Goal: Task Accomplishment & Management: Complete application form

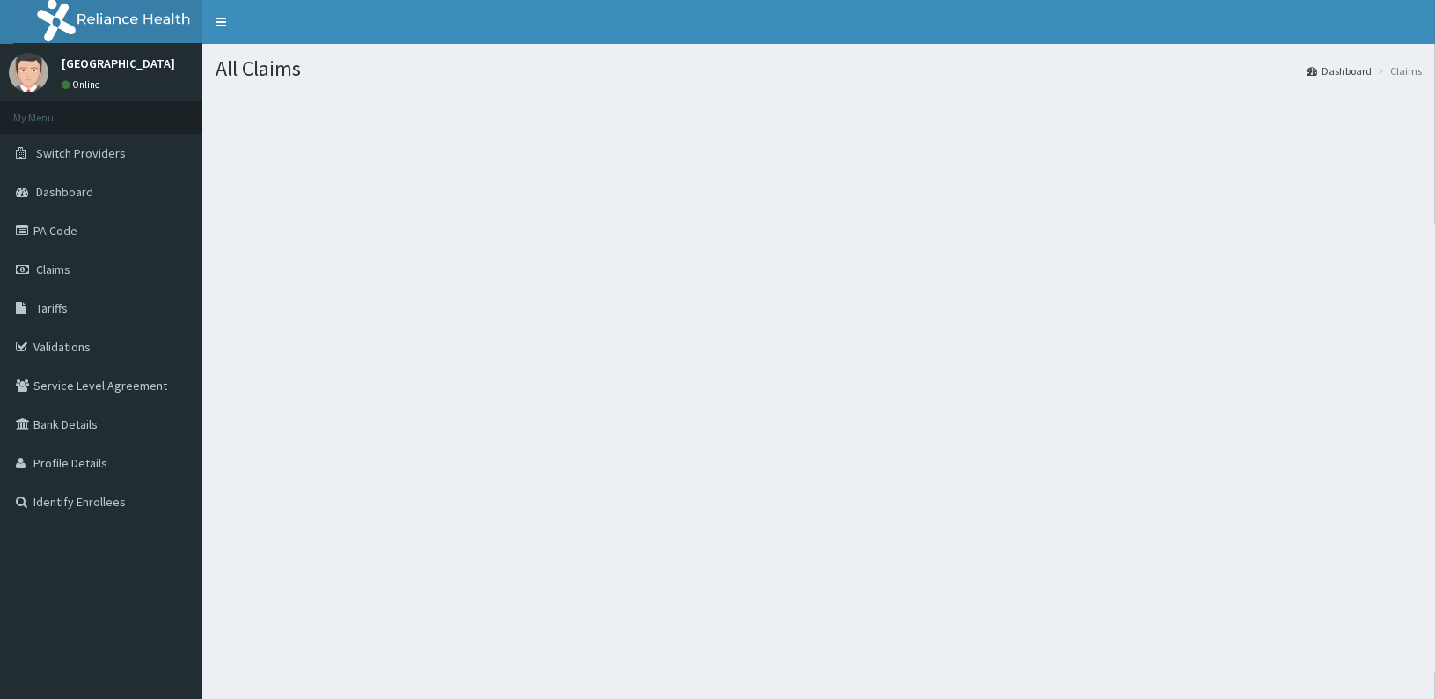
click at [60, 268] on span "Claims" at bounding box center [53, 269] width 34 height 16
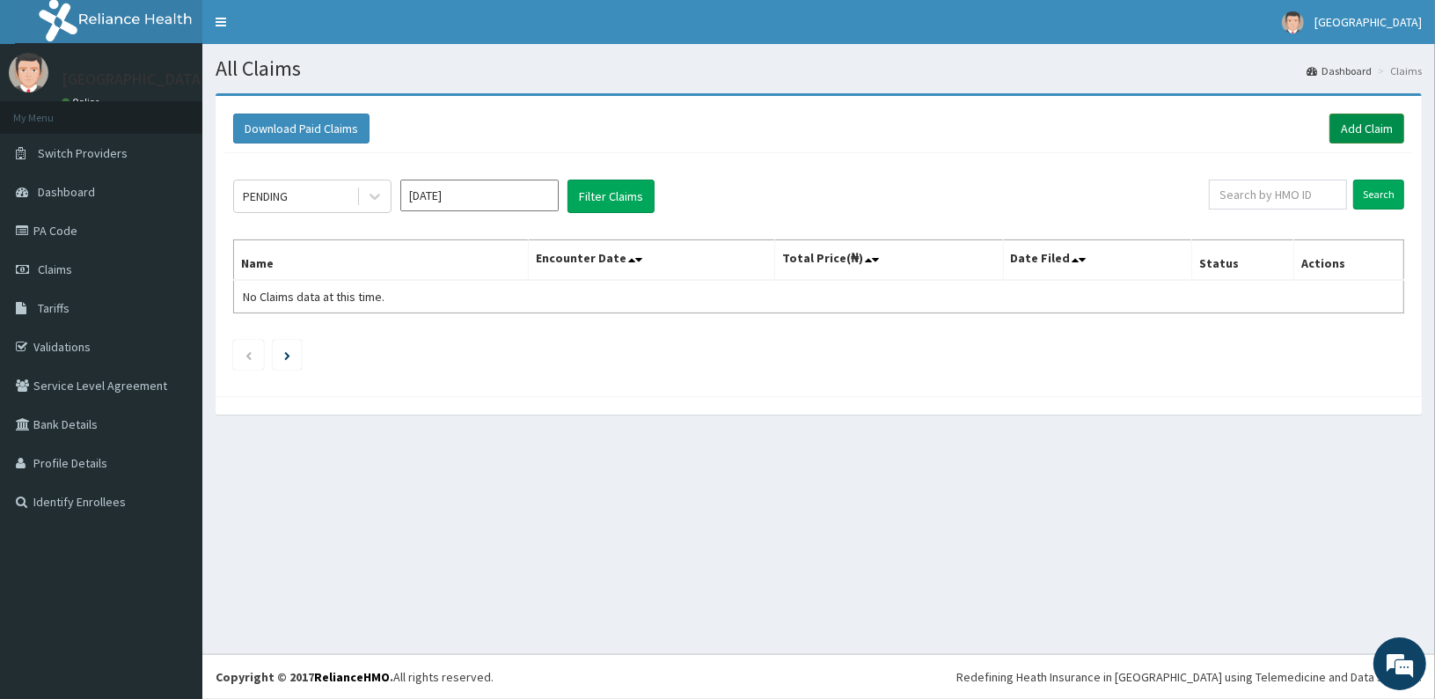
click at [1369, 122] on link "Add Claim" at bounding box center [1367, 129] width 75 height 30
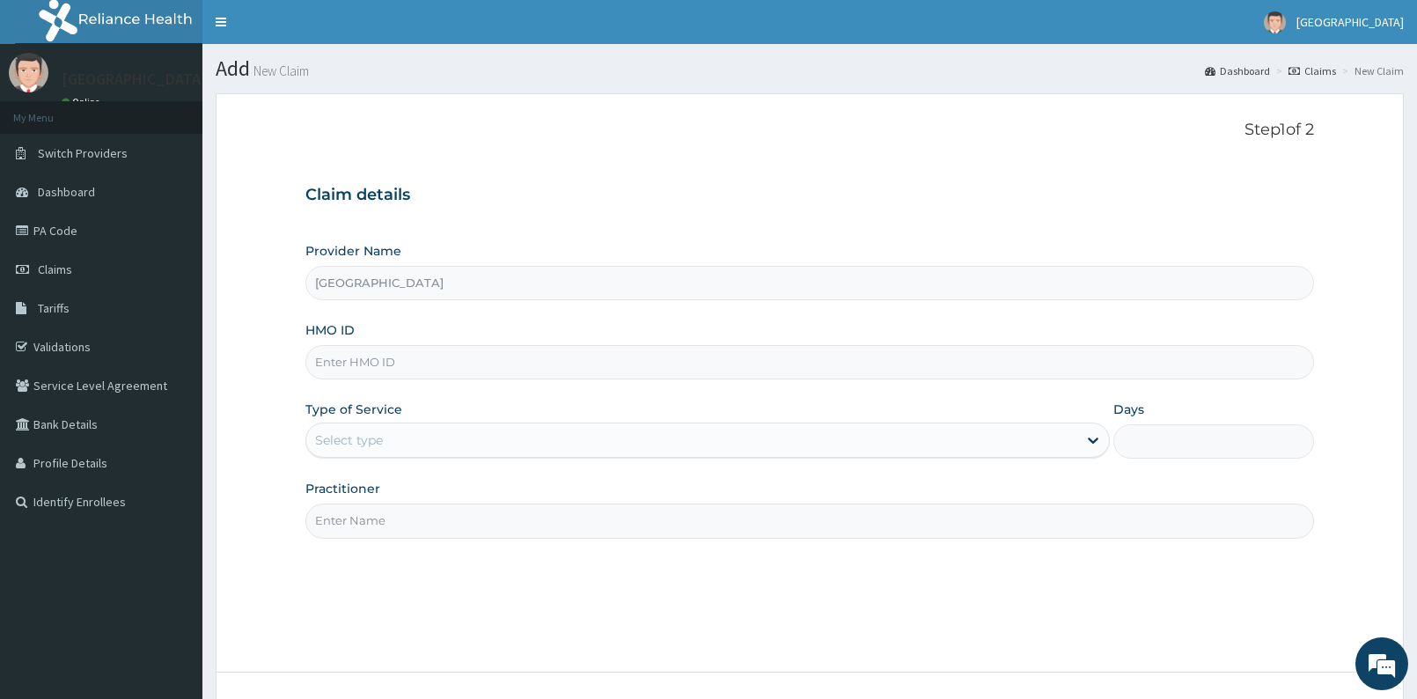
click at [774, 371] on input "HMO ID" at bounding box center [809, 362] width 1009 height 34
type input "BSE/10007/B"
click at [610, 432] on div "Select type" at bounding box center [691, 440] width 770 height 28
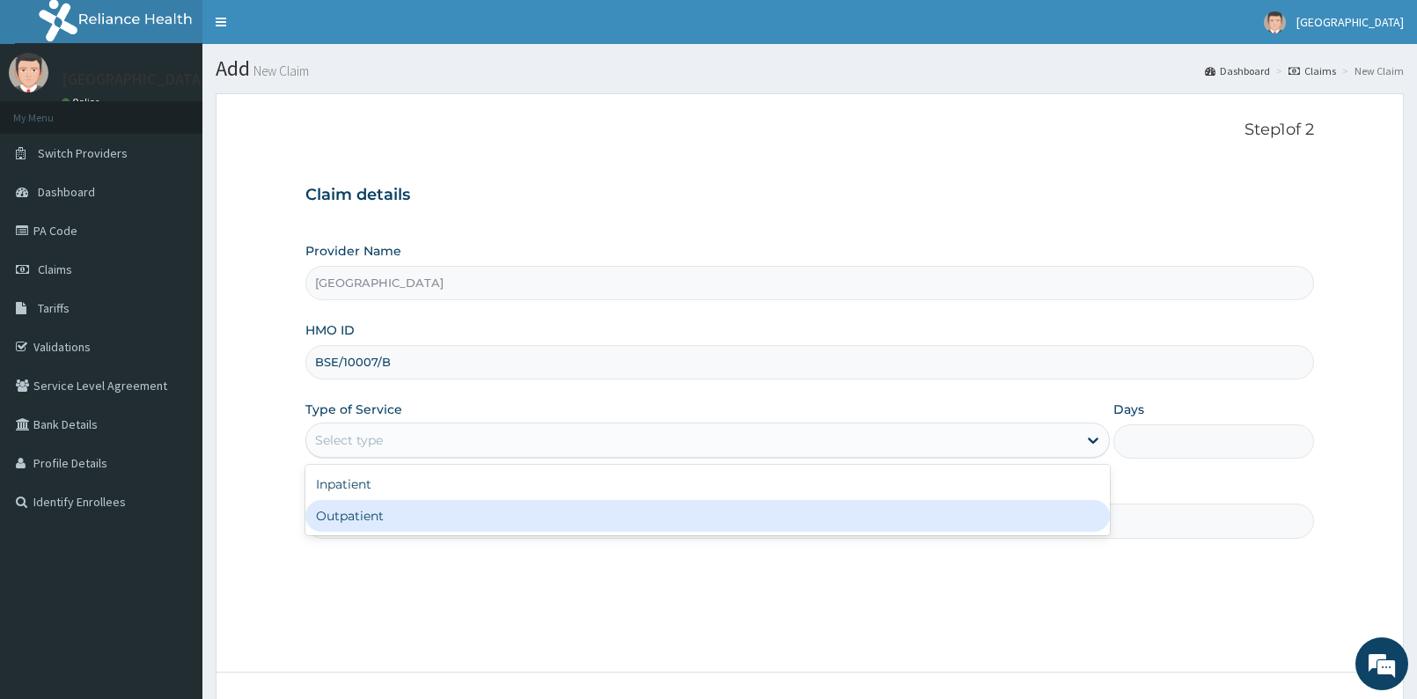
click at [505, 519] on div "Outpatient" at bounding box center [707, 516] width 804 height 32
type input "1"
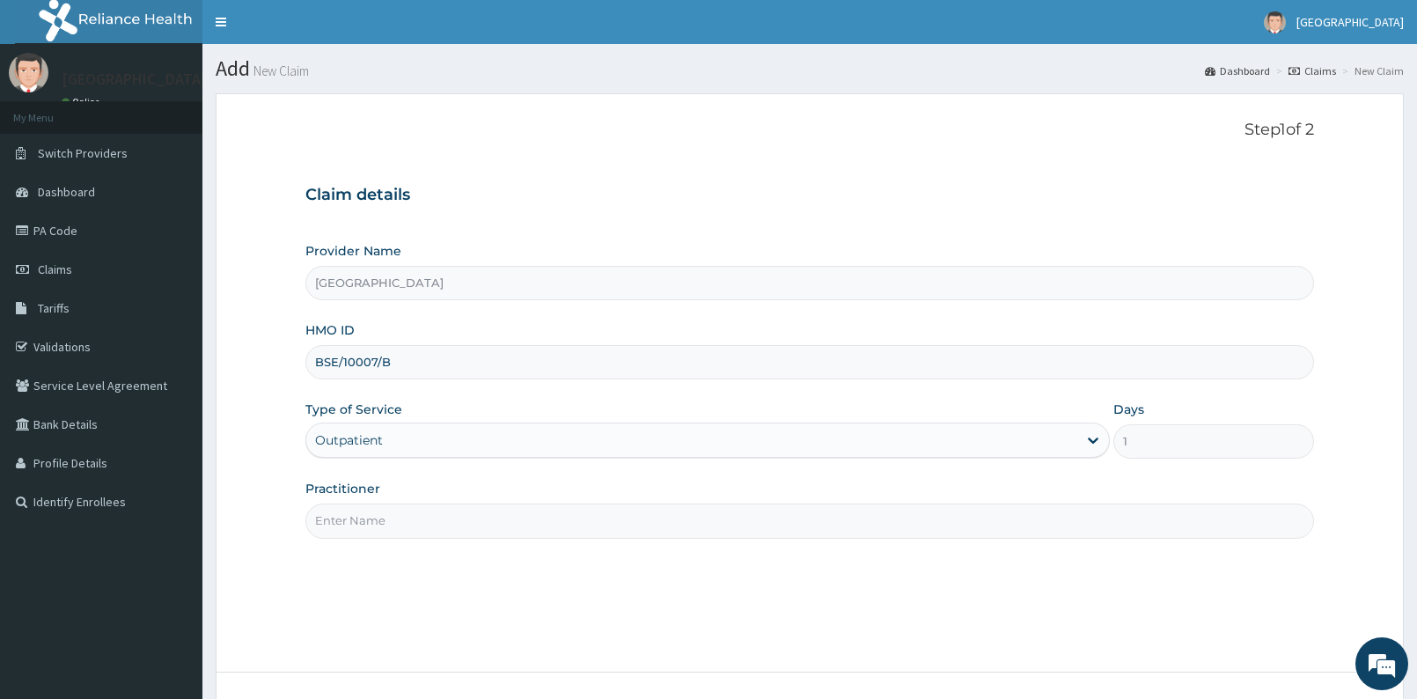
click at [505, 526] on input "Practitioner" at bounding box center [809, 520] width 1009 height 34
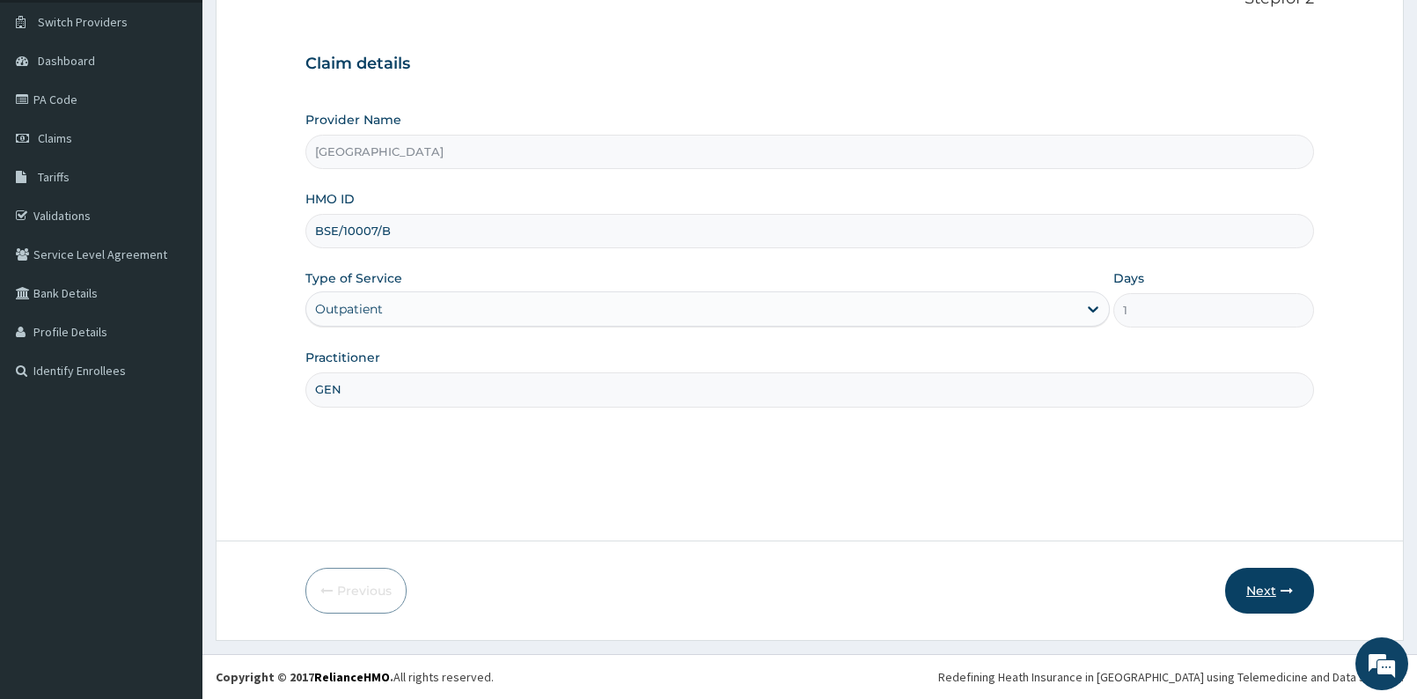
type input "GEN"
click at [1290, 589] on icon "button" at bounding box center [1287, 590] width 12 height 12
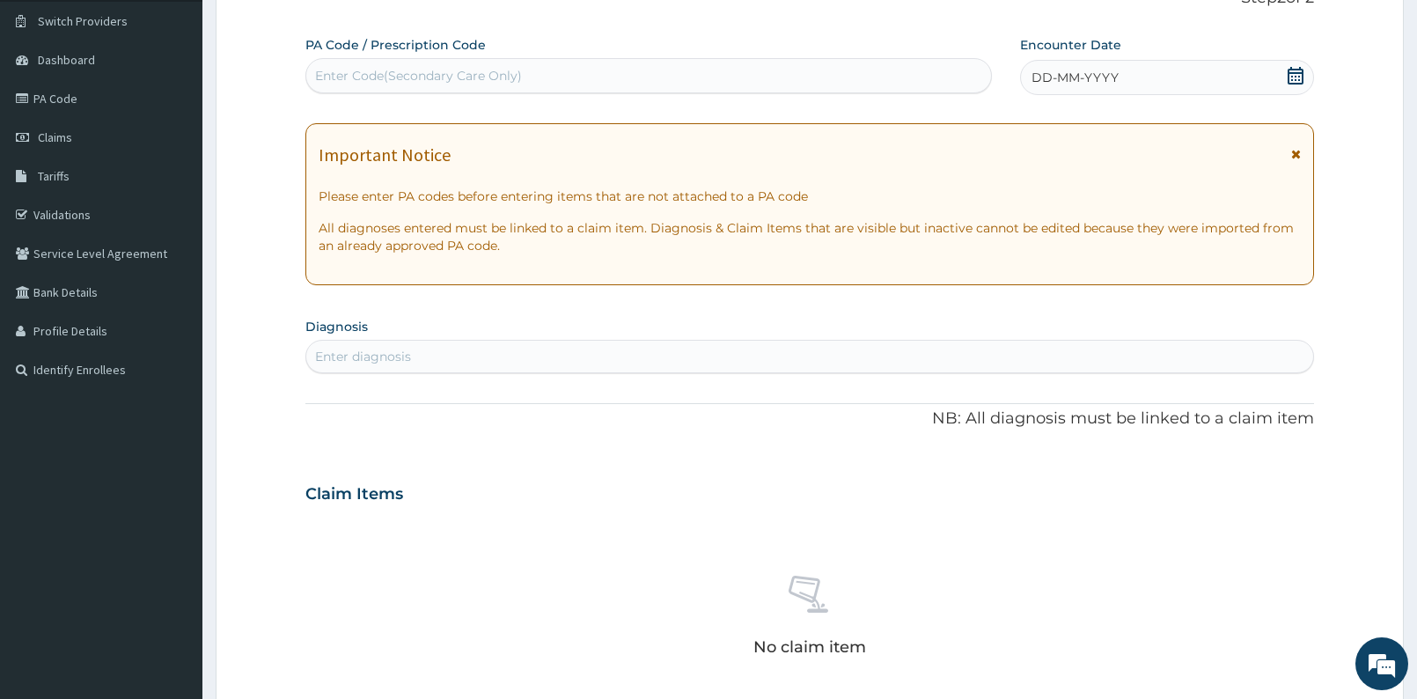
click at [1294, 66] on div "DD-MM-YYYY" at bounding box center [1167, 77] width 294 height 35
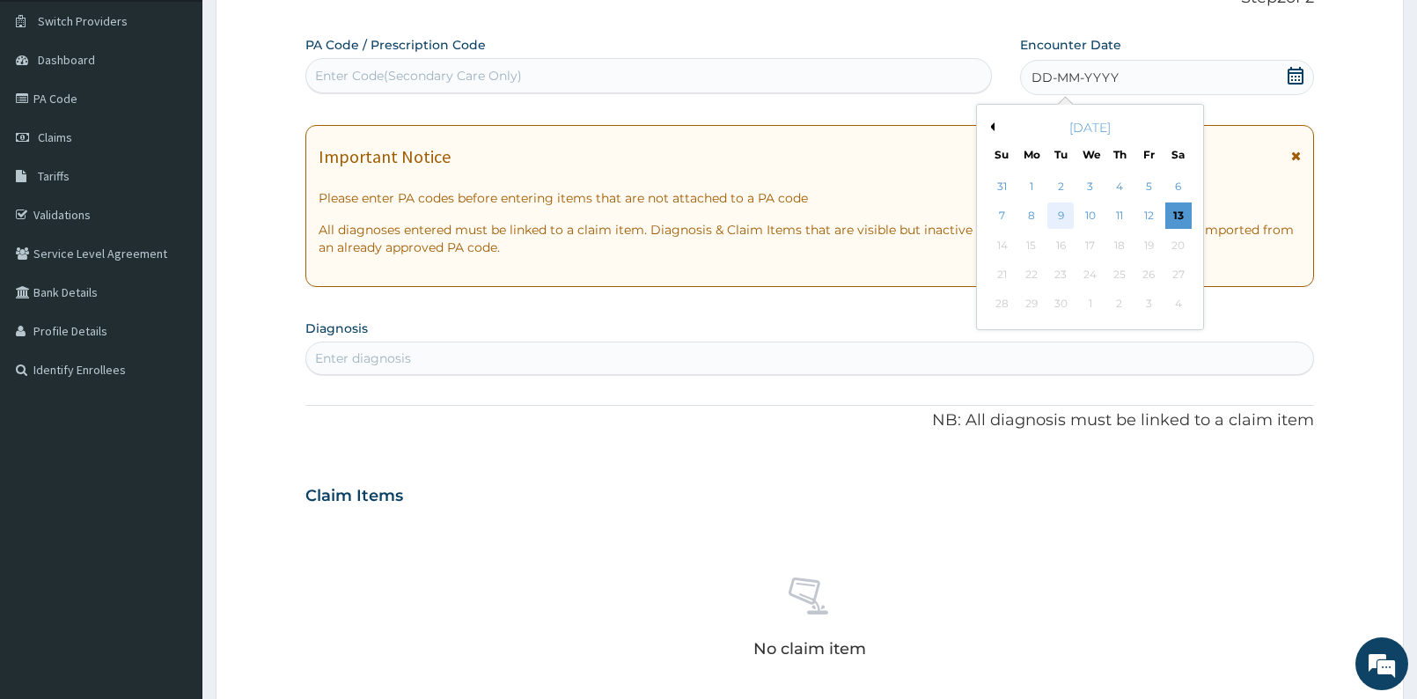
click at [1061, 217] on div "9" at bounding box center [1060, 216] width 26 height 26
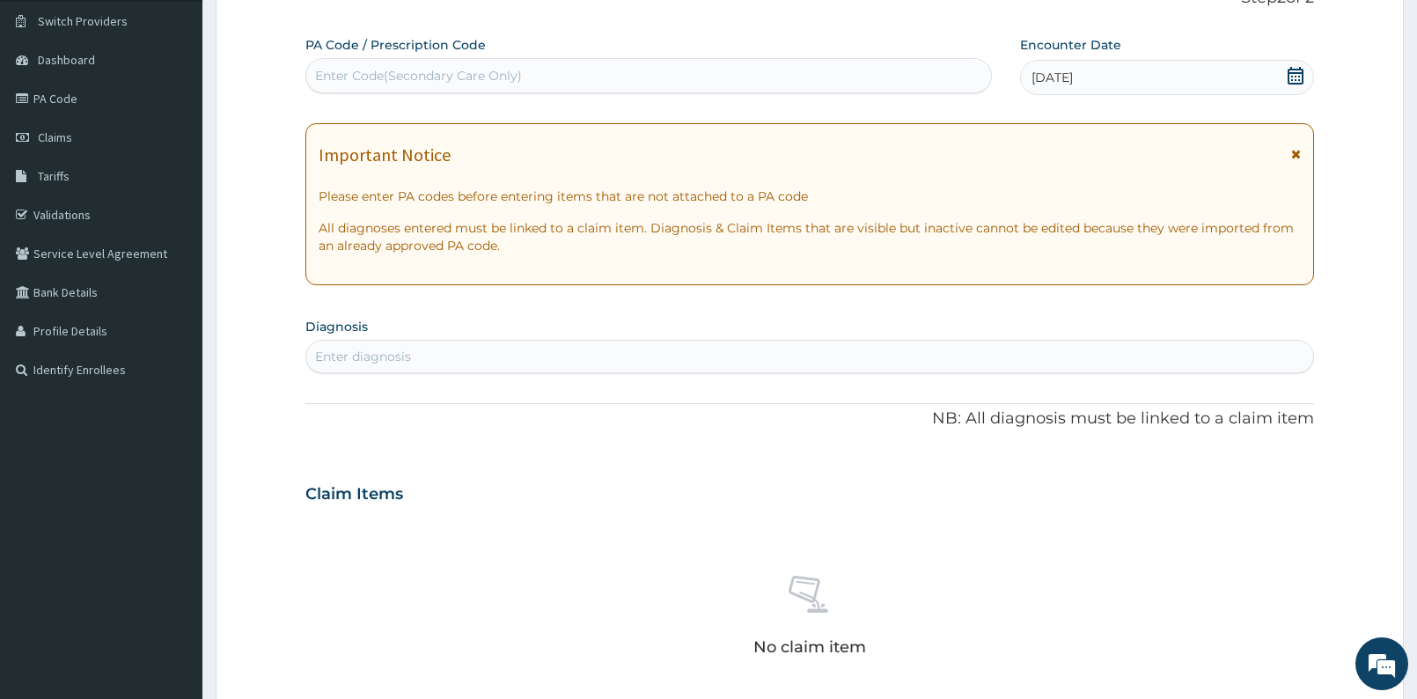
click at [580, 78] on div "Enter Code(Secondary Care Only)" at bounding box center [648, 76] width 685 height 28
type input "PA/4ACB21"
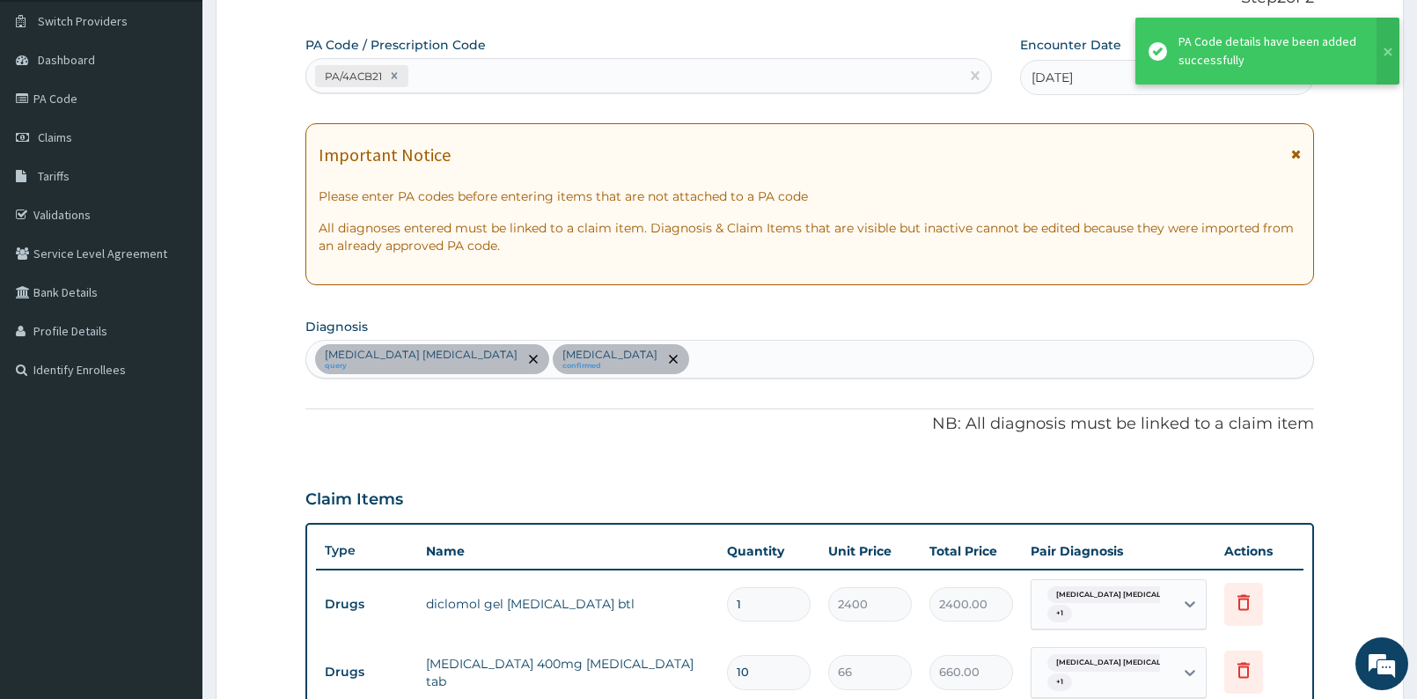
scroll to position [626, 0]
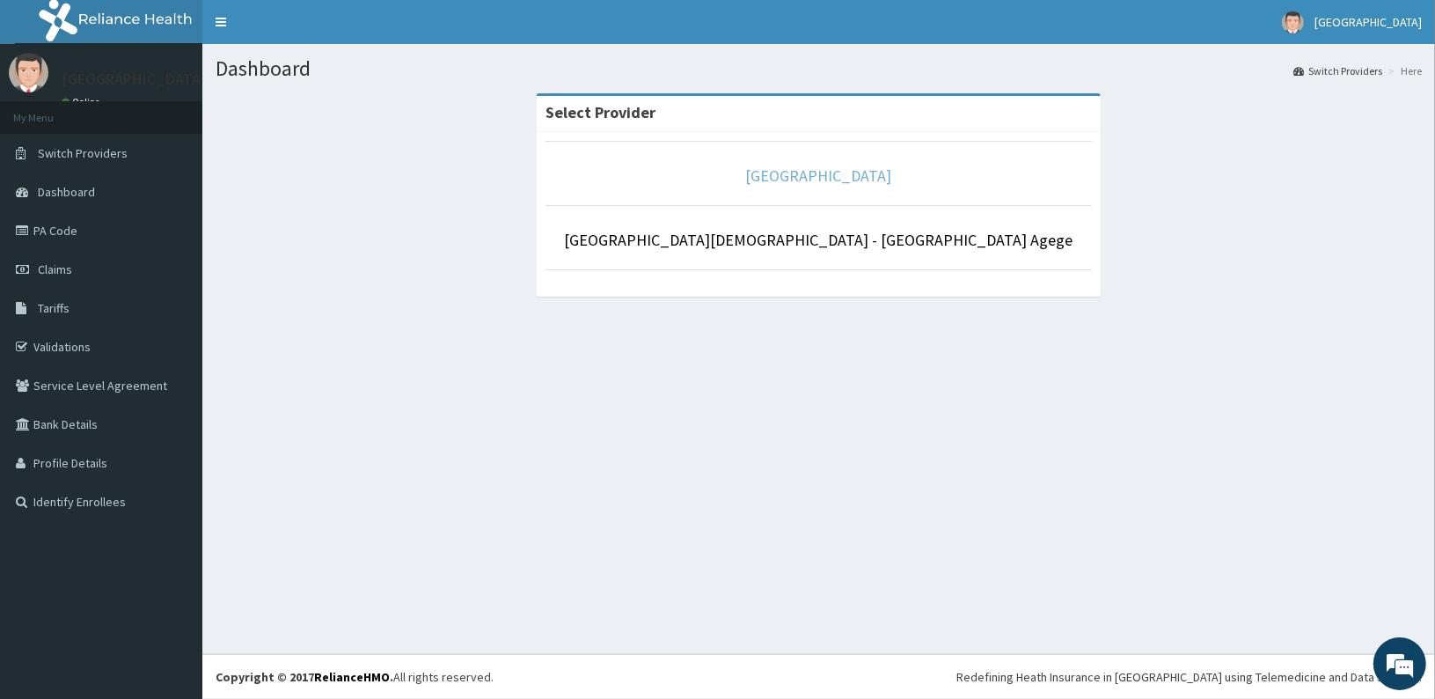
click at [862, 184] on link "[GEOGRAPHIC_DATA]" at bounding box center [819, 175] width 146 height 20
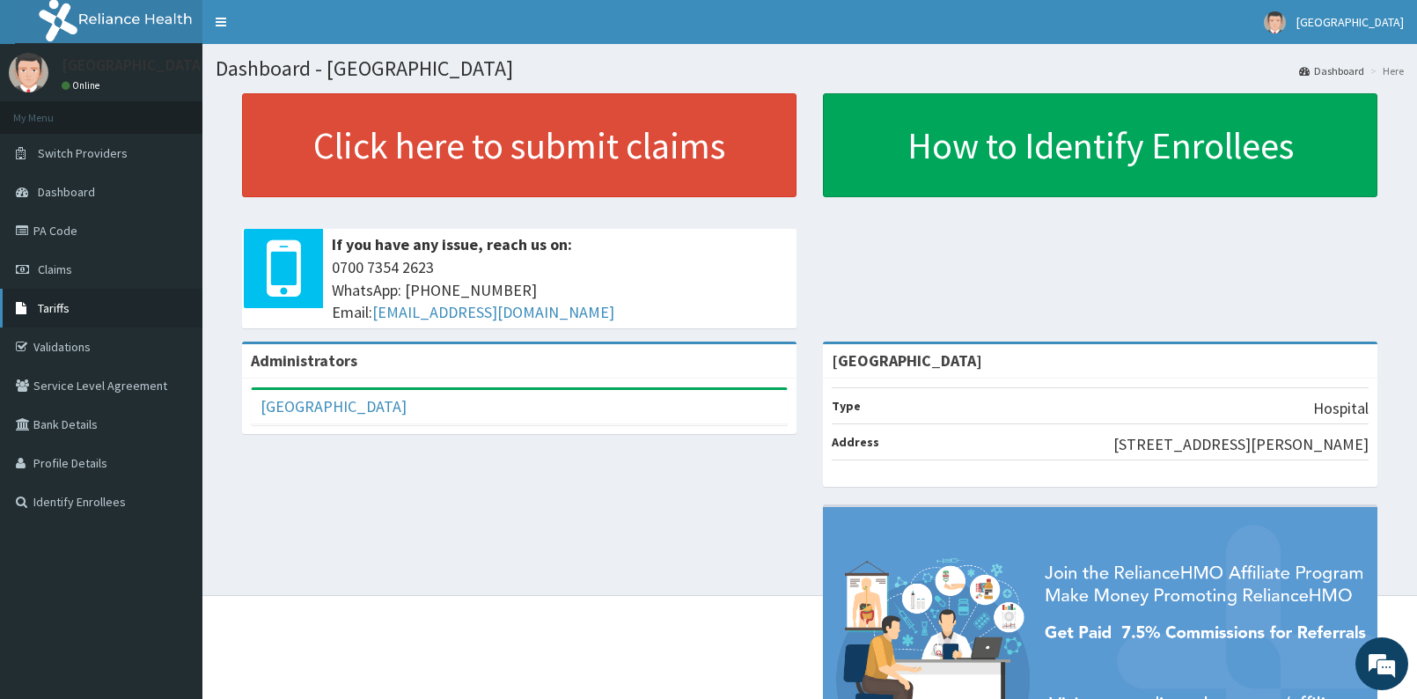
click at [62, 302] on span "Tariffs" at bounding box center [54, 308] width 32 height 16
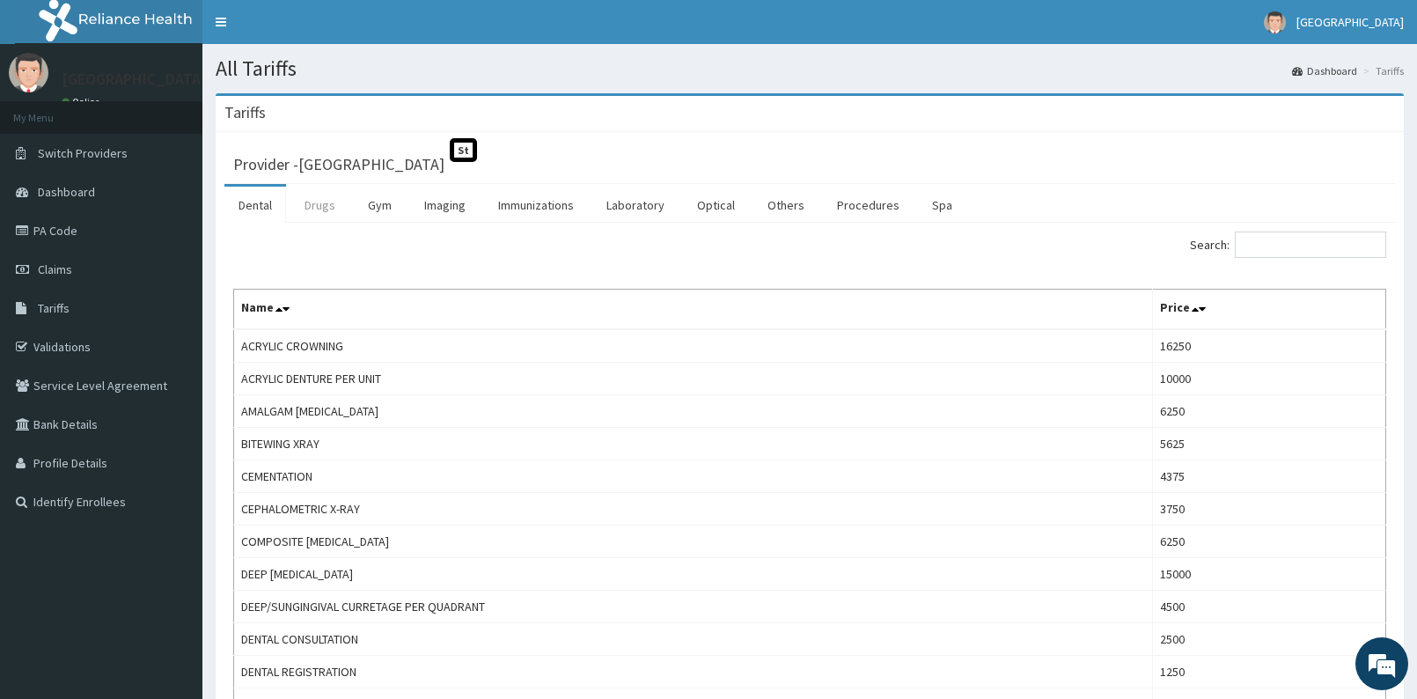
click at [312, 211] on link "Drugs" at bounding box center [319, 205] width 59 height 37
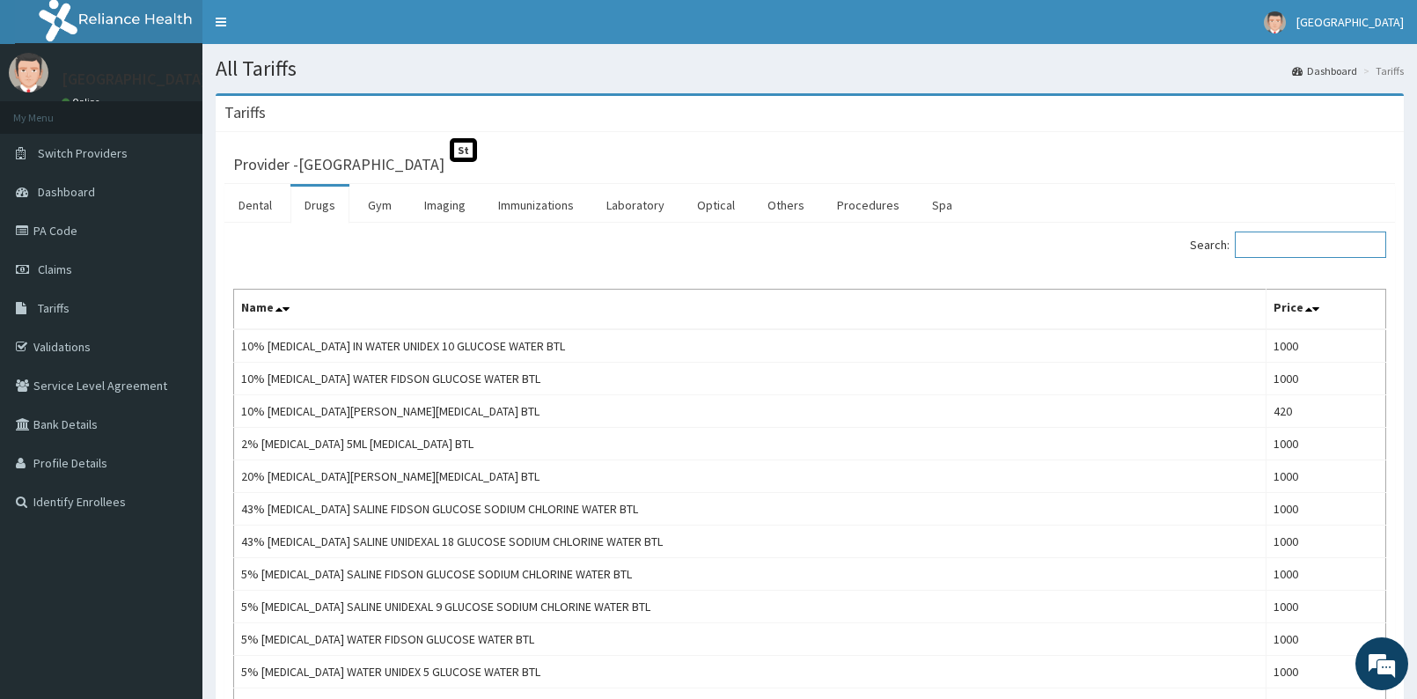
click at [1293, 242] on input "Search:" at bounding box center [1310, 244] width 151 height 26
click at [1293, 243] on input "Search:" at bounding box center [1310, 244] width 151 height 26
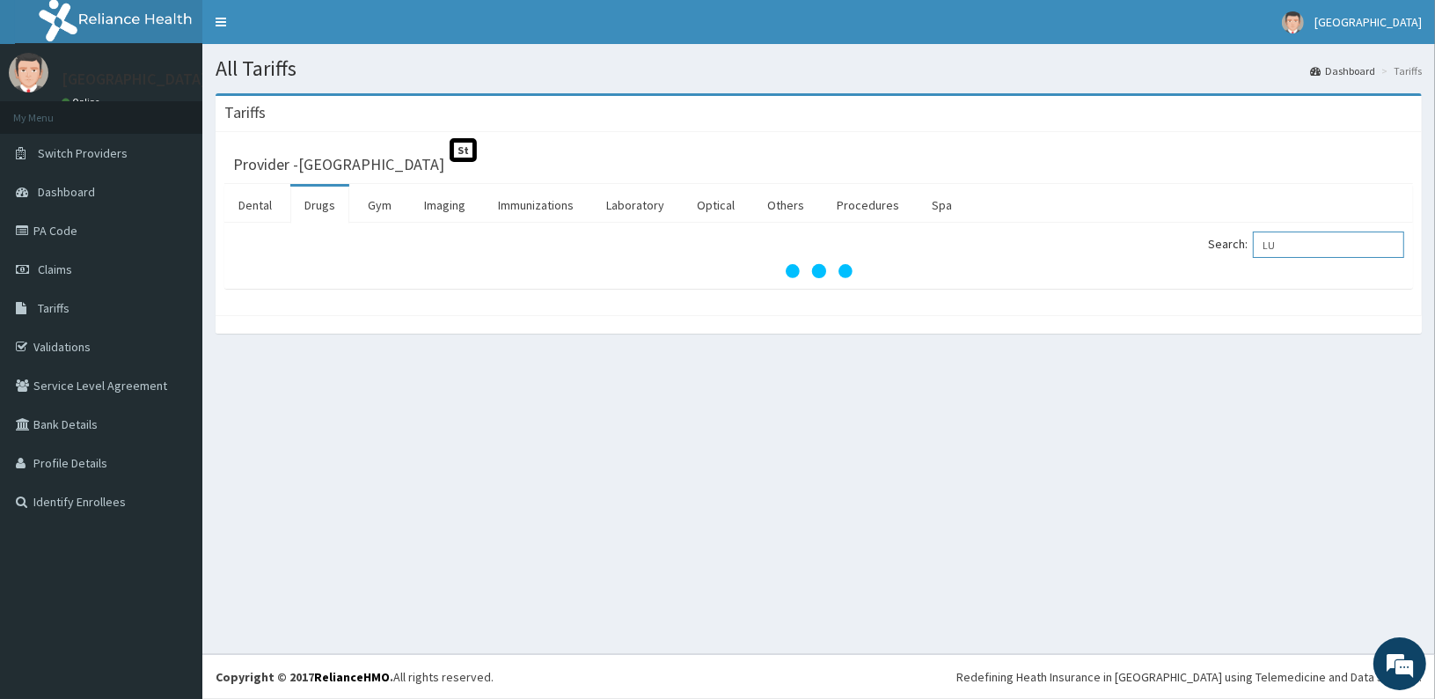
type input "L"
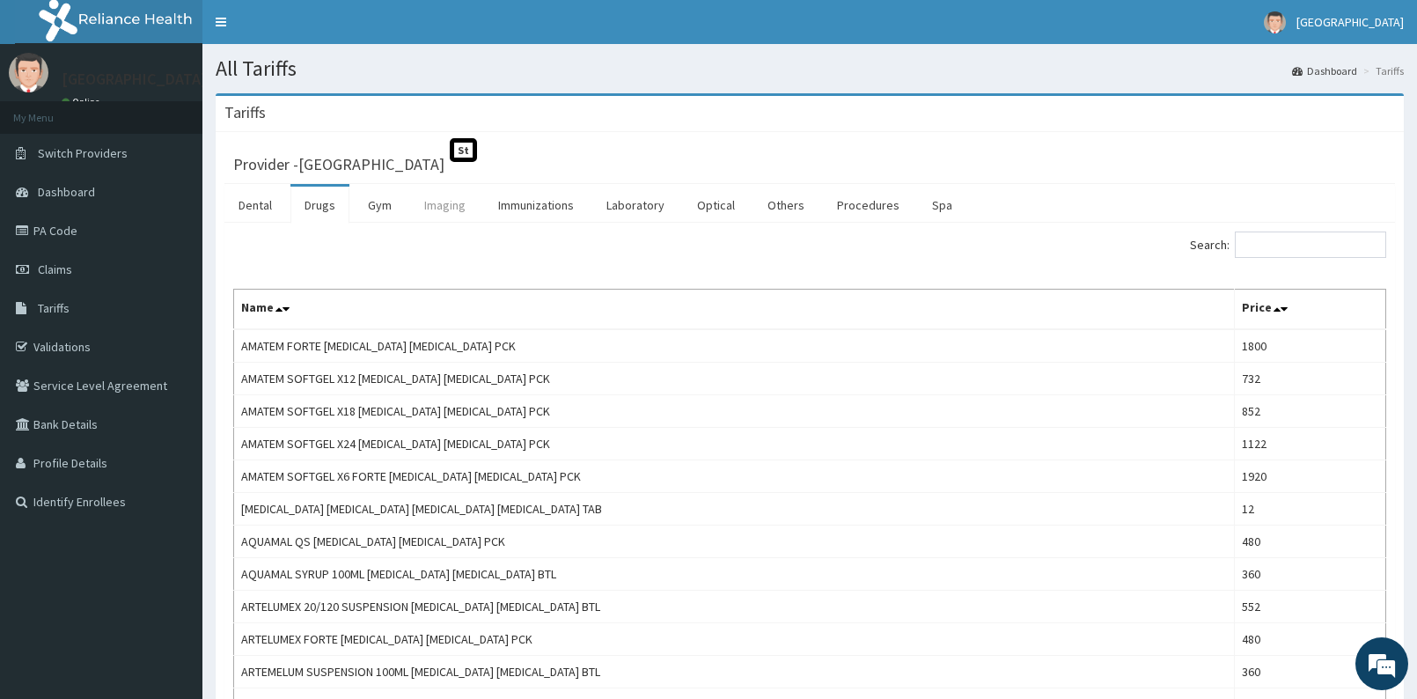
click at [463, 205] on link "Imaging" at bounding box center [445, 205] width 70 height 37
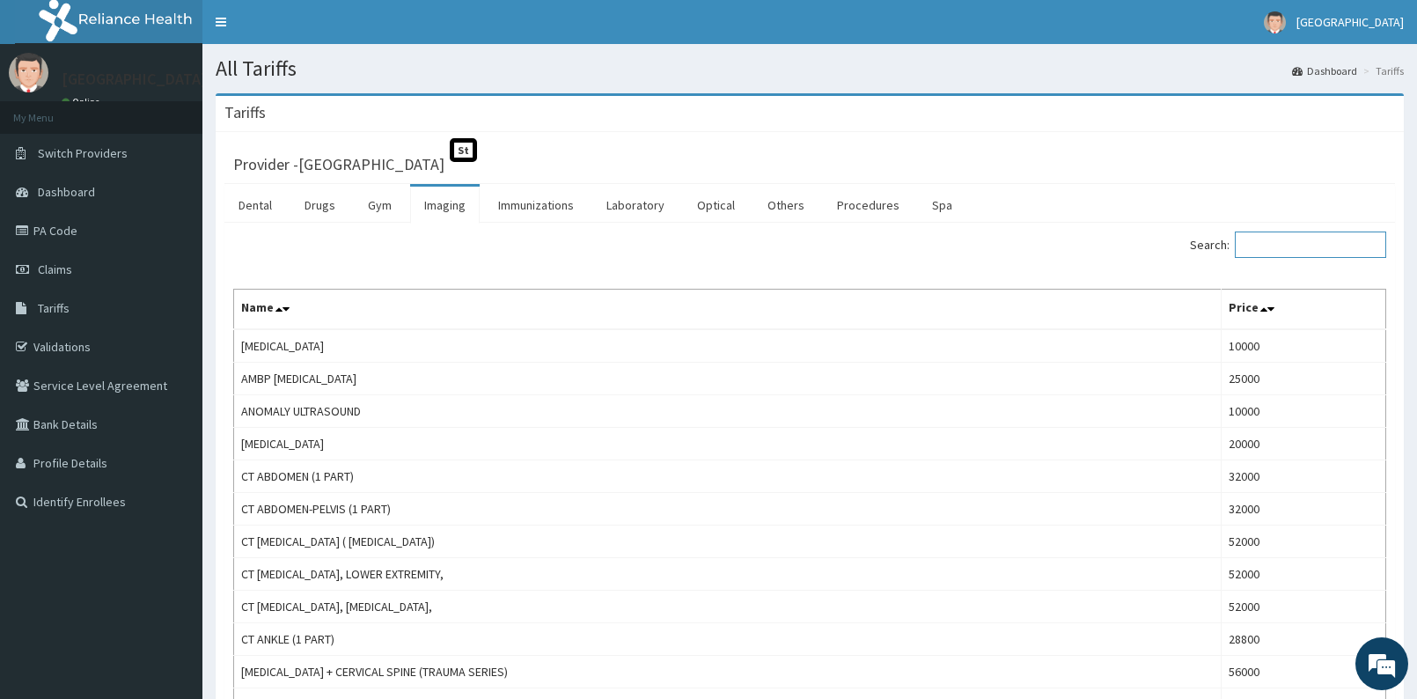
click at [1272, 246] on input "Search:" at bounding box center [1310, 244] width 151 height 26
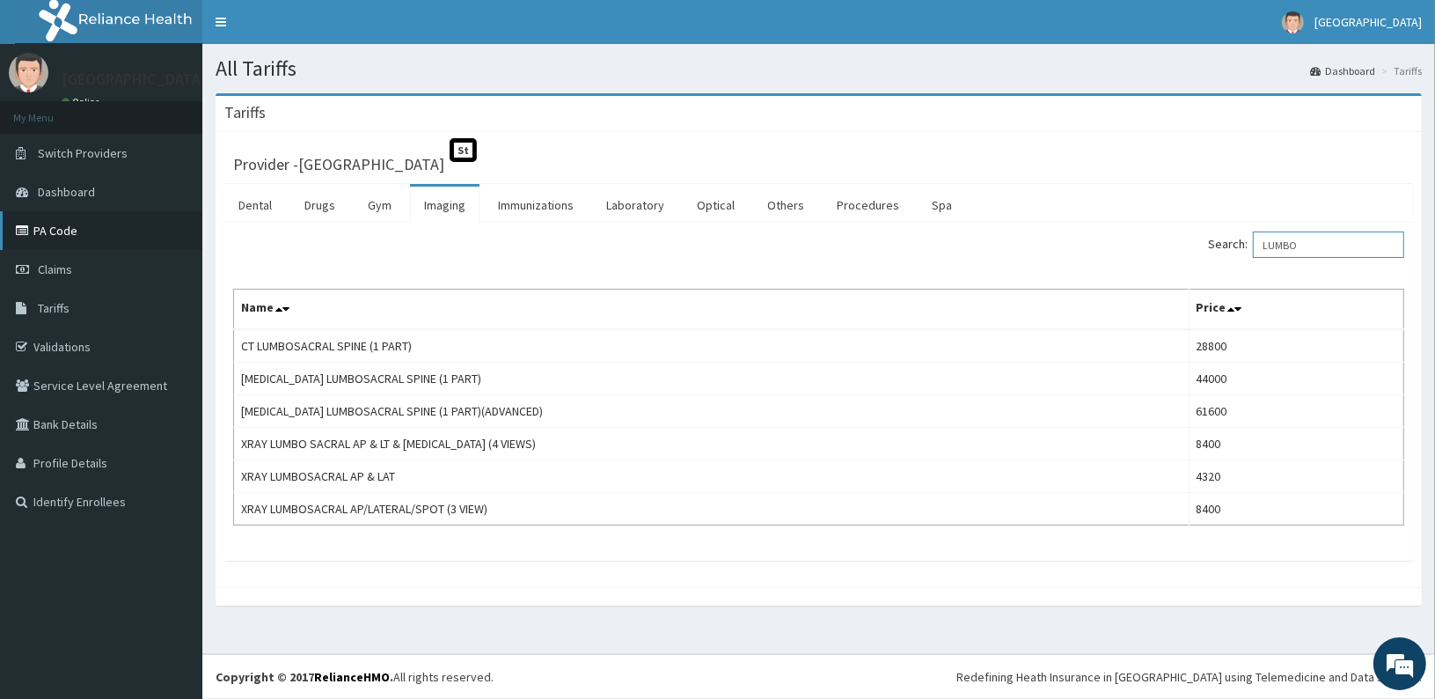
type input "LUMBO"
click at [92, 239] on link "PA Code" at bounding box center [101, 230] width 202 height 39
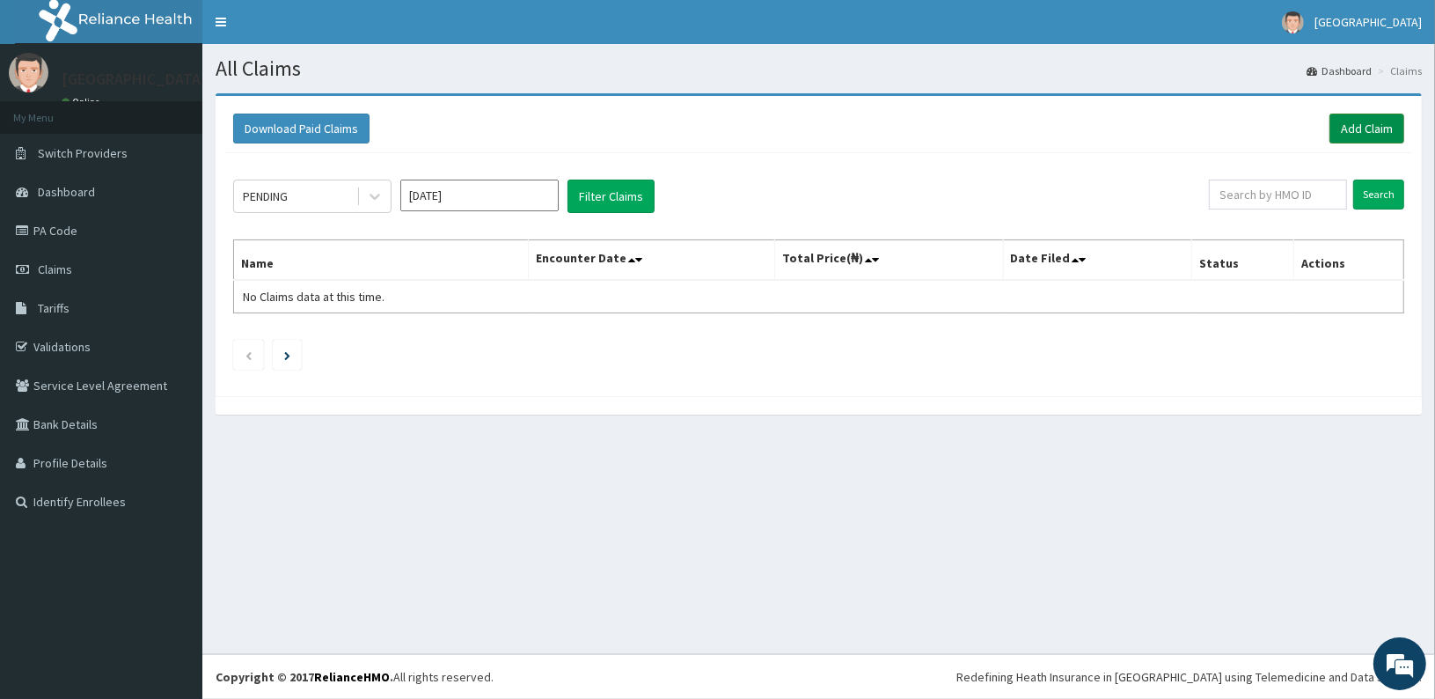
click at [1393, 128] on link "Add Claim" at bounding box center [1367, 129] width 75 height 30
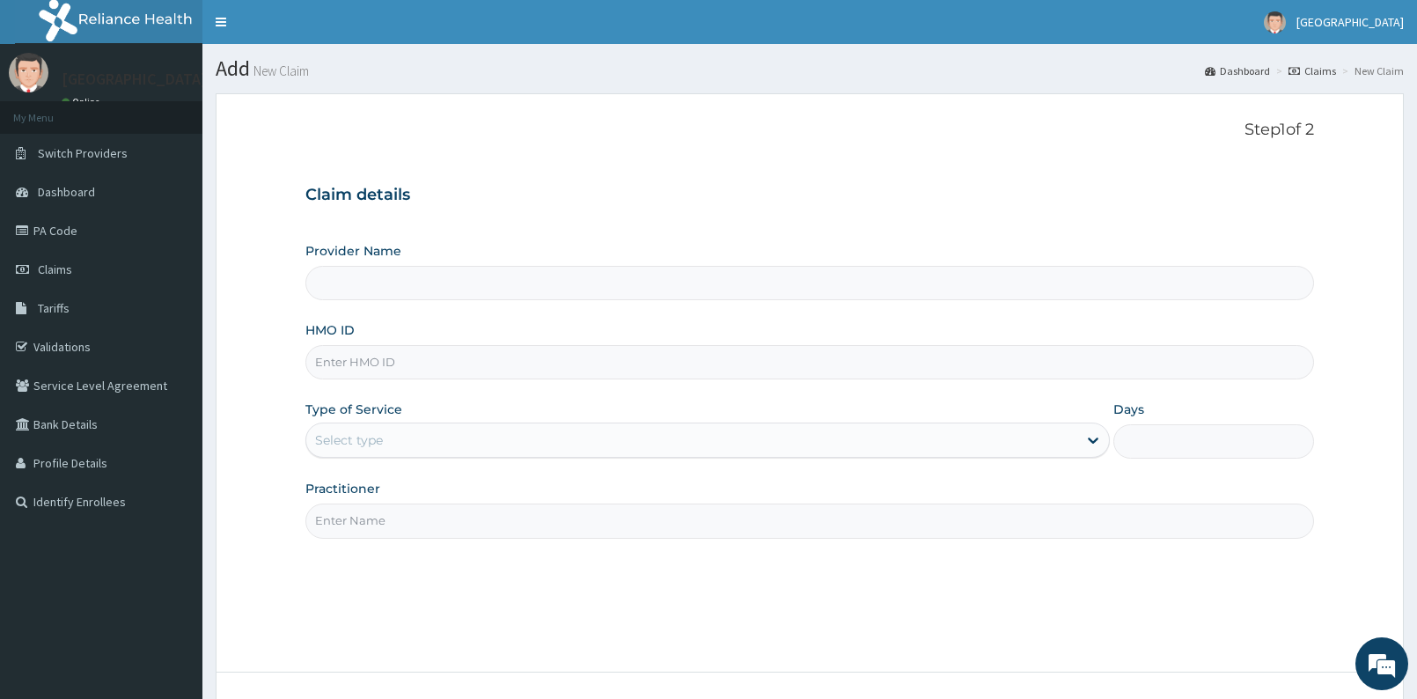
type input "[GEOGRAPHIC_DATA]"
click at [439, 363] on input "HMO ID" at bounding box center [809, 362] width 1009 height 34
type input "SOA/10171/D"
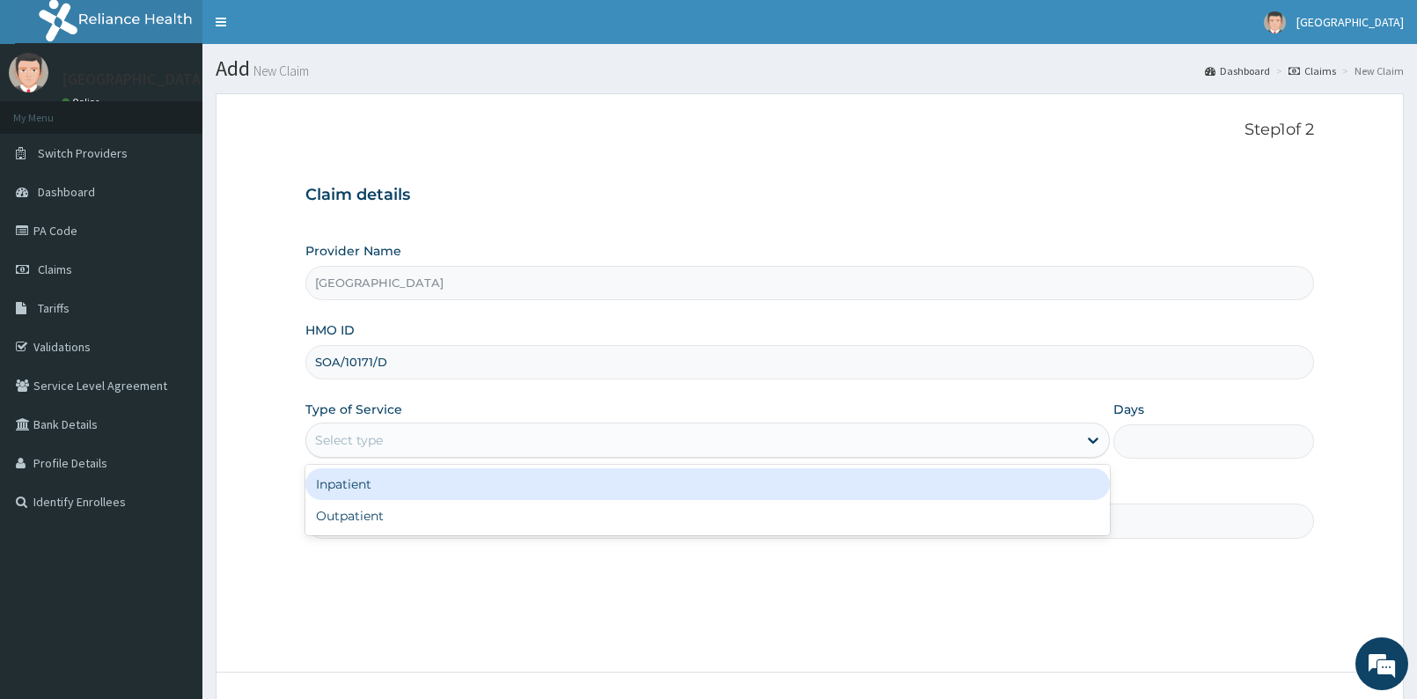
click at [395, 448] on div "Select type" at bounding box center [691, 440] width 770 height 28
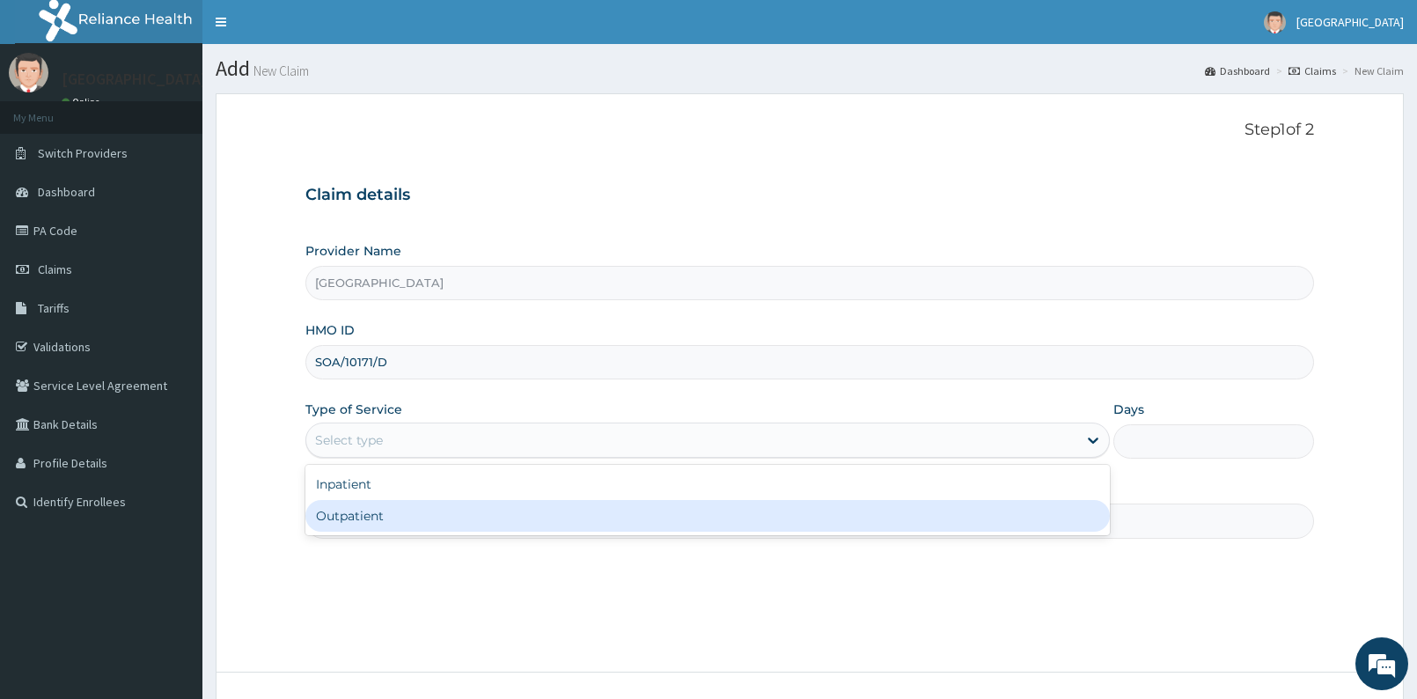
click at [393, 511] on div "Outpatient" at bounding box center [707, 516] width 804 height 32
type input "1"
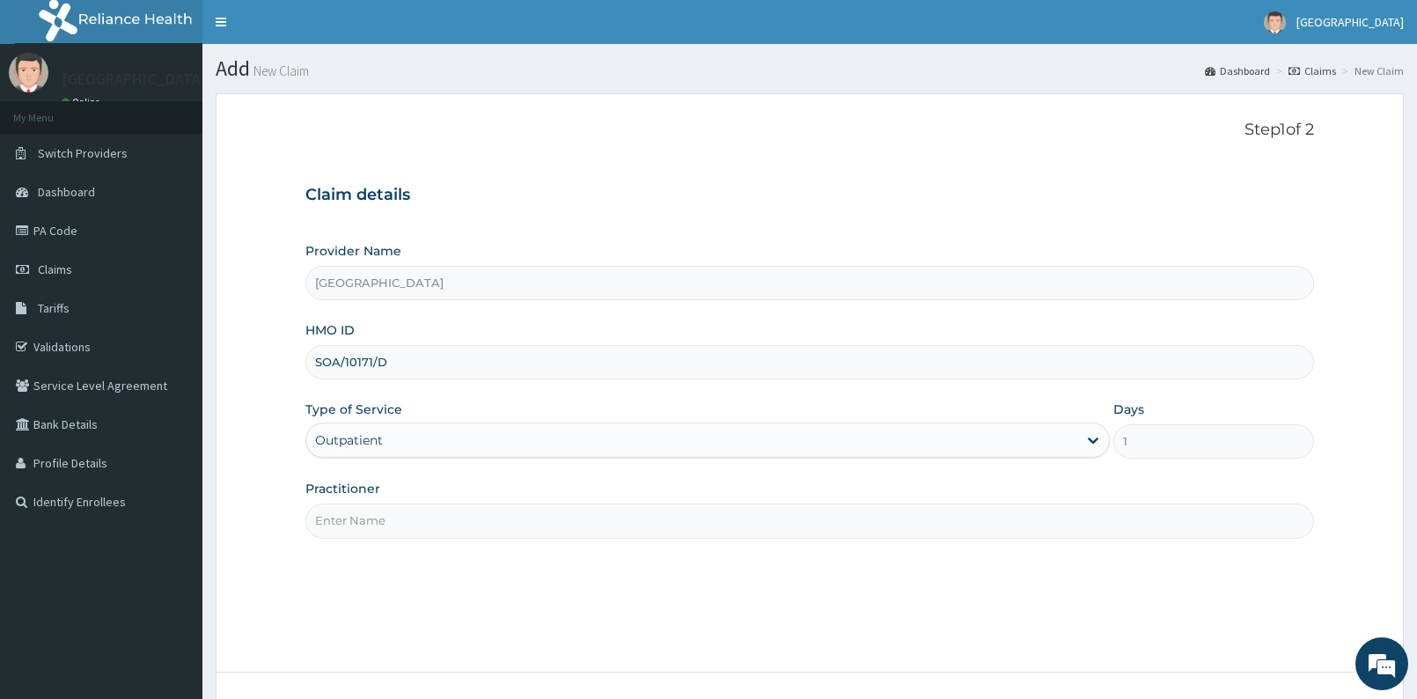
click at [364, 536] on input "Practitioner" at bounding box center [809, 520] width 1009 height 34
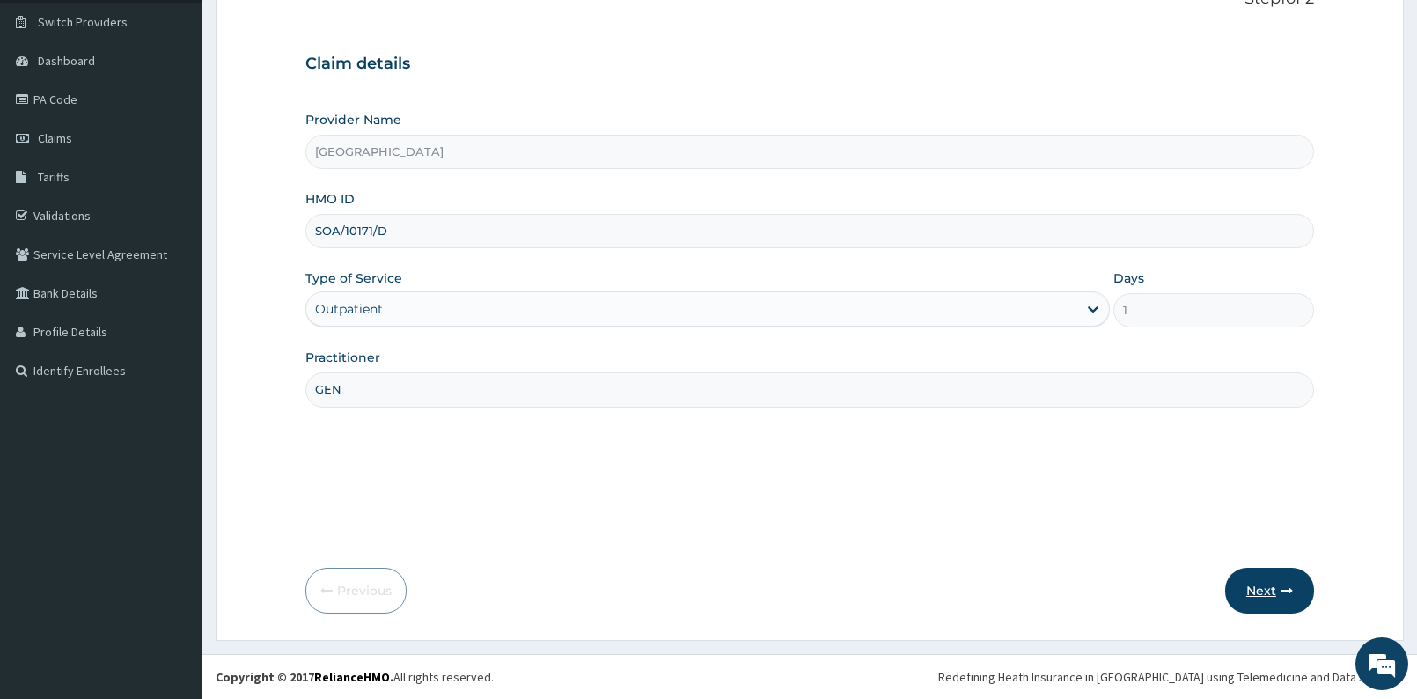
type input "GEN"
click at [1267, 584] on button "Next" at bounding box center [1269, 591] width 89 height 46
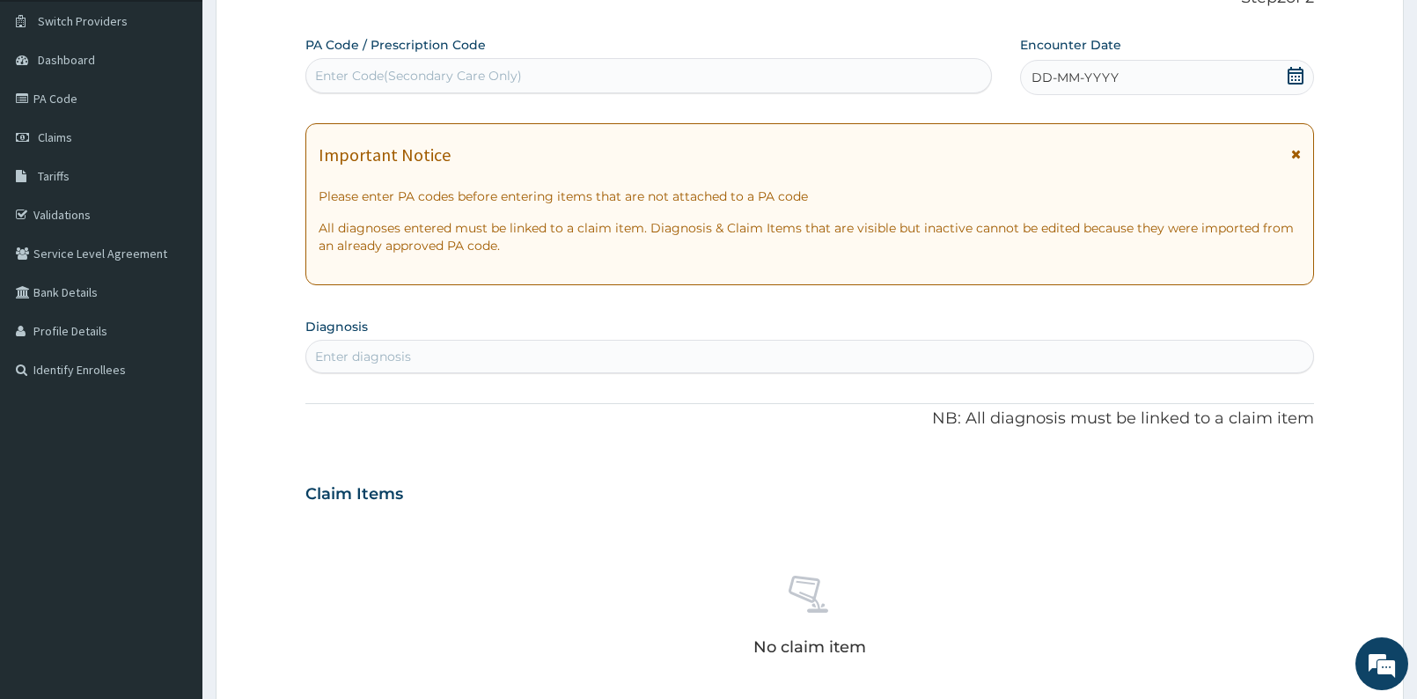
click at [1307, 75] on div "DD-MM-YYYY" at bounding box center [1167, 77] width 294 height 35
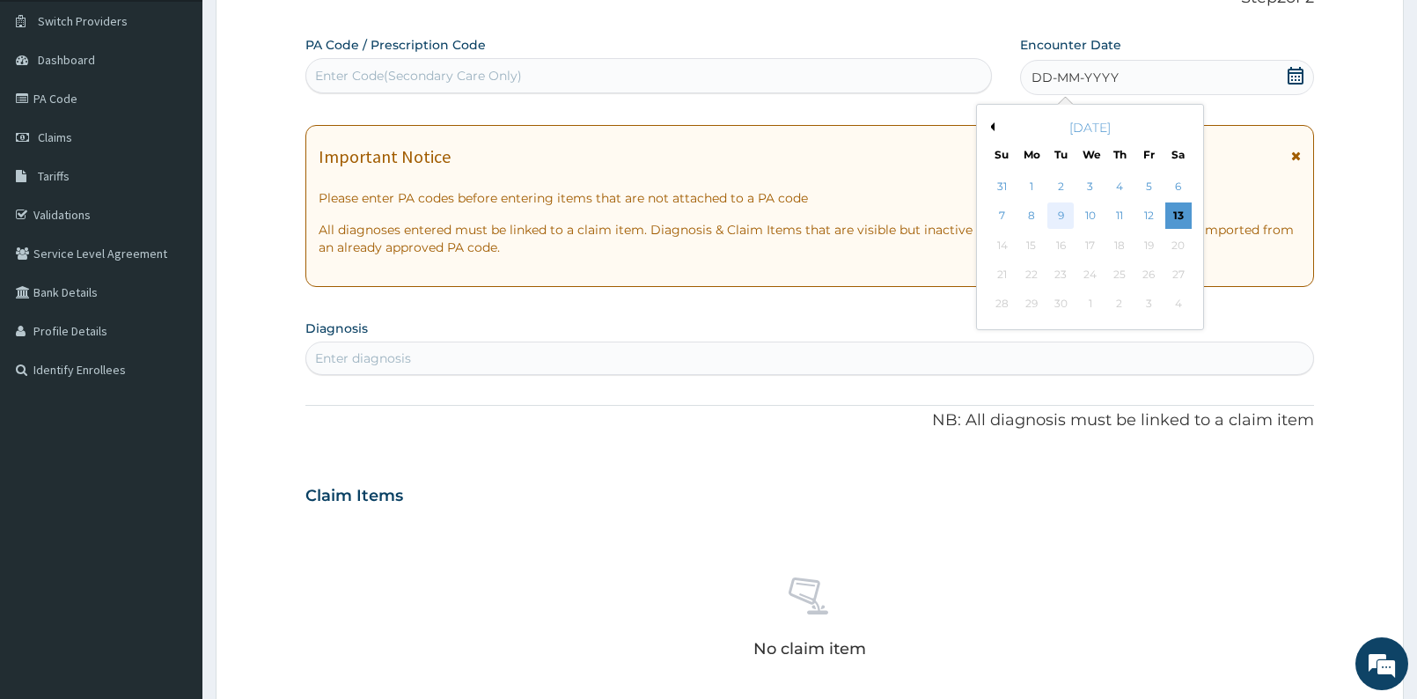
click at [1068, 220] on div "9" at bounding box center [1060, 216] width 26 height 26
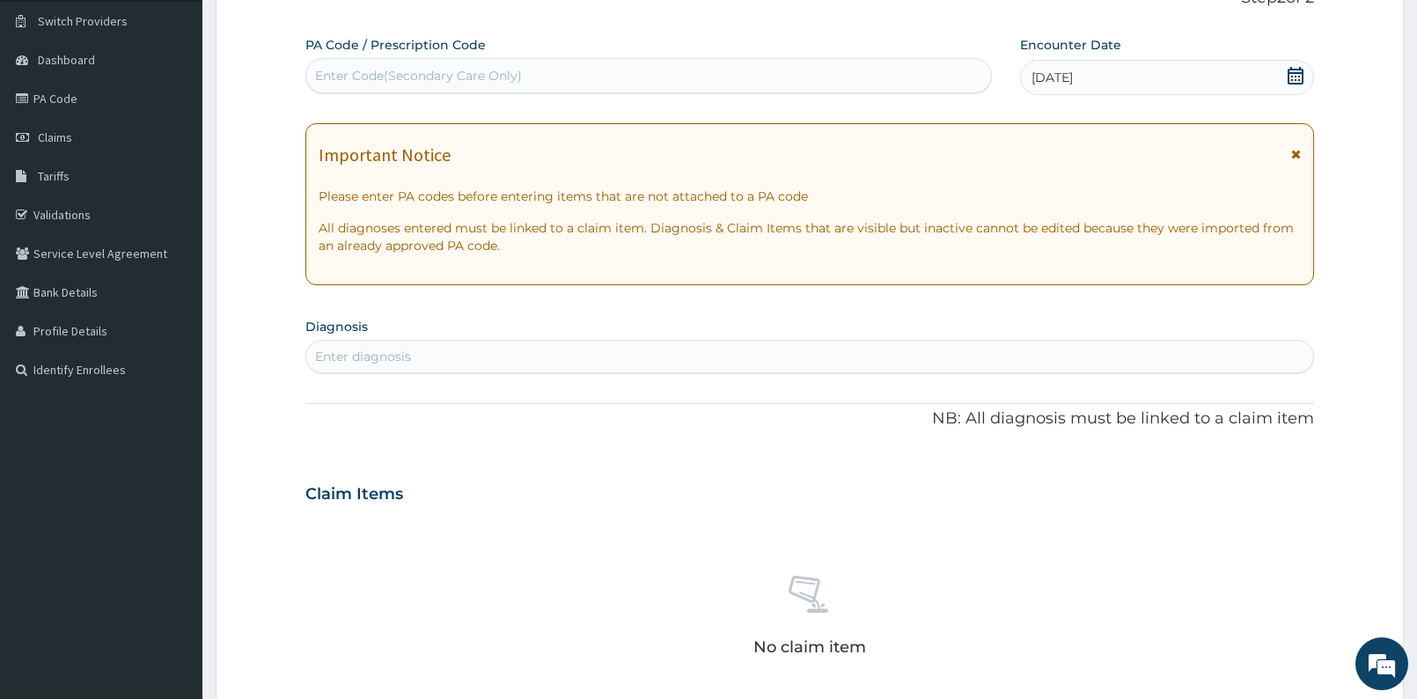
click at [674, 361] on div "Enter diagnosis" at bounding box center [809, 356] width 1007 height 28
type input "MALARI"
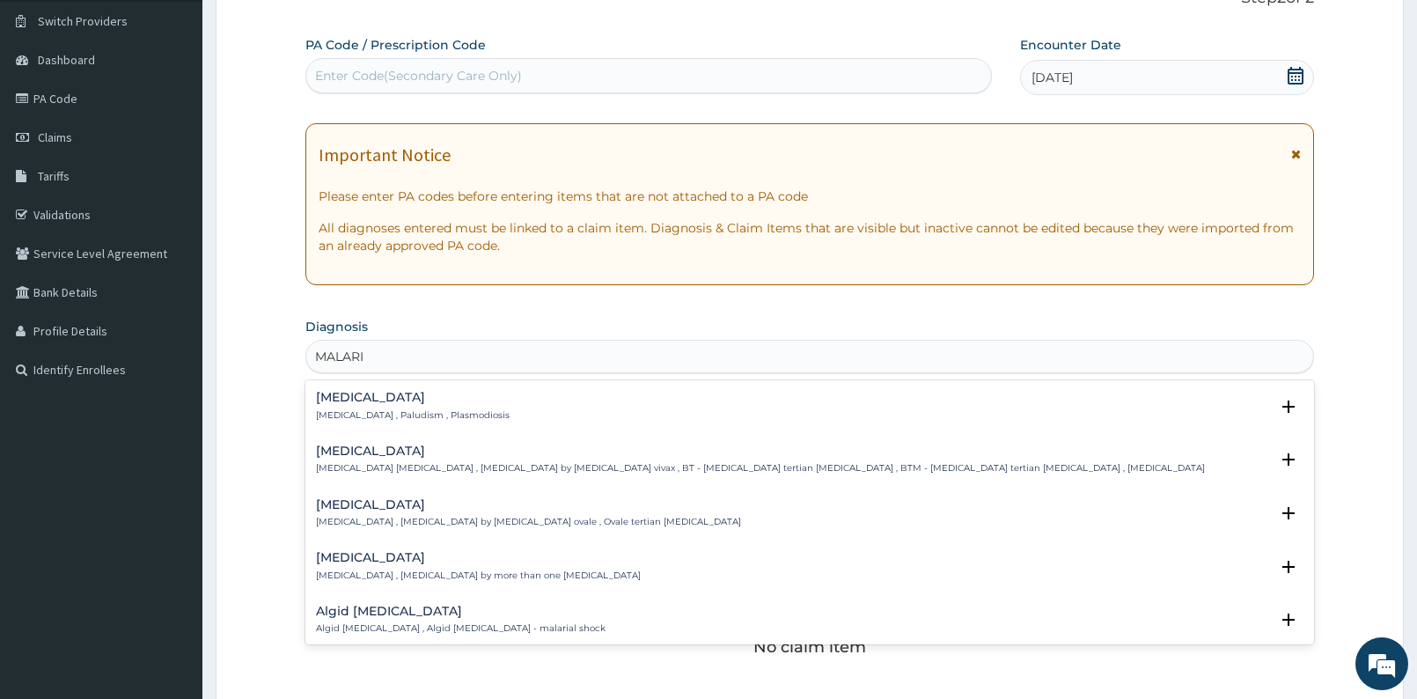
click at [337, 404] on h4 "Malaria" at bounding box center [413, 397] width 194 height 13
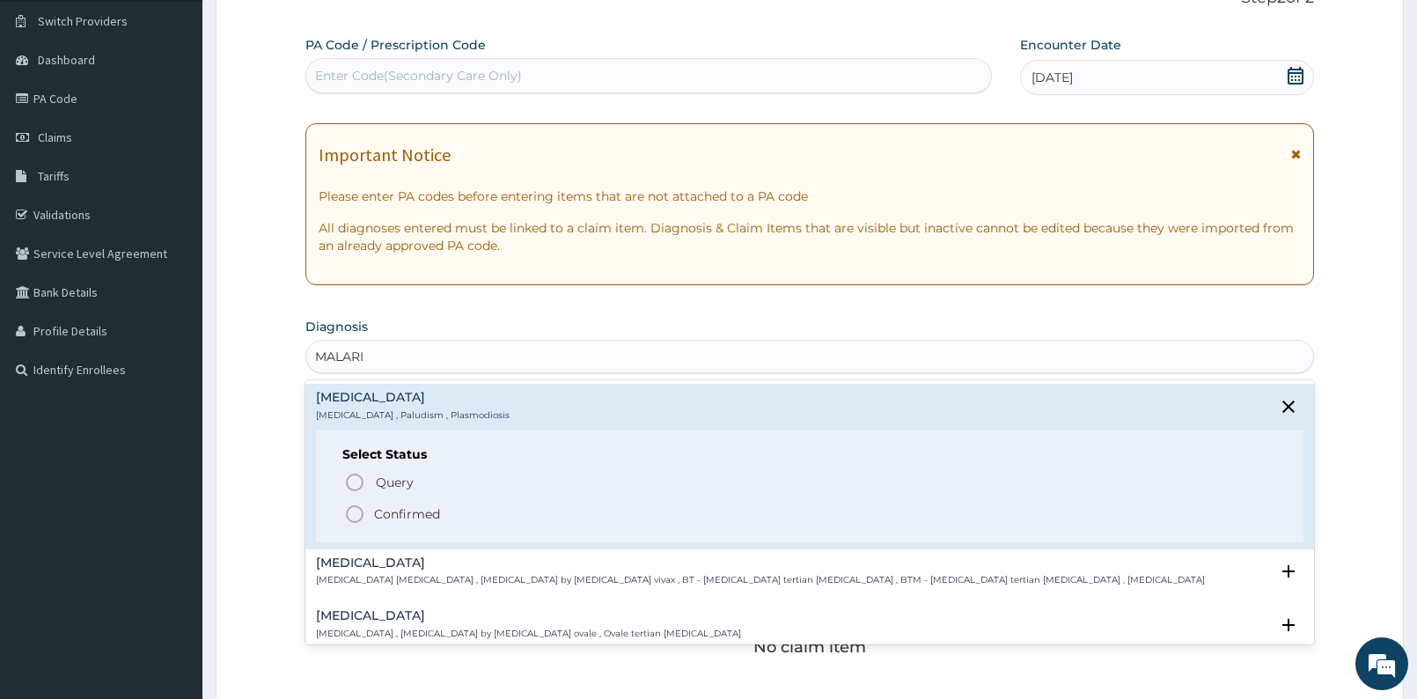
click at [356, 471] on div "Select Status Query Query covers suspected (?), Keep in view (kiv), Ruled out (…" at bounding box center [809, 486] width 987 height 112
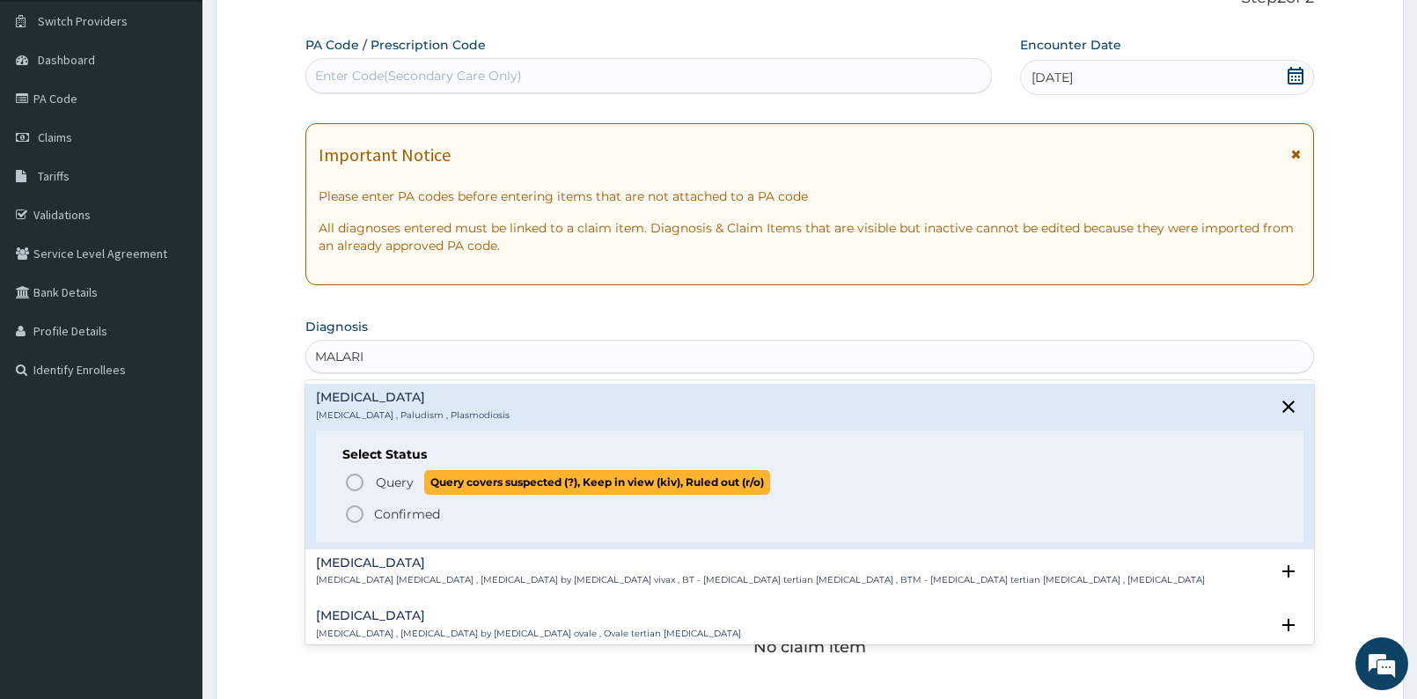
click at [352, 487] on icon "status option query" at bounding box center [354, 482] width 21 height 21
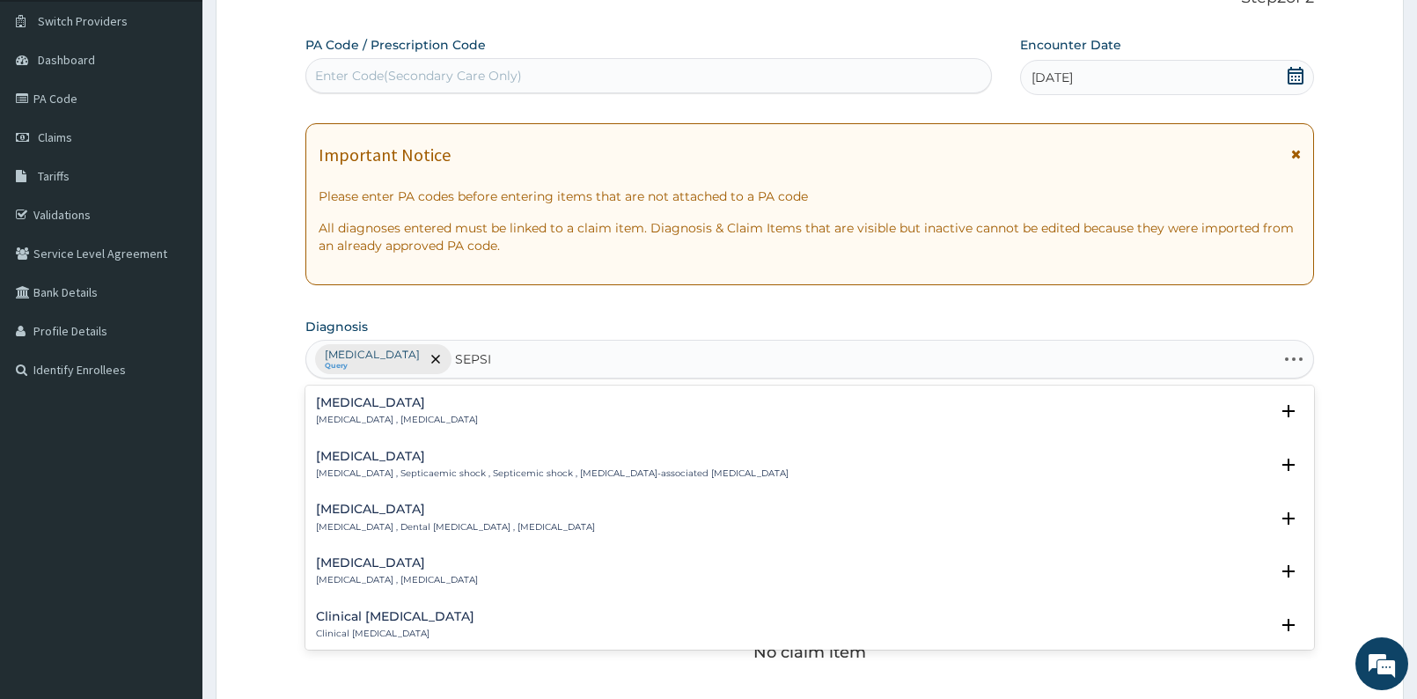
type input "SEPSIS"
click at [341, 413] on div "Sepsis Systemic infection , Sepsis" at bounding box center [397, 411] width 162 height 31
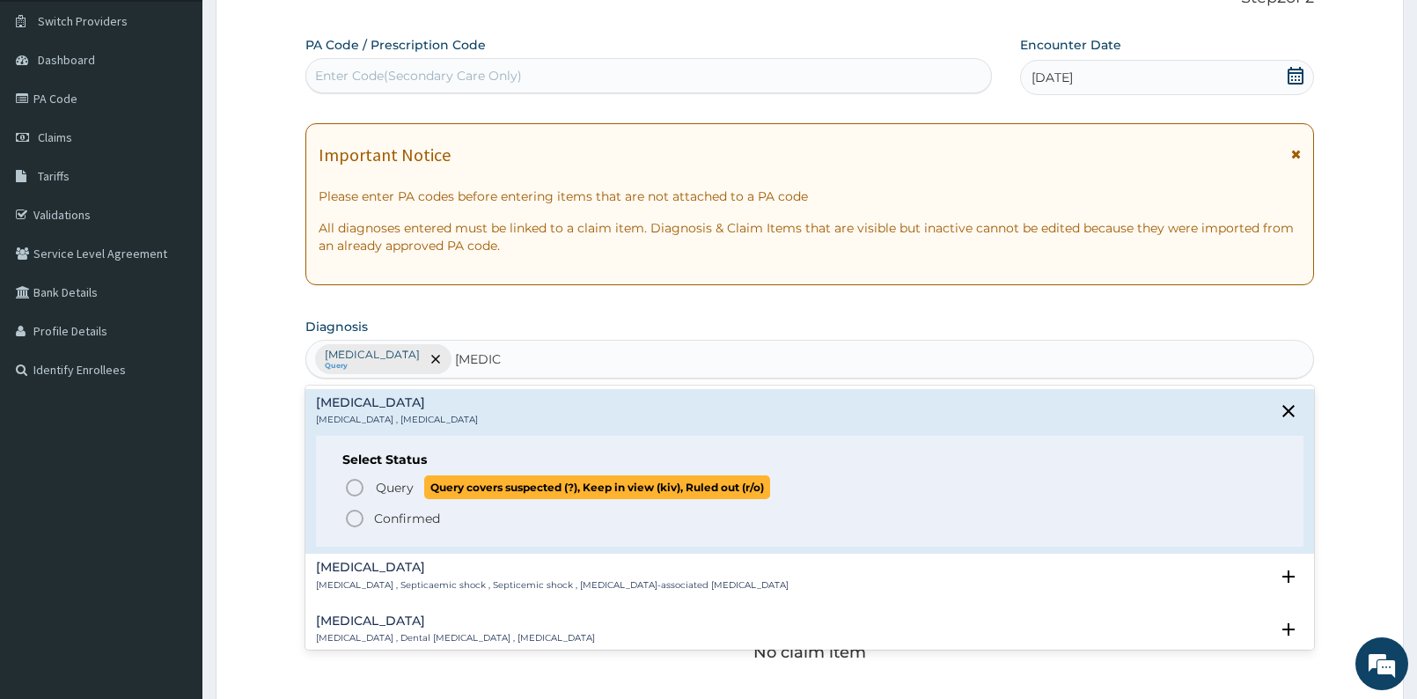
click at [347, 483] on icon "status option query" at bounding box center [354, 487] width 21 height 21
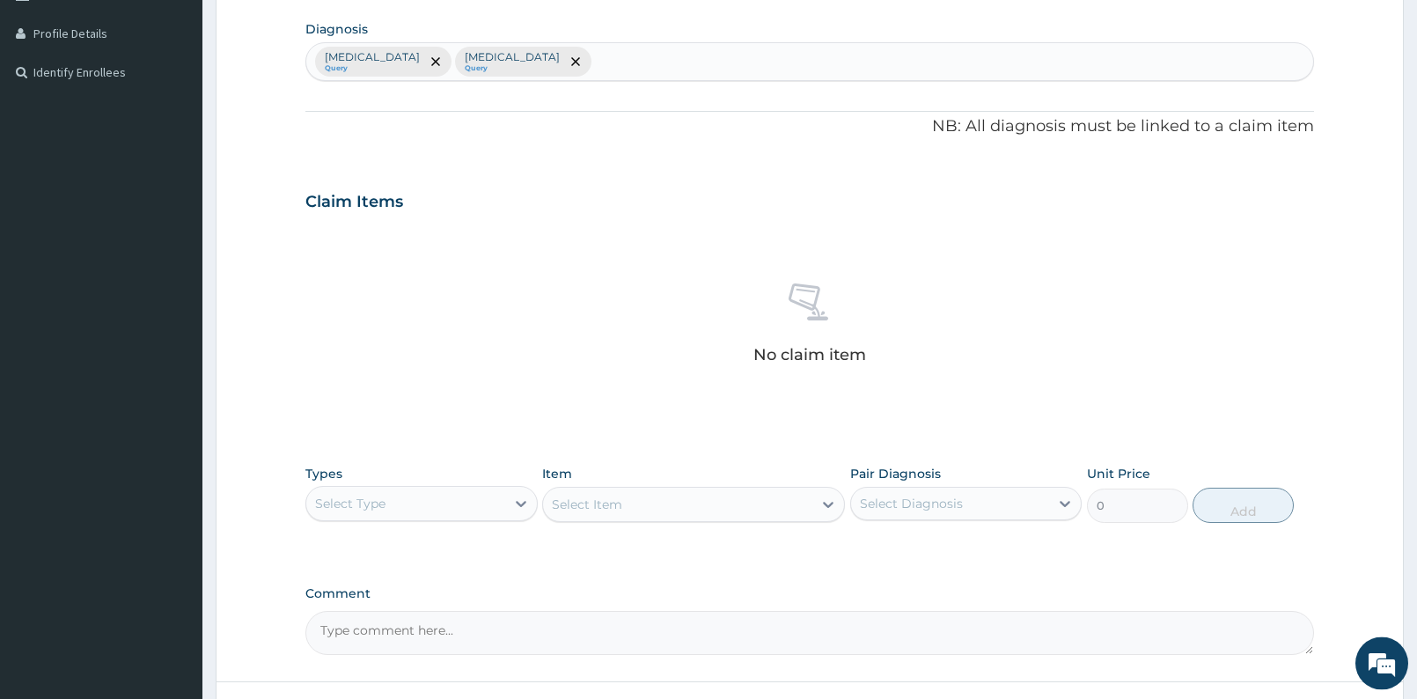
scroll to position [572, 0]
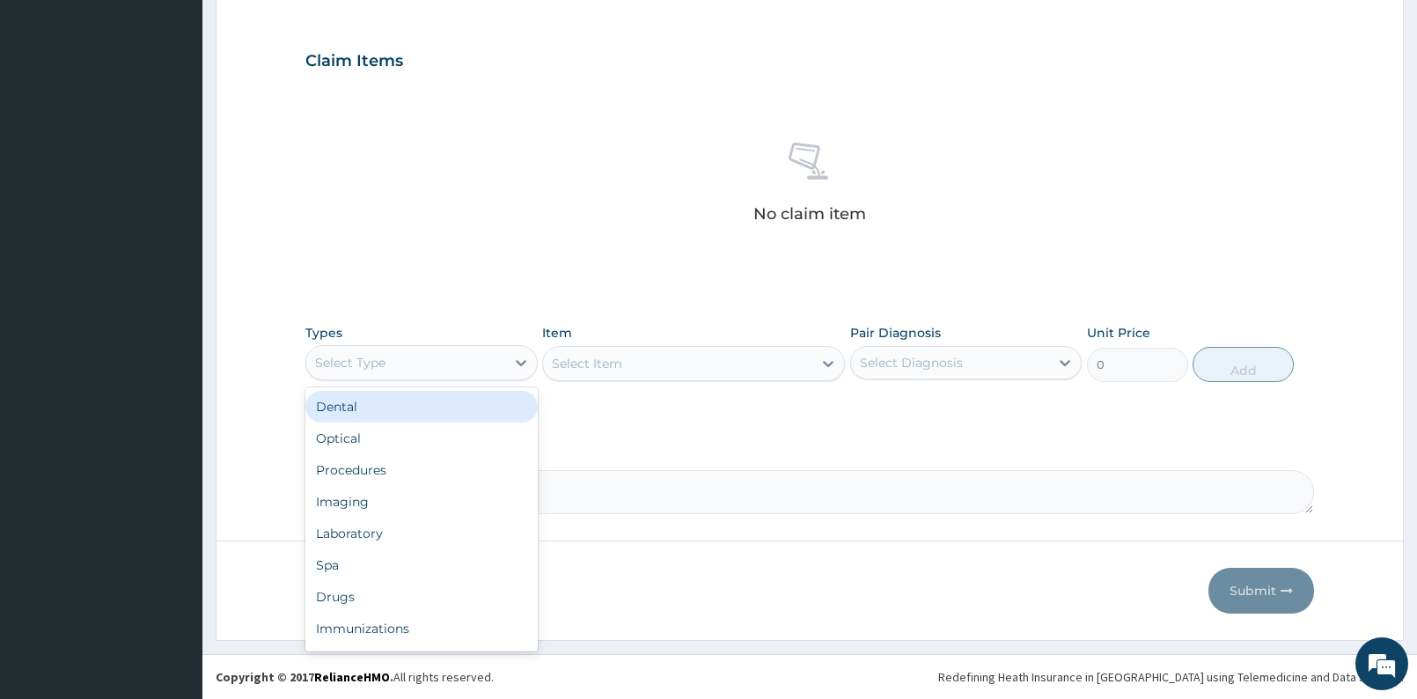
click at [361, 365] on div "Select Type" at bounding box center [350, 363] width 70 height 18
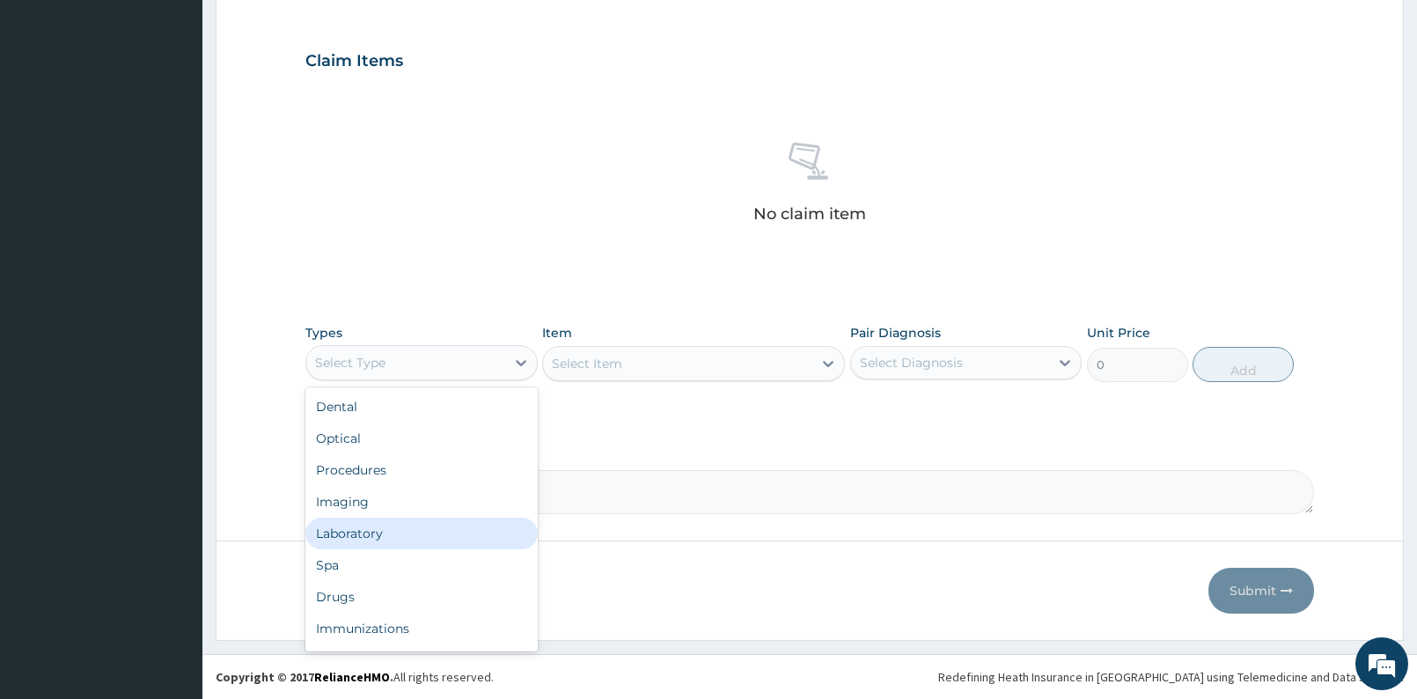
click at [368, 522] on div "Laboratory" at bounding box center [421, 533] width 232 height 32
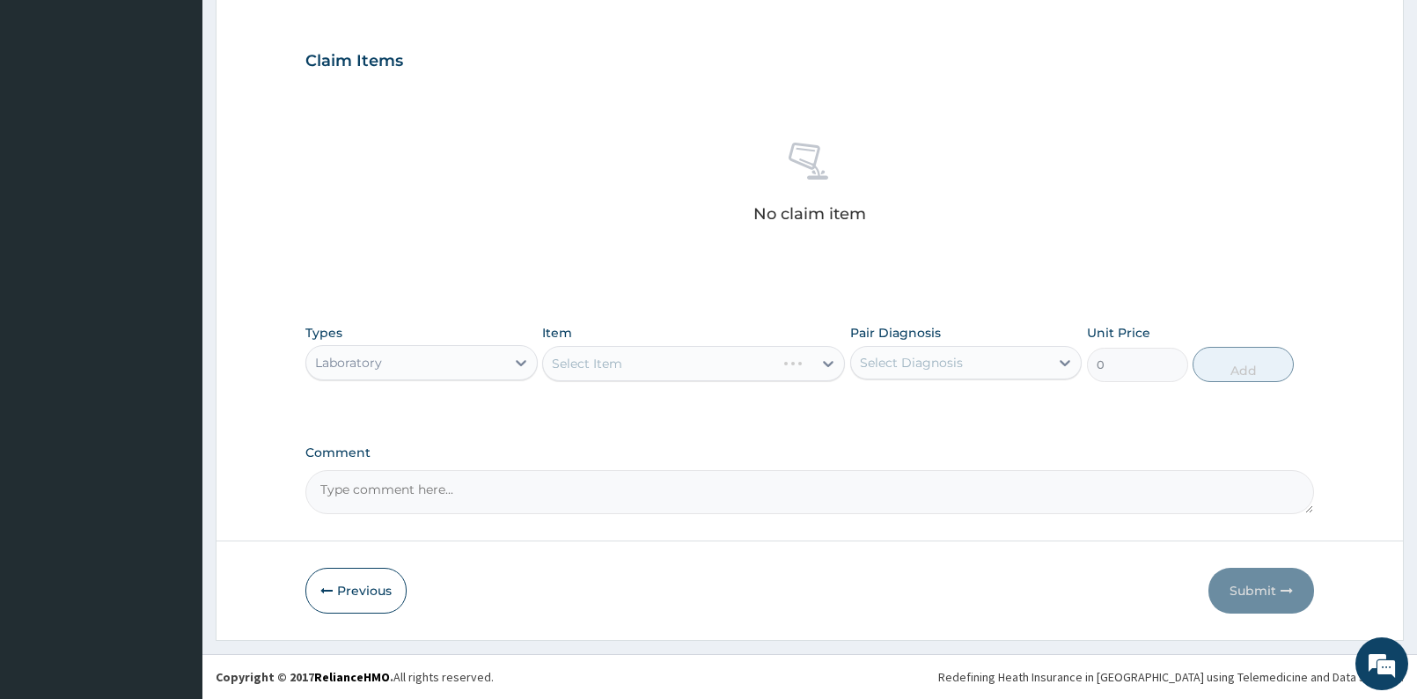
click at [998, 372] on div "Select Diagnosis" at bounding box center [950, 363] width 199 height 28
click at [985, 412] on div "Malaria" at bounding box center [966, 408] width 232 height 36
checkbox input "true"
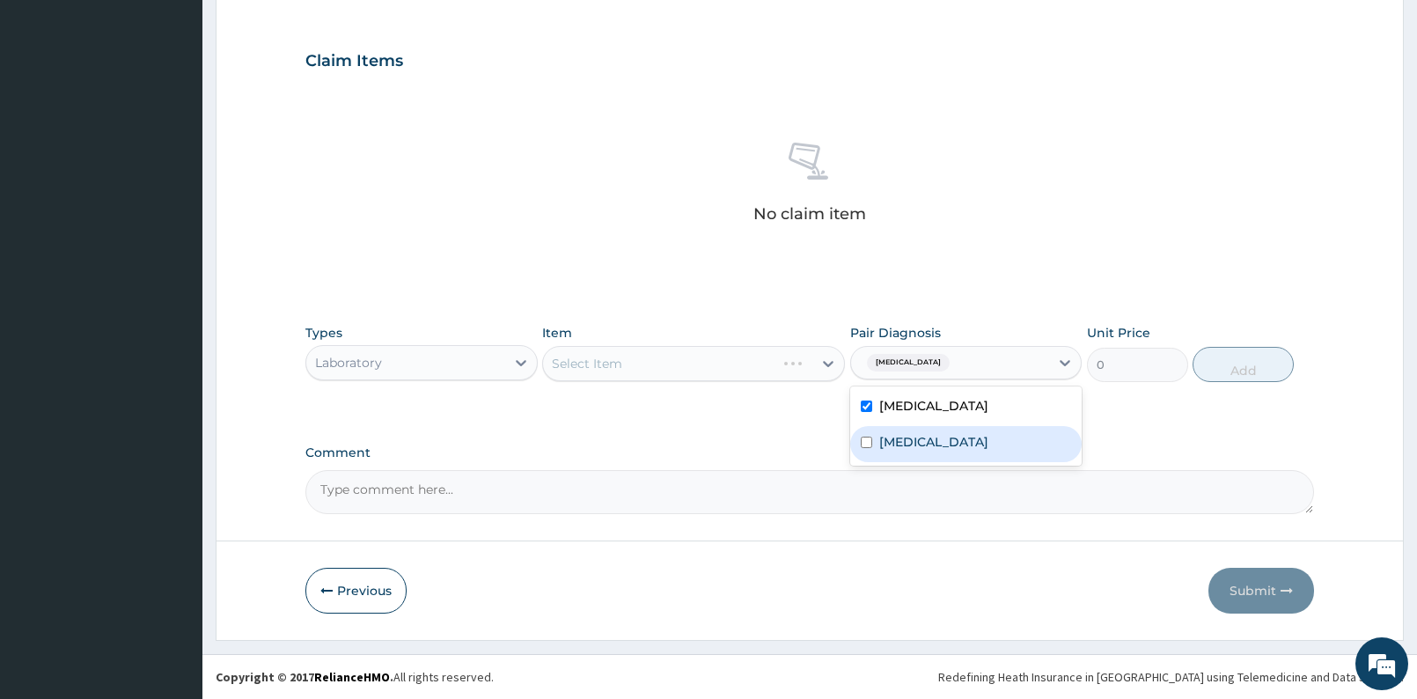
click at [978, 429] on div "Sepsis" at bounding box center [966, 444] width 232 height 36
checkbox input "true"
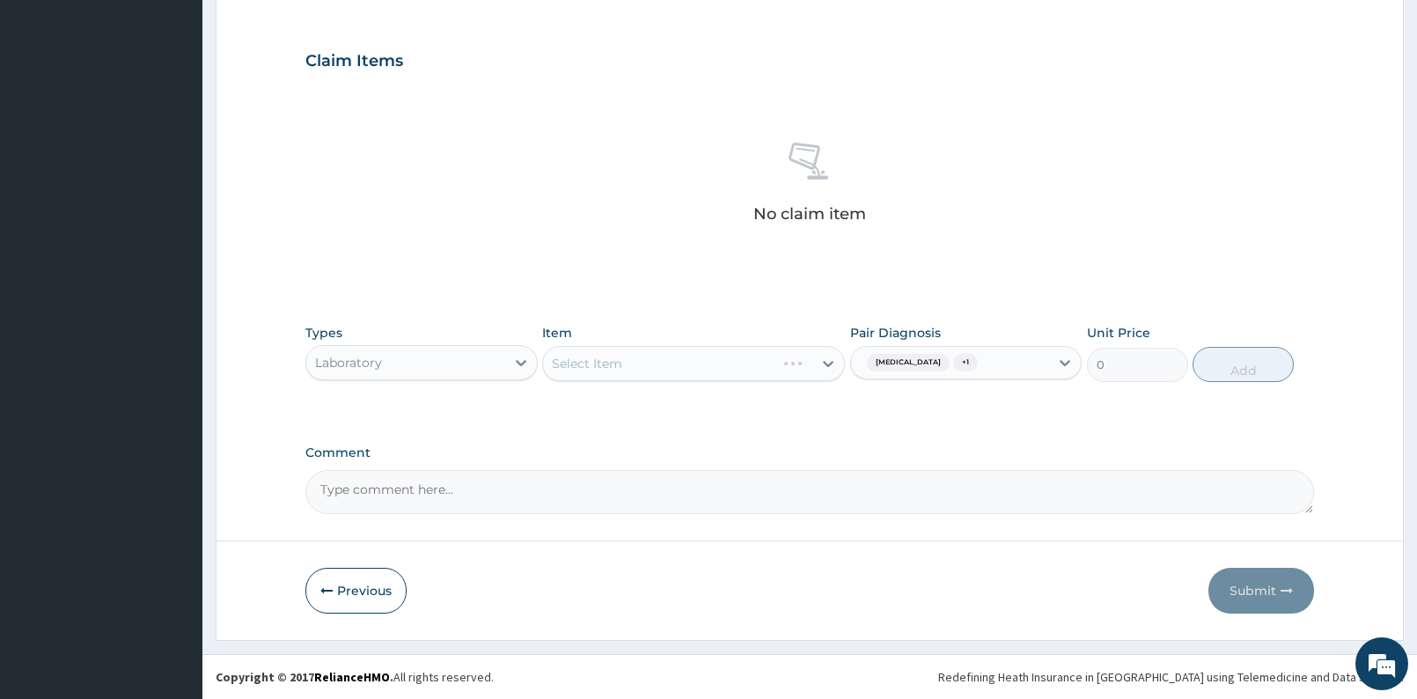
click at [801, 369] on div "Select Item" at bounding box center [693, 363] width 303 height 35
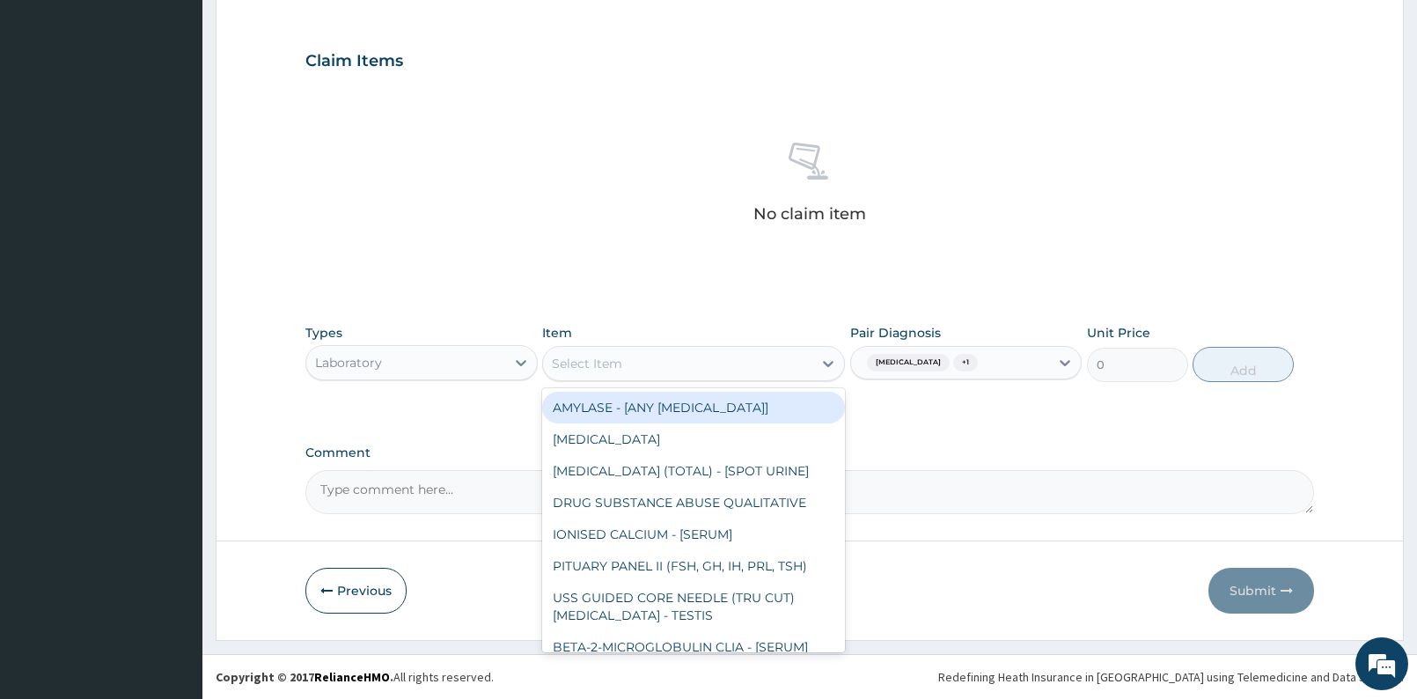
click at [801, 369] on div "Select Item" at bounding box center [677, 363] width 269 height 28
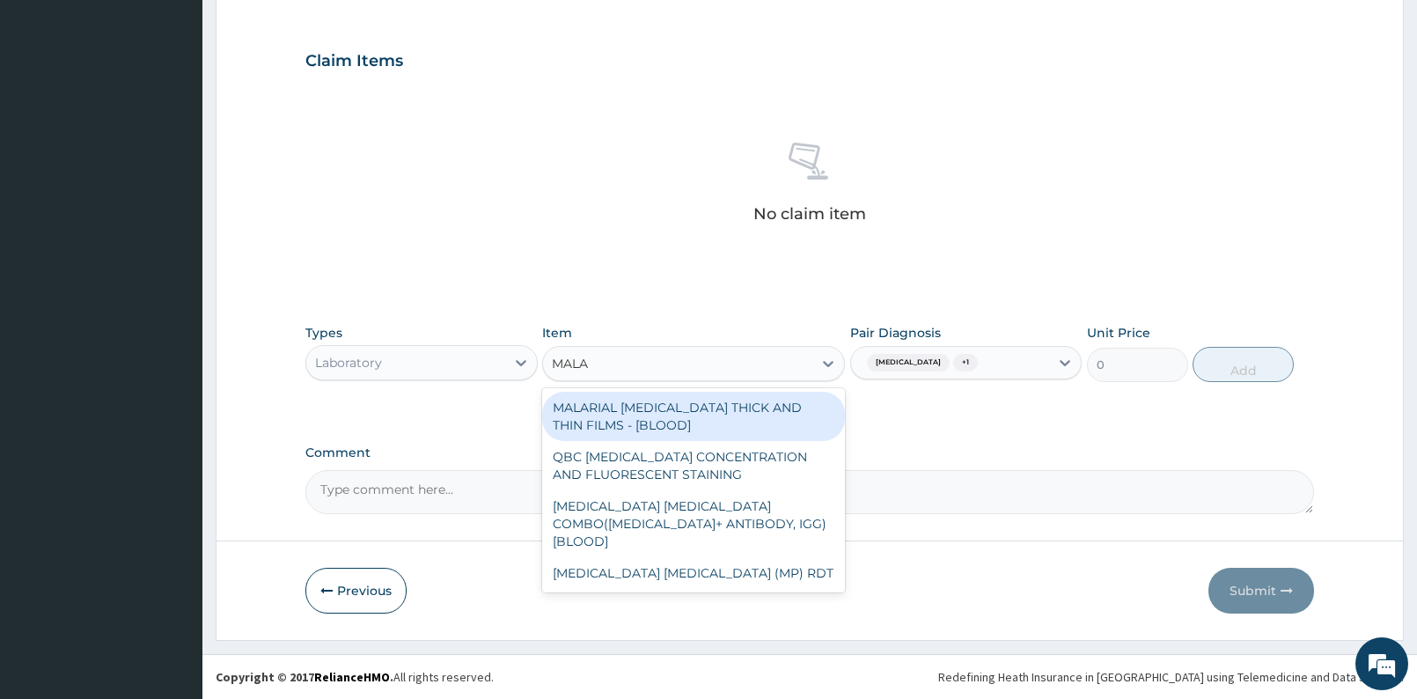
type input "MALAR"
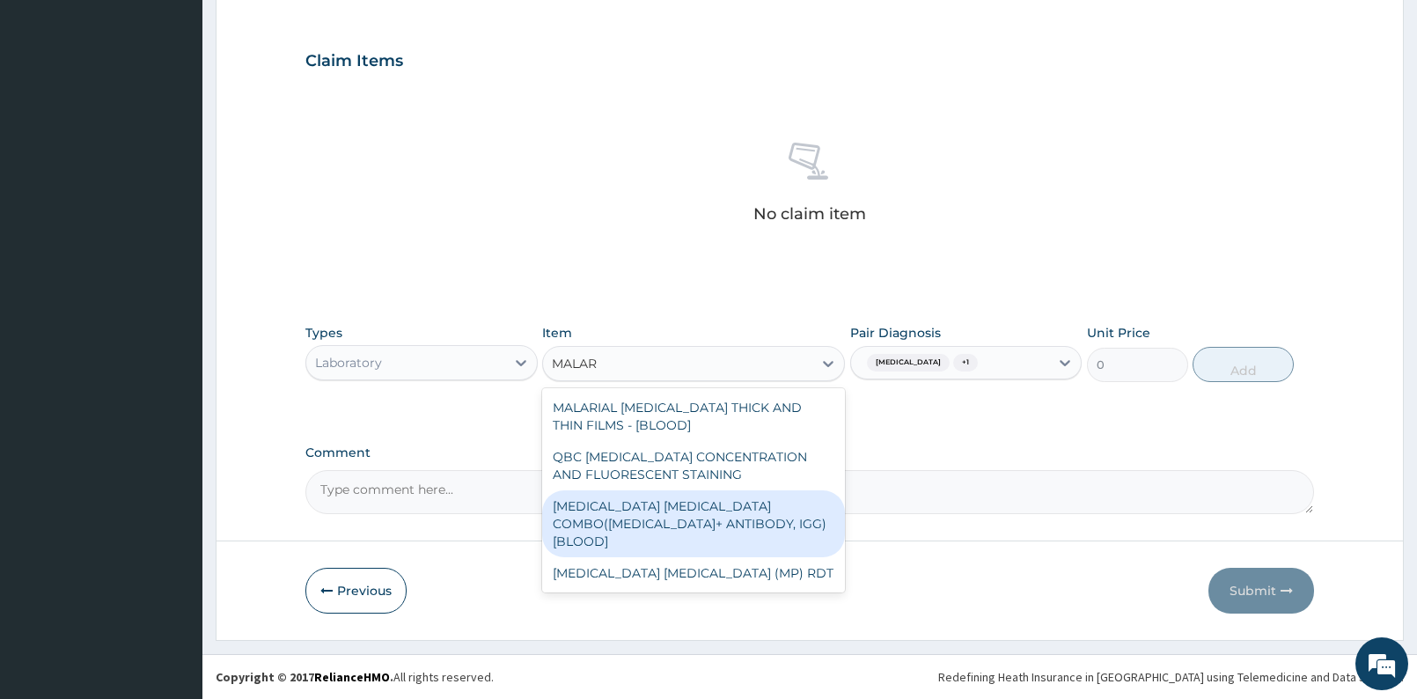
click at [738, 511] on div "MALARIA PARASITE COMBO(BLOOD FILM+ ANTIBODY, IGG) [BLOOD]" at bounding box center [693, 523] width 303 height 67
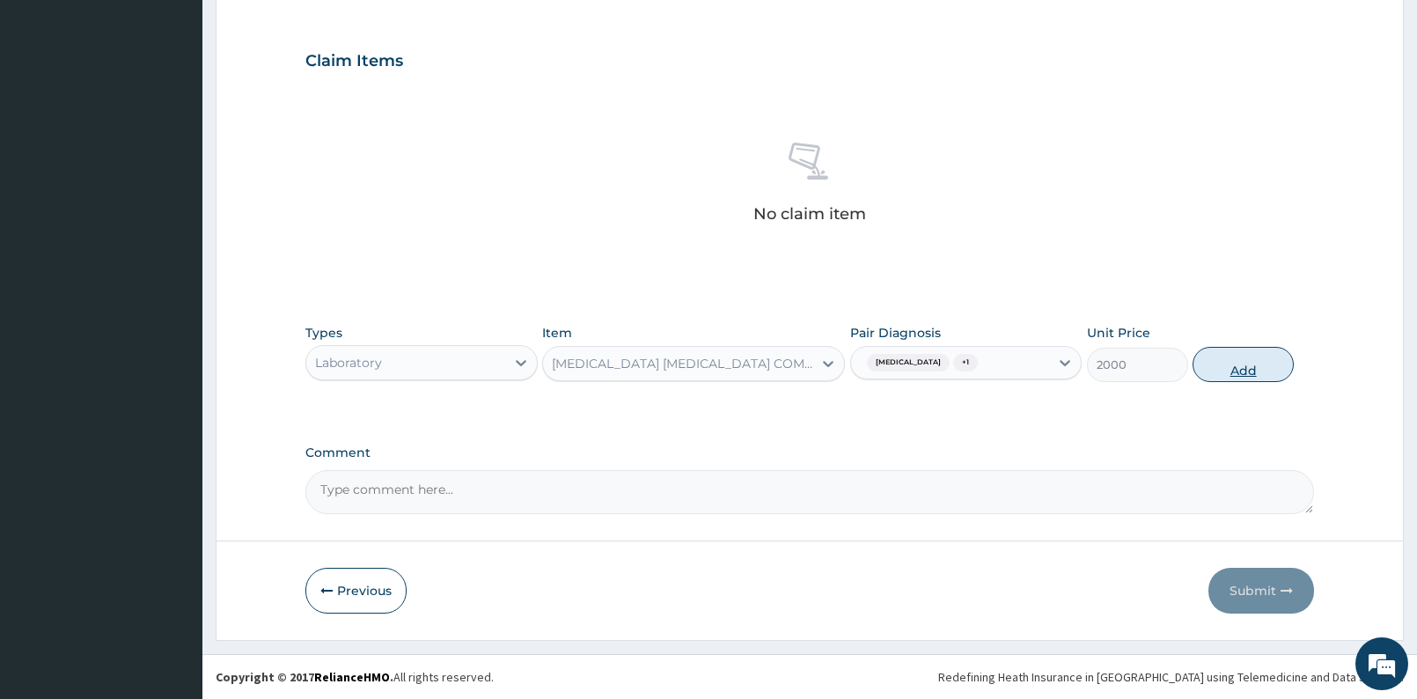
click at [1259, 356] on button "Add" at bounding box center [1243, 364] width 101 height 35
type input "0"
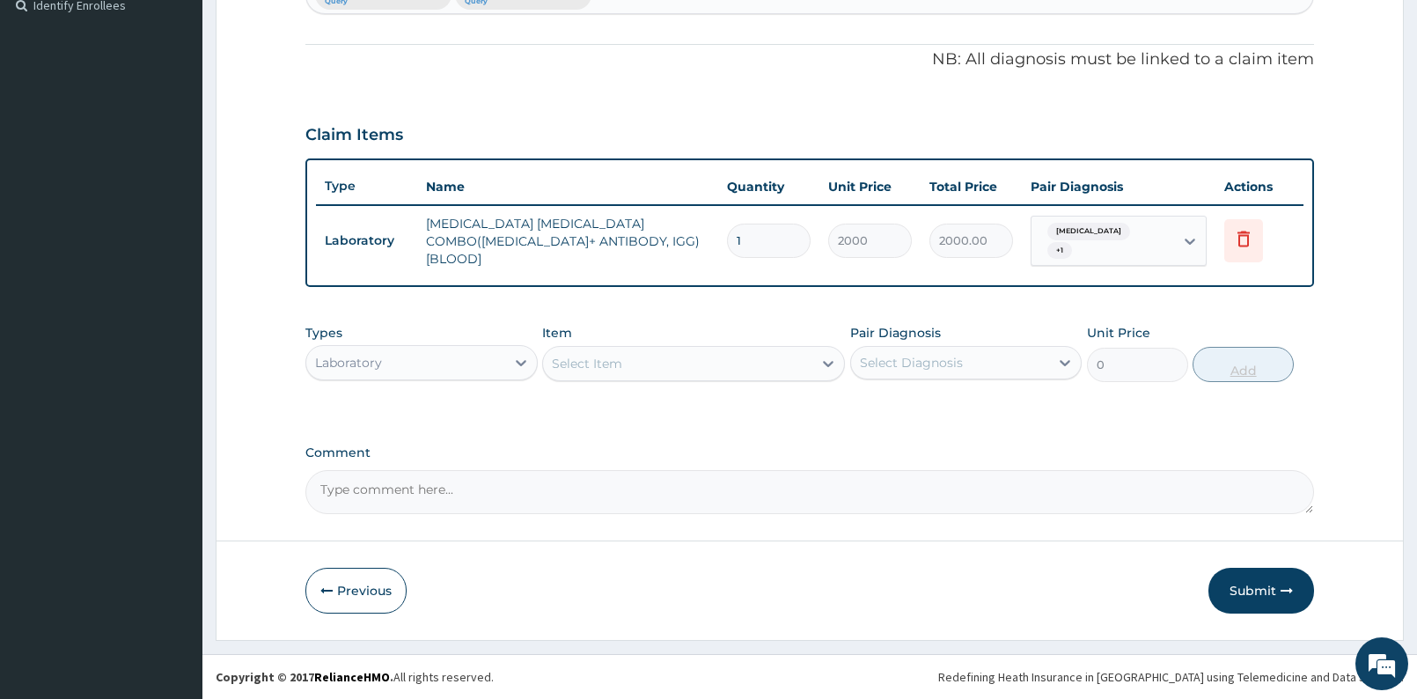
scroll to position [486, 0]
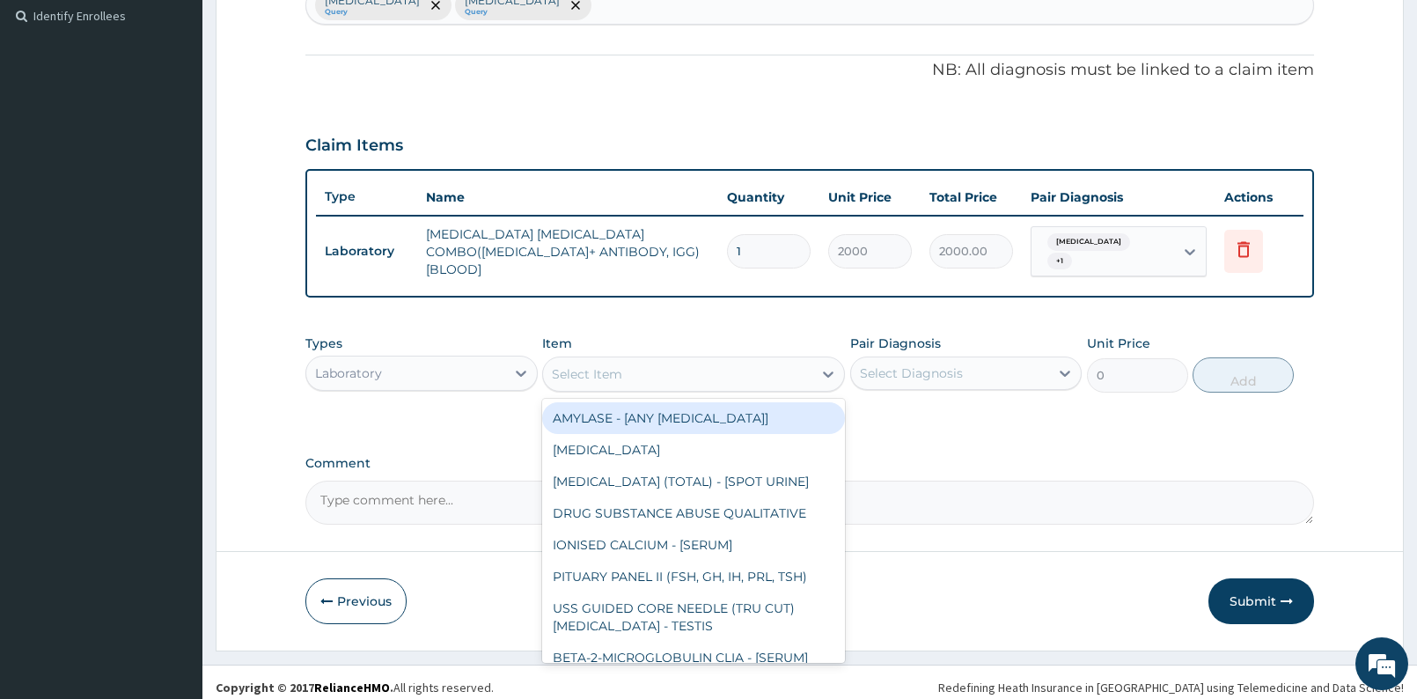
click at [769, 360] on div "Select Item" at bounding box center [677, 374] width 269 height 28
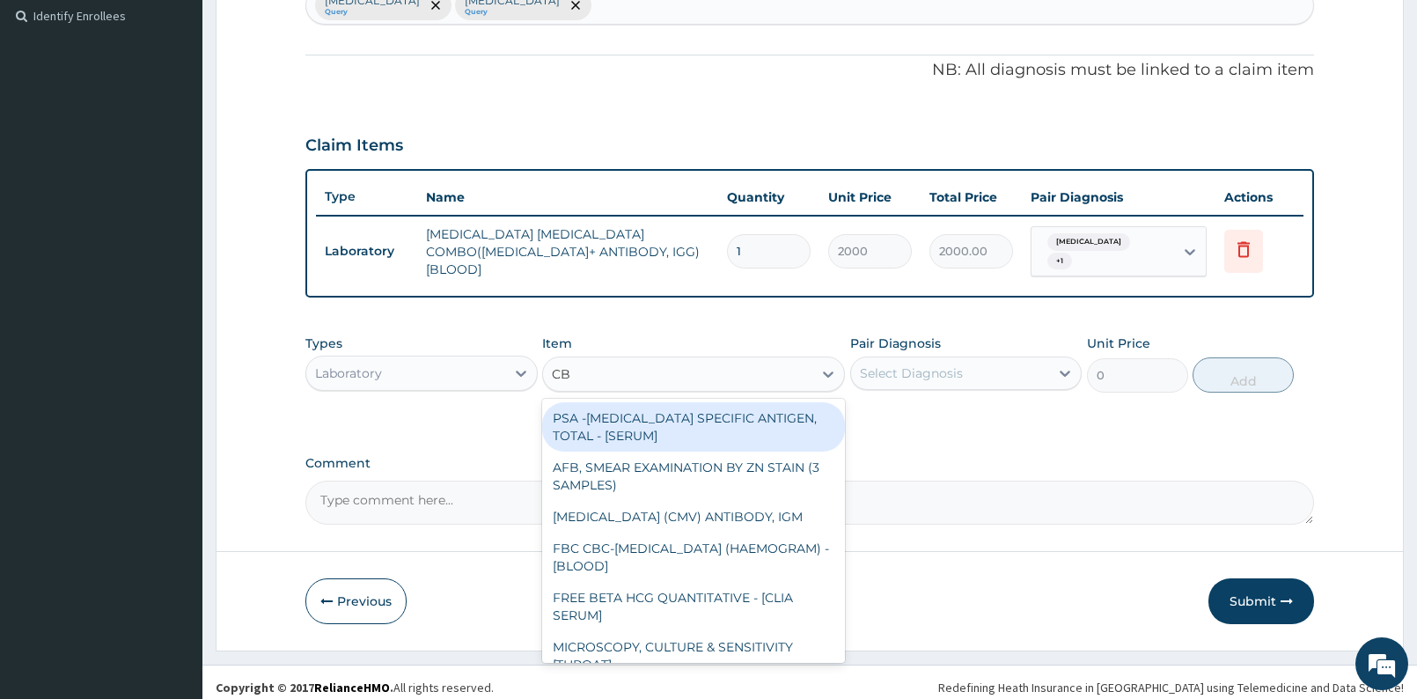
type input "CBC"
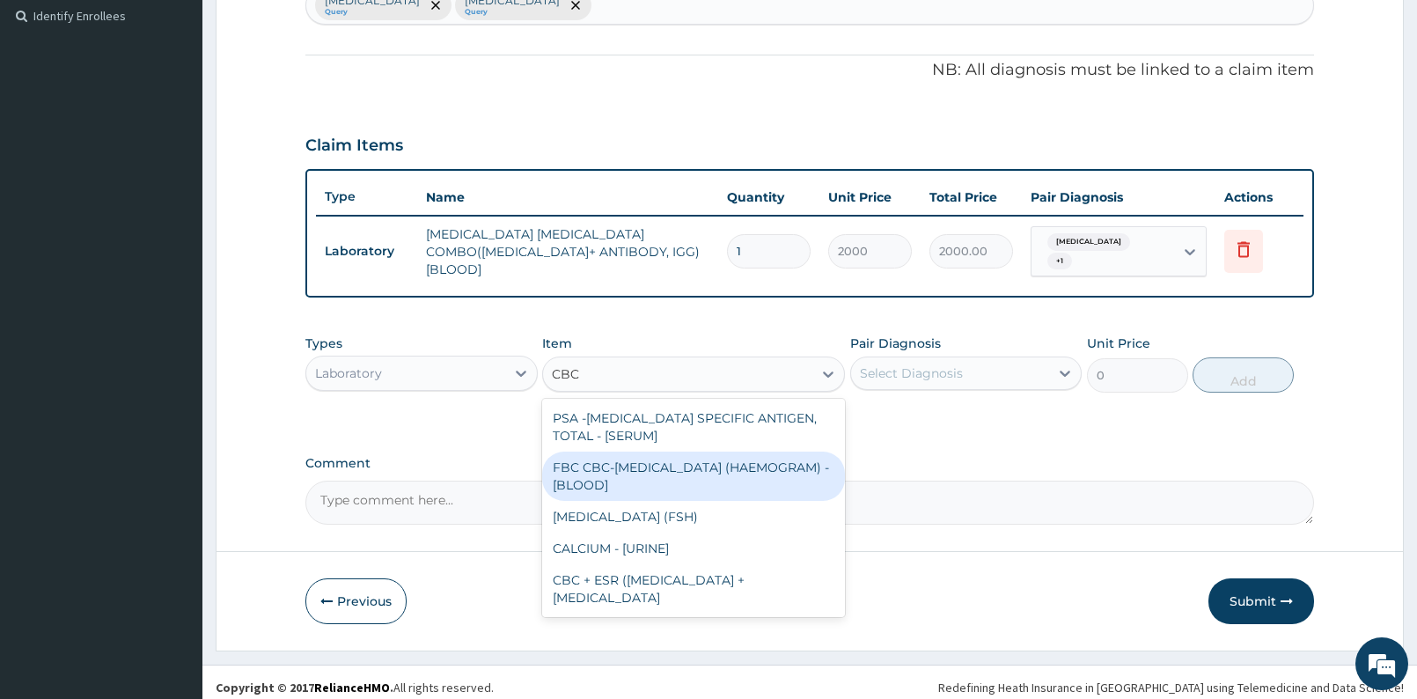
click at [767, 457] on div "FBC CBC-COMPLETE BLOOD COUNT (HAEMOGRAM) - [BLOOD]" at bounding box center [693, 475] width 303 height 49
type input "3000"
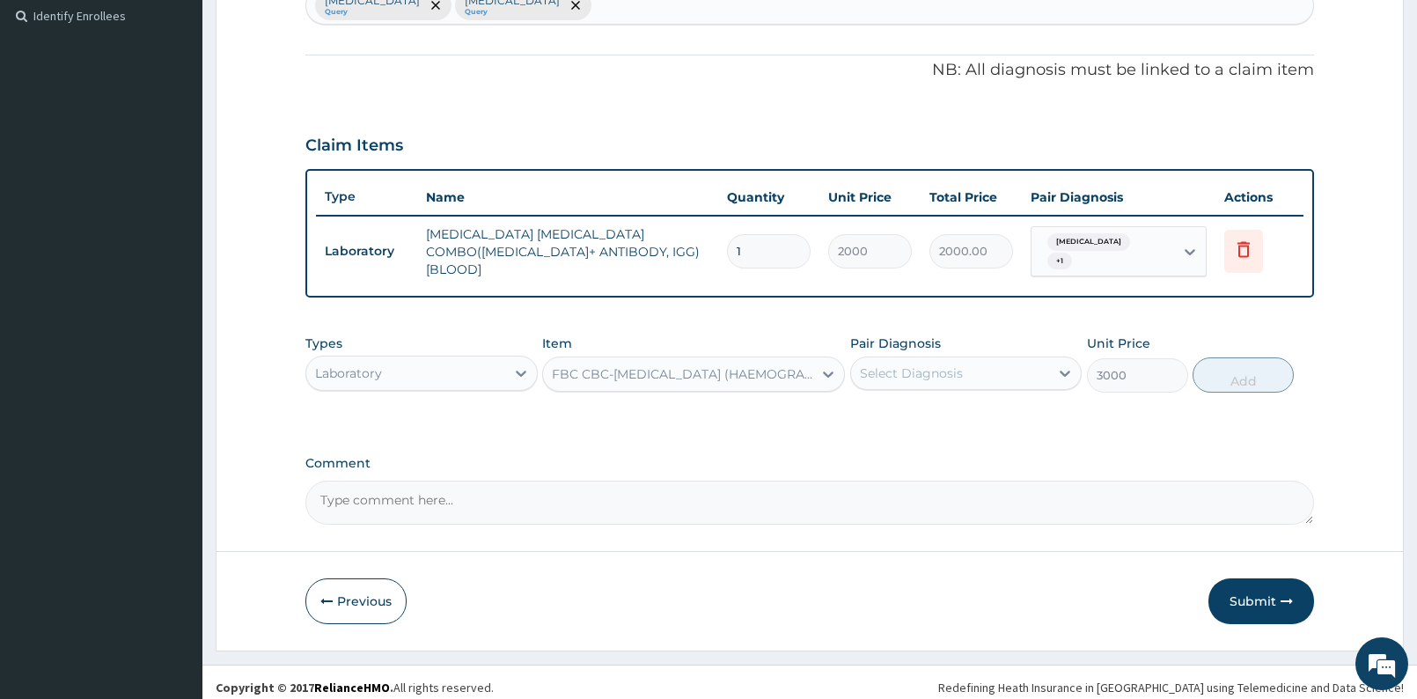
click at [1030, 374] on div "Select Diagnosis" at bounding box center [950, 373] width 199 height 28
click at [1002, 438] on div "Sepsis" at bounding box center [966, 455] width 232 height 36
checkbox input "true"
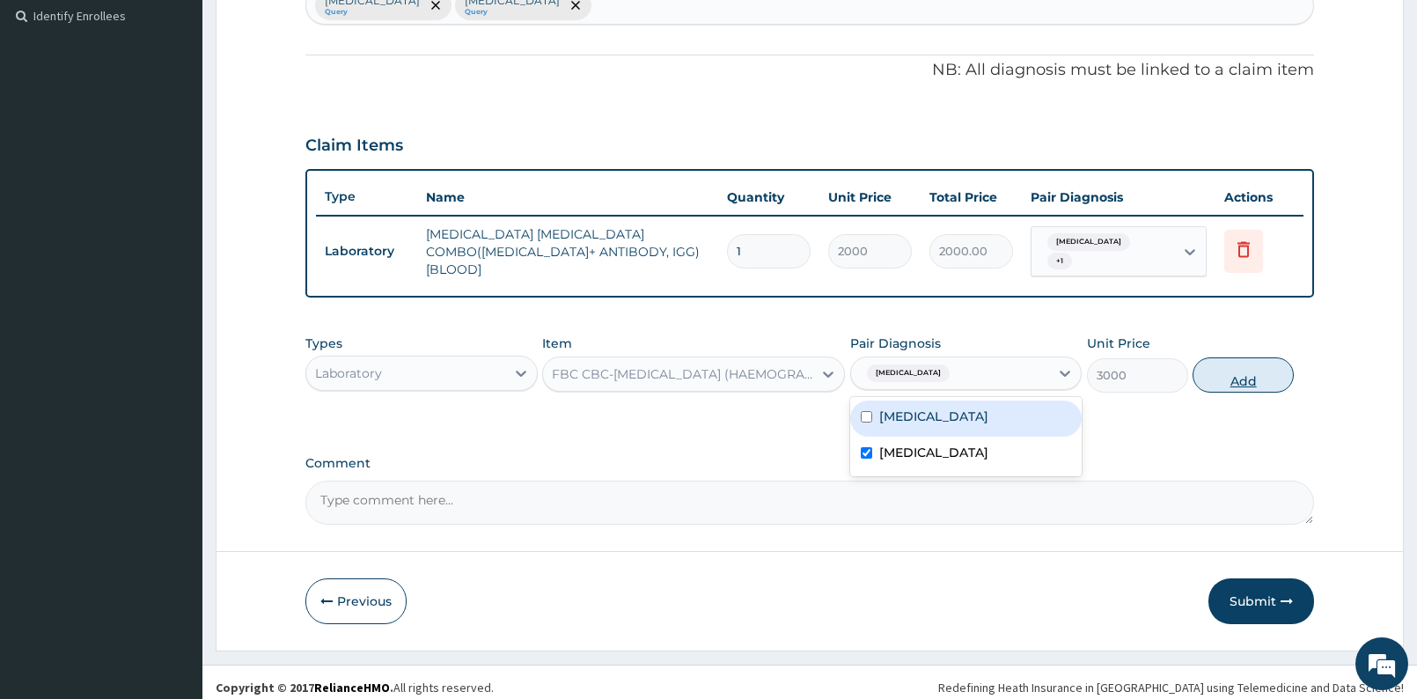
click at [1272, 365] on button "Add" at bounding box center [1243, 374] width 101 height 35
type input "0"
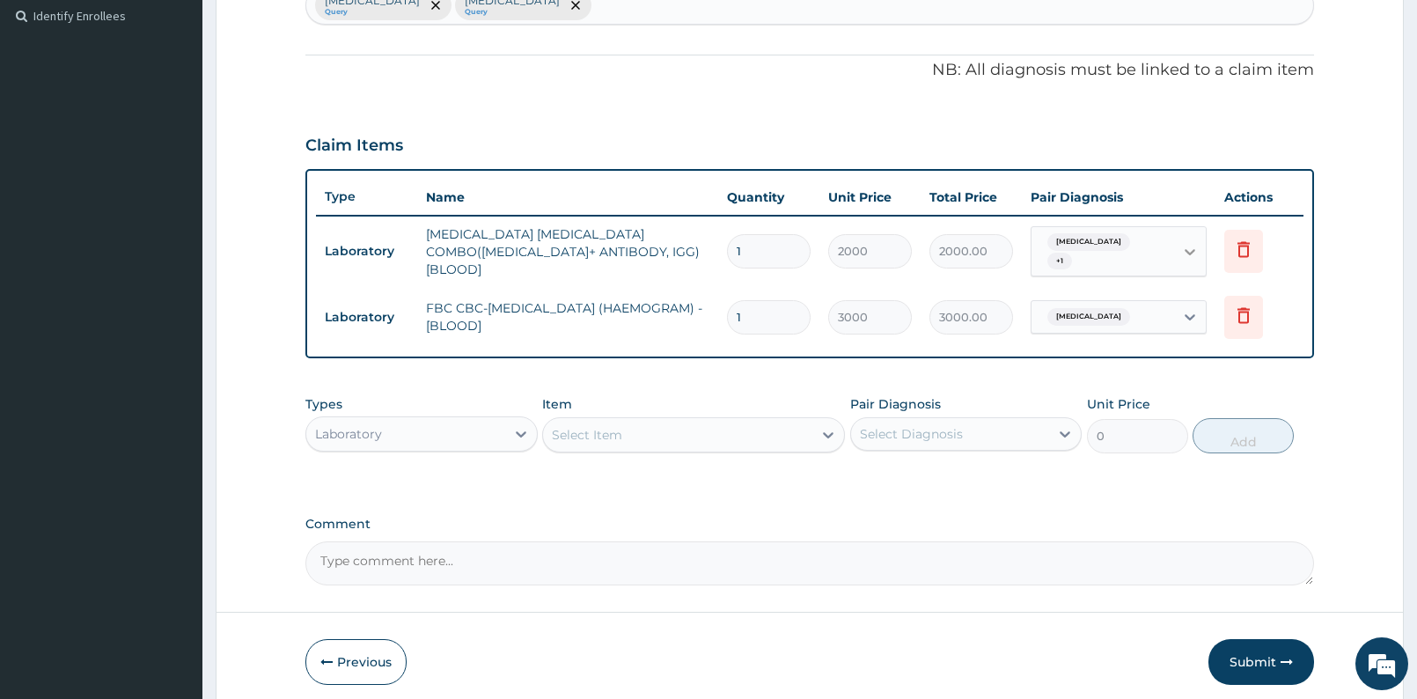
click at [1183, 251] on icon at bounding box center [1190, 252] width 18 height 18
click at [1083, 343] on div "Sepsis" at bounding box center [1141, 328] width 220 height 36
checkbox input "false"
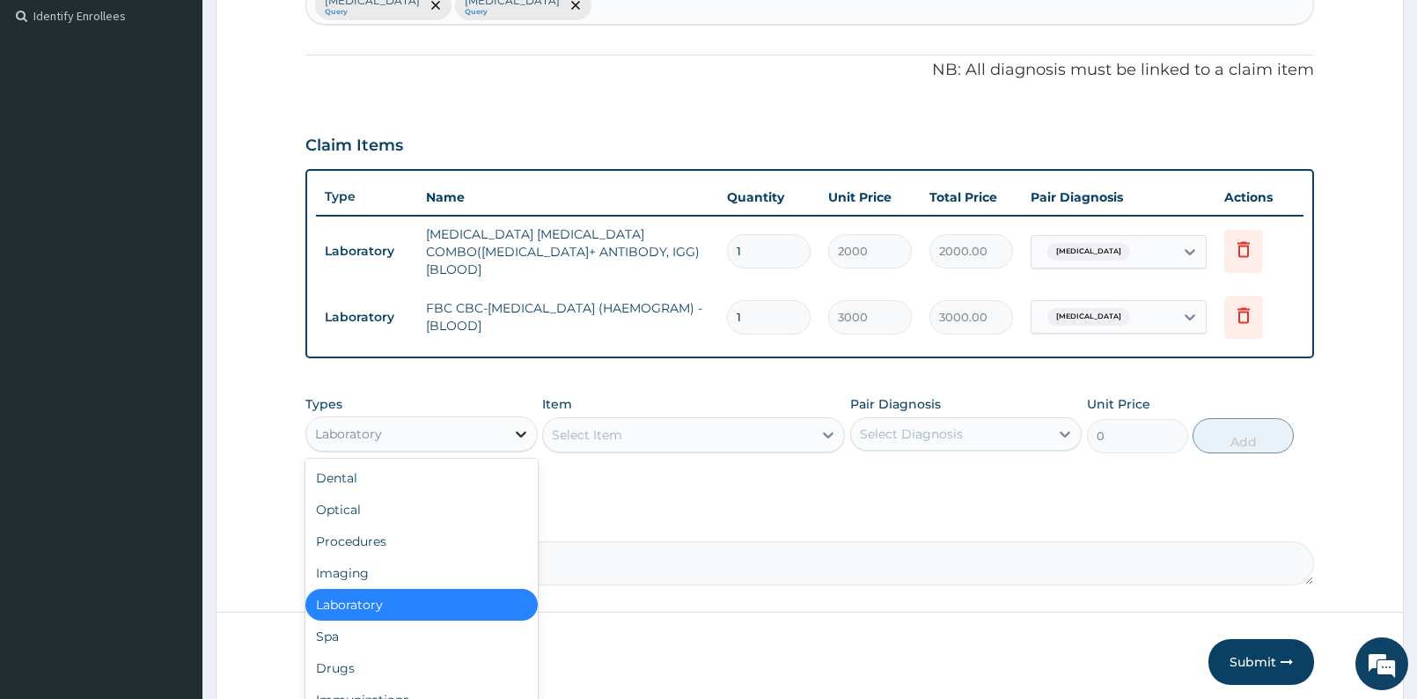
click at [531, 419] on div at bounding box center [521, 434] width 32 height 32
click at [386, 652] on div "Drugs" at bounding box center [421, 668] width 232 height 32
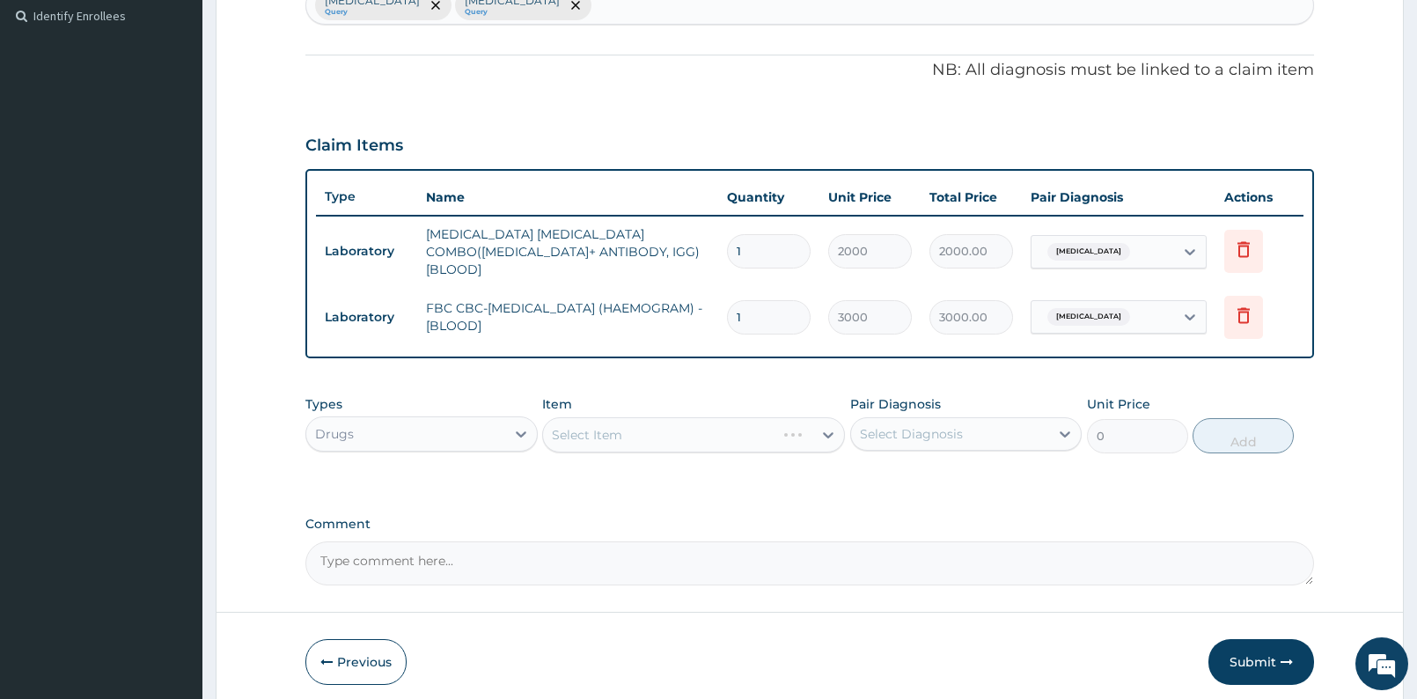
click at [676, 426] on div "Select Item" at bounding box center [693, 434] width 303 height 35
click at [889, 436] on div "Select Diagnosis" at bounding box center [950, 434] width 199 height 28
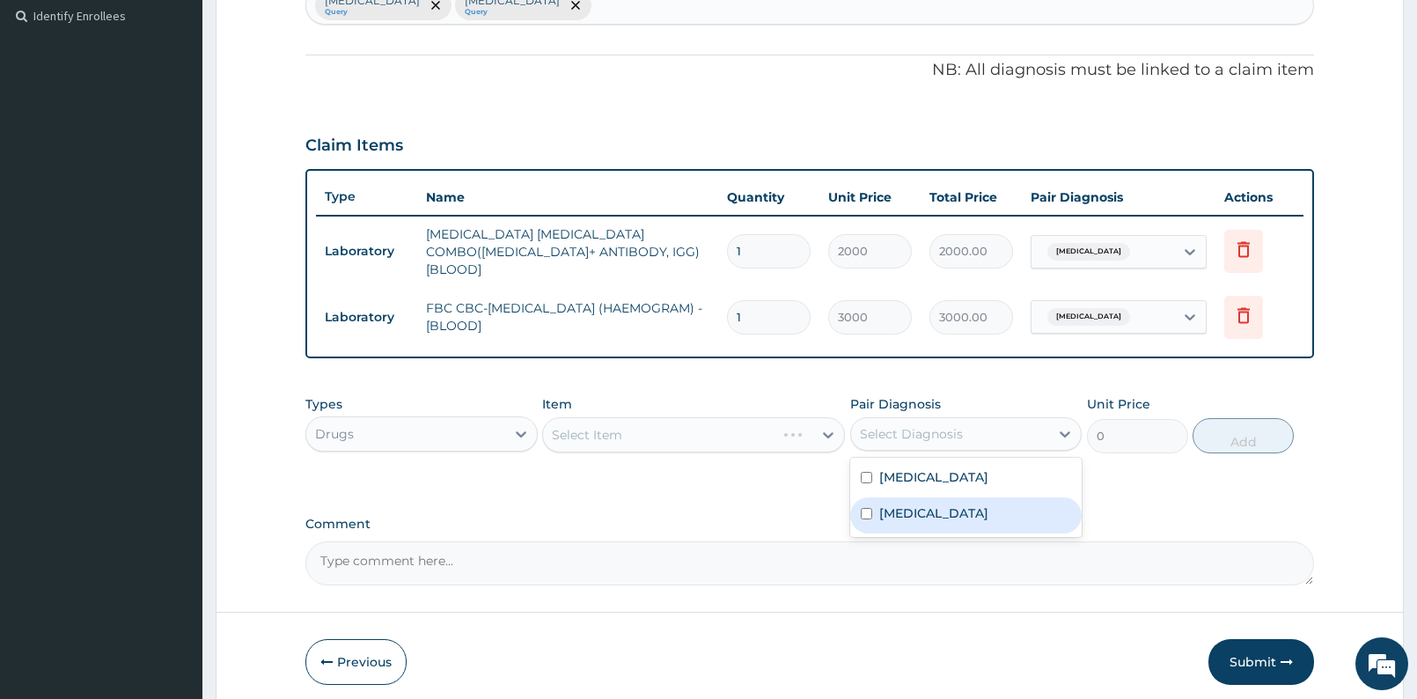
click at [909, 504] on label "Sepsis" at bounding box center [933, 513] width 109 height 18
checkbox input "true"
click at [749, 501] on div "PA Code / Prescription Code Enter Code(Secondary Care Only) Encounter Date 09-0…" at bounding box center [809, 133] width 1009 height 903
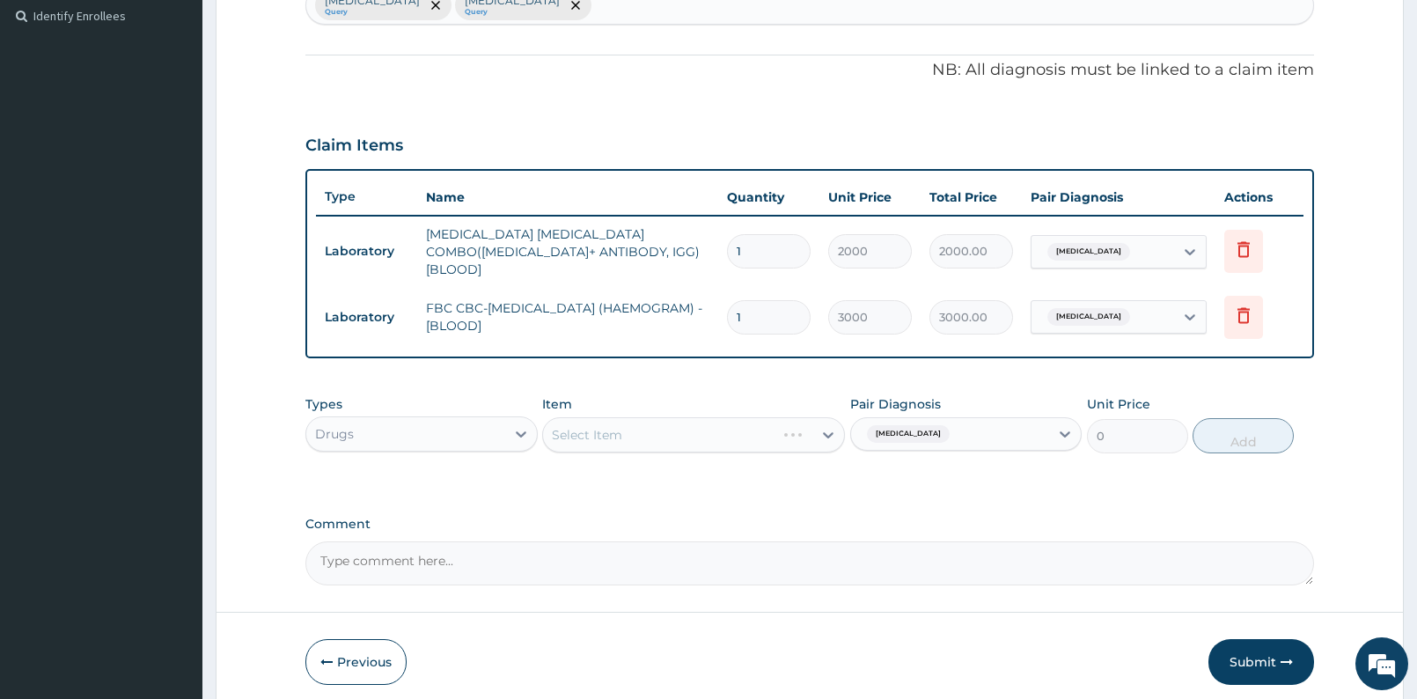
click at [717, 422] on div "Select Item" at bounding box center [693, 434] width 303 height 35
click at [723, 432] on div "Select Item" at bounding box center [693, 434] width 303 height 35
click at [723, 432] on div "Select Item" at bounding box center [677, 435] width 269 height 28
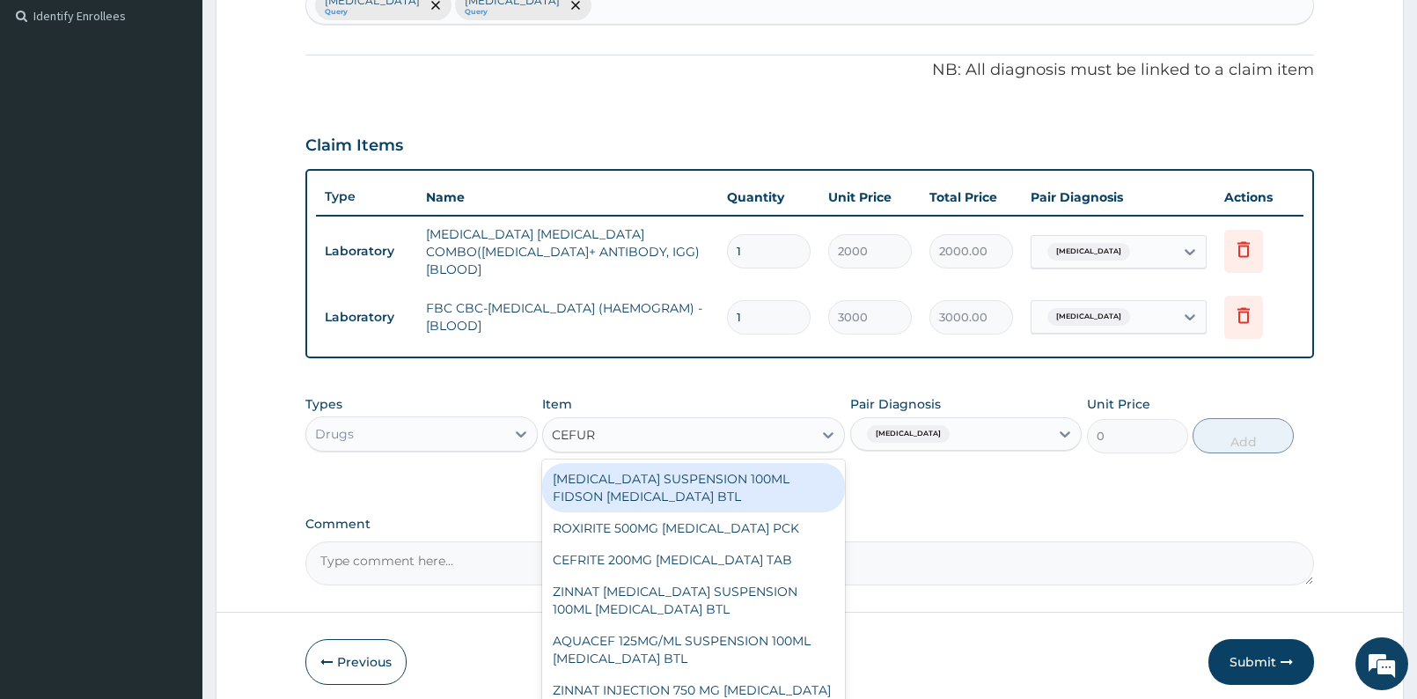
type input "CEFURO"
click at [717, 476] on div "CEFUROXIME SUSPENSION 100ML FIDSON CEFUROXIME BTL" at bounding box center [693, 487] width 303 height 49
type input "360"
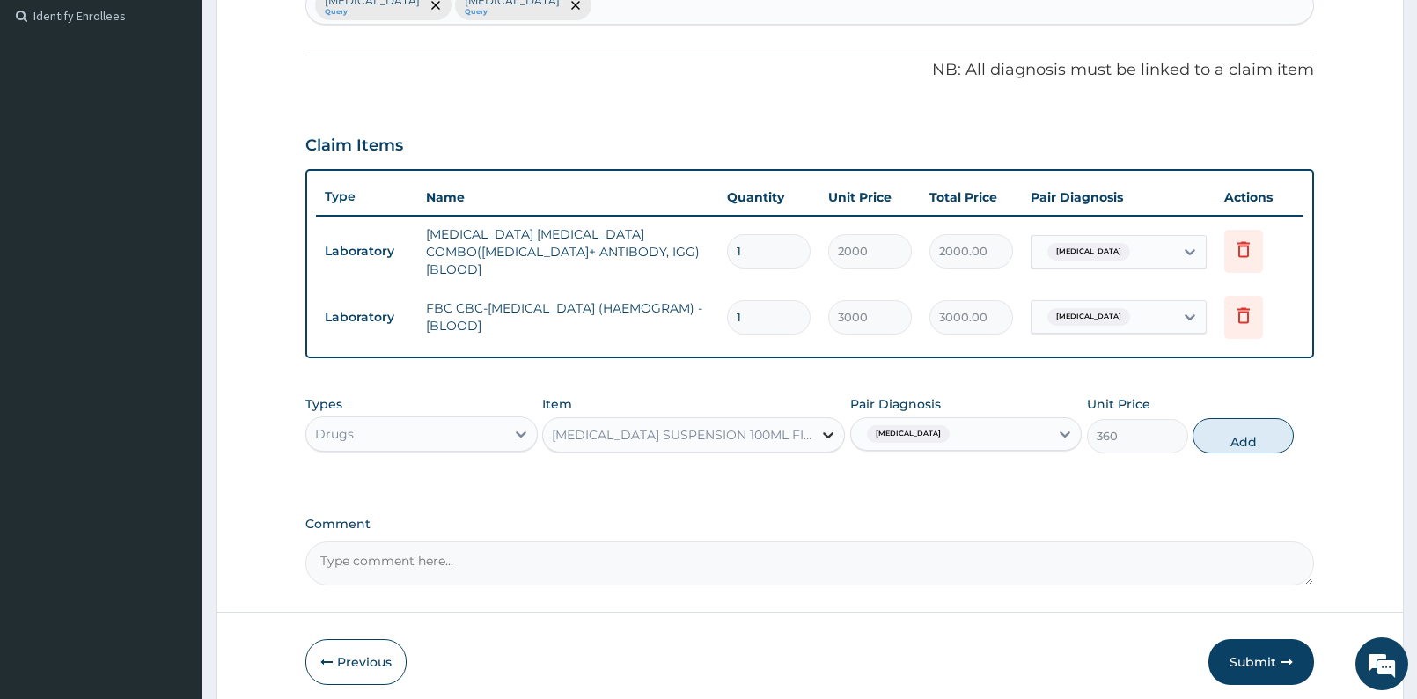
click at [818, 419] on div at bounding box center [828, 435] width 32 height 32
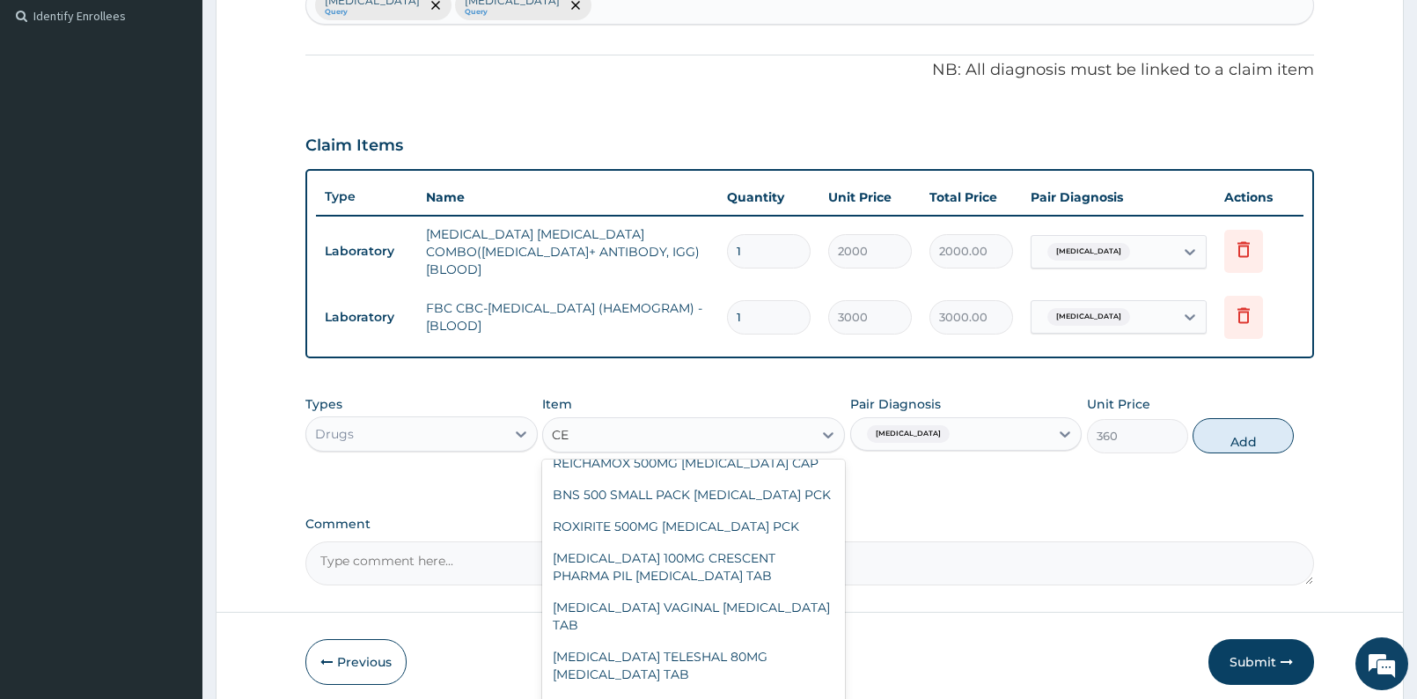
scroll to position [0, 0]
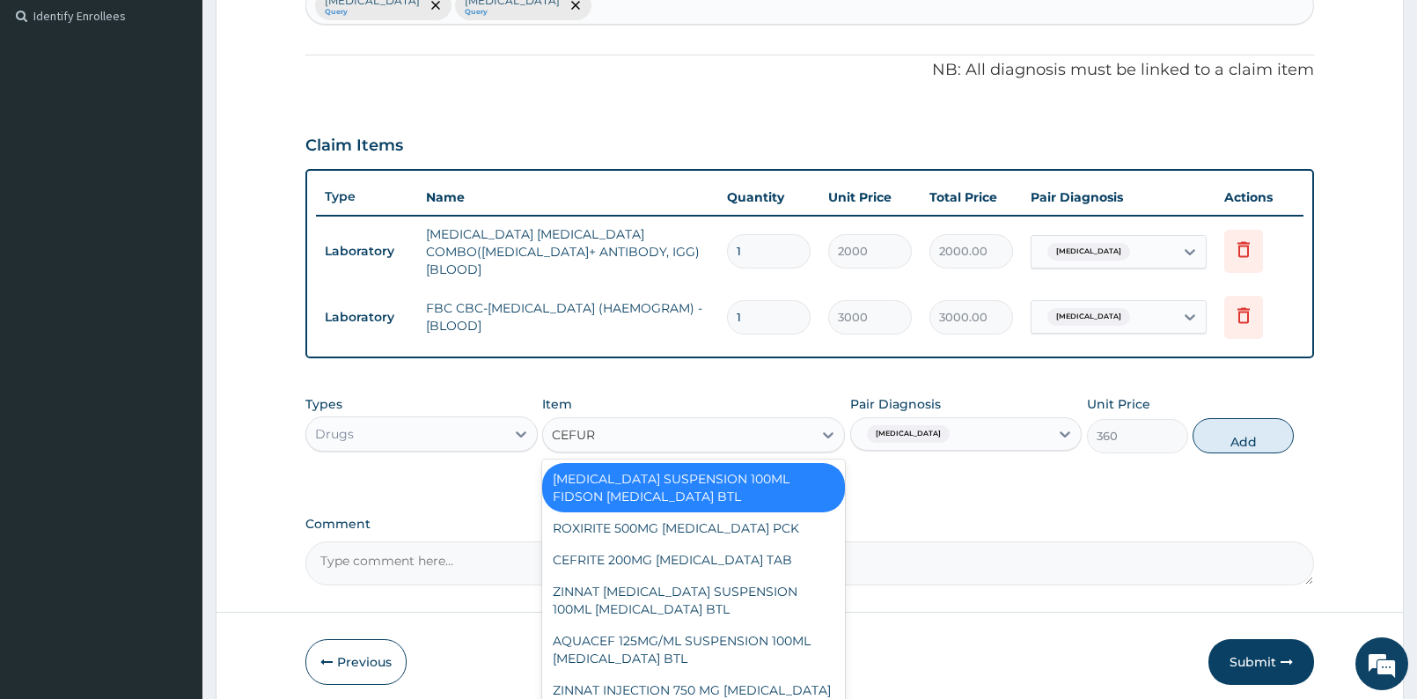
type input "CEFURO"
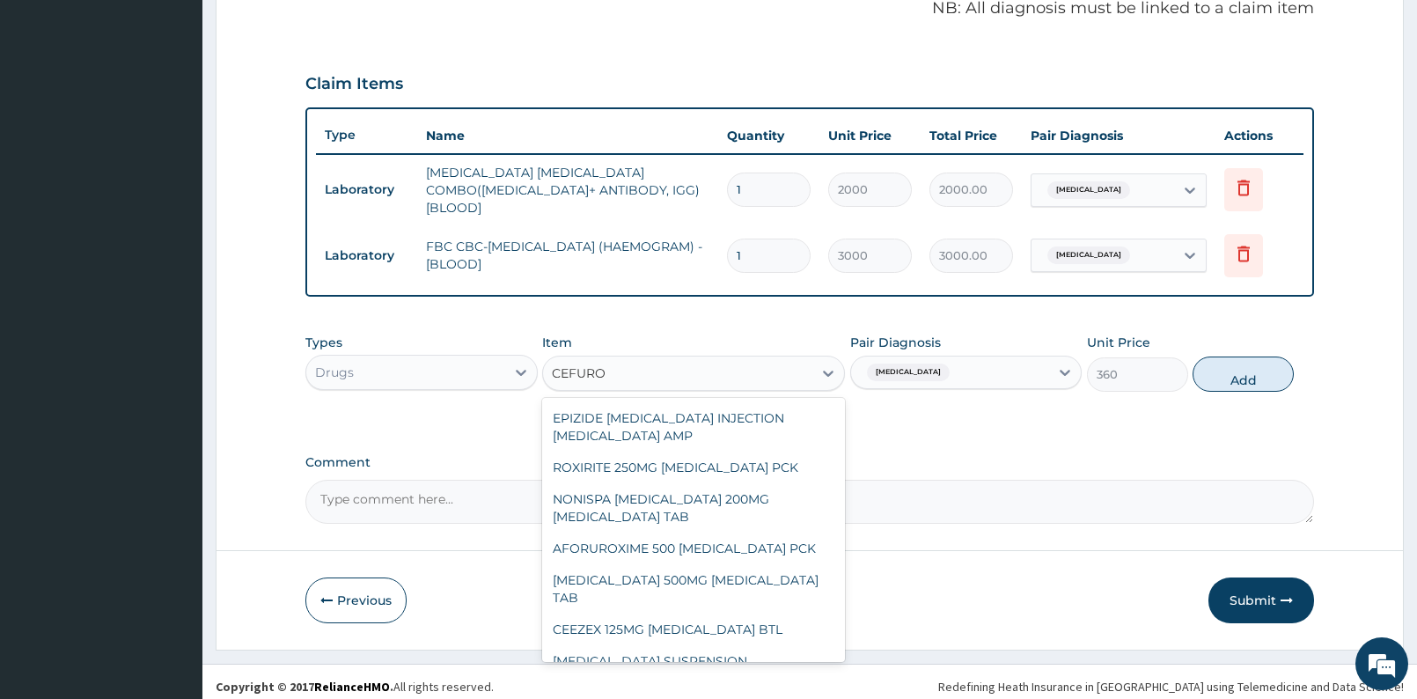
scroll to position [693, 0]
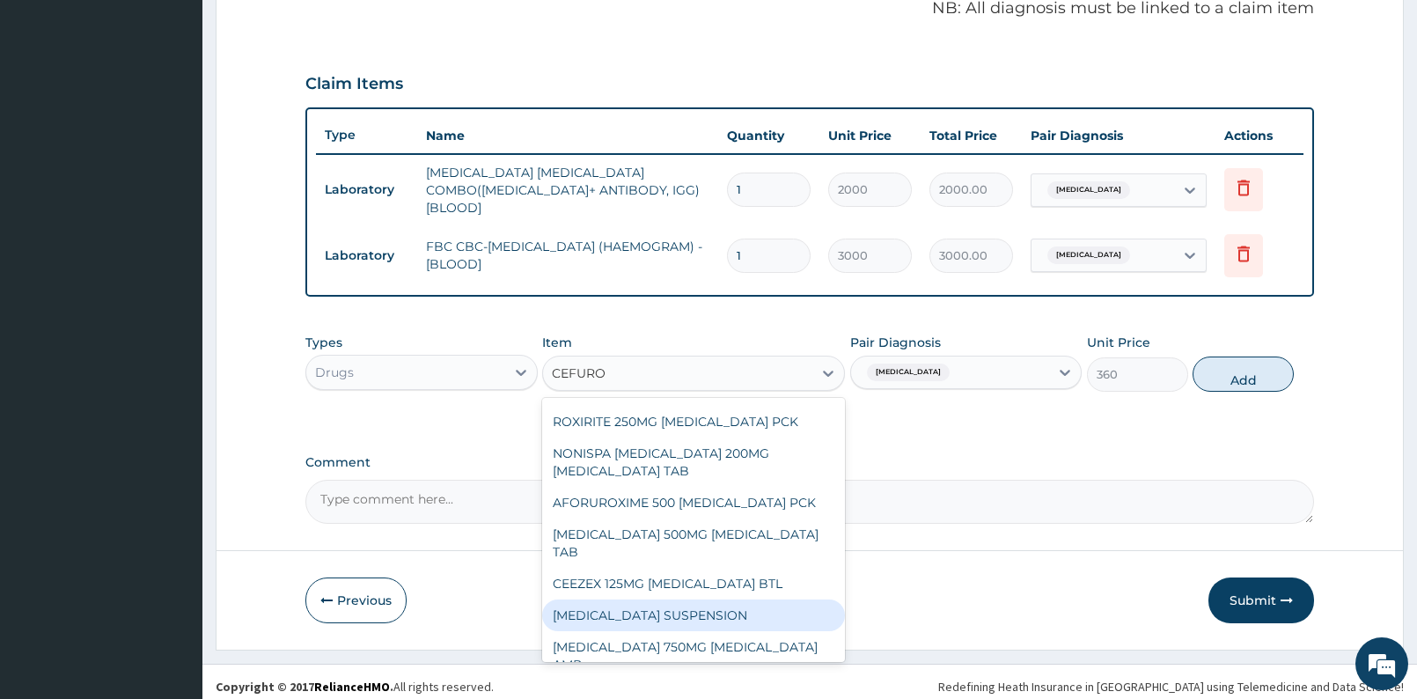
click at [792, 599] on div "CEFUROXIME SUSPENSION" at bounding box center [693, 615] width 303 height 32
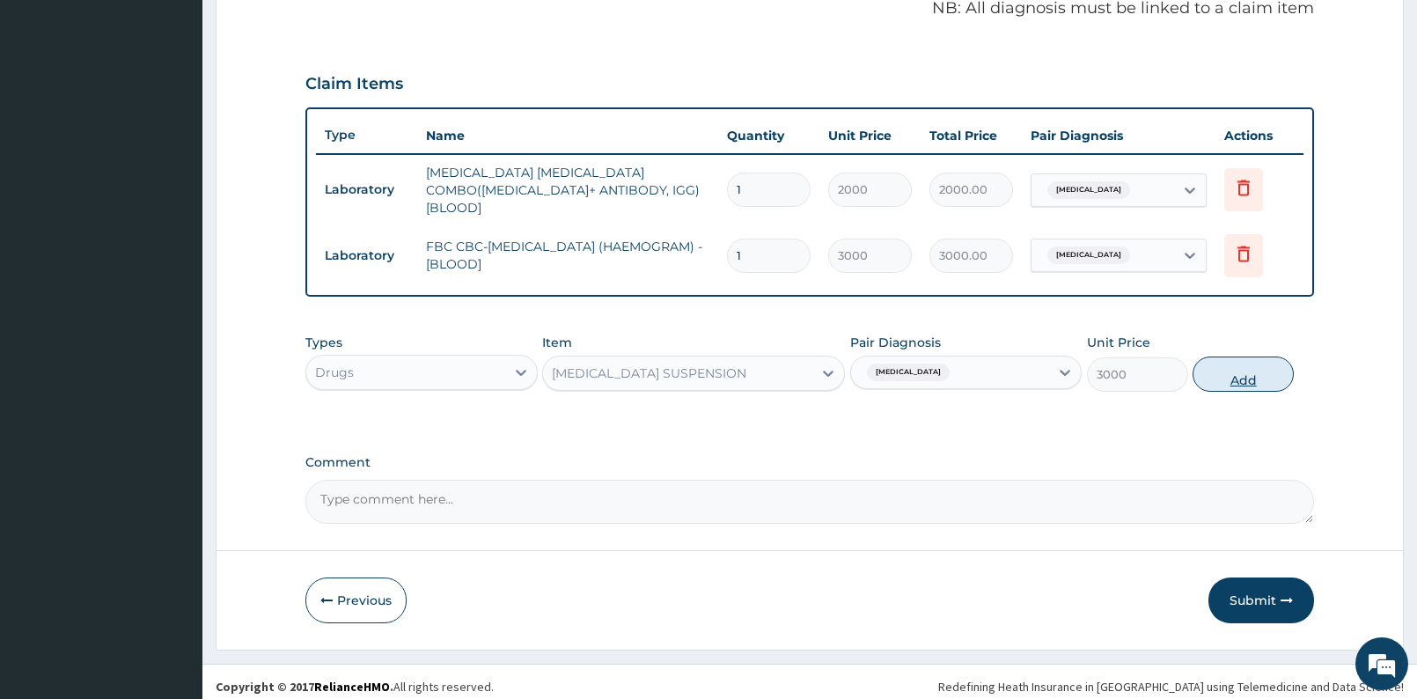
click at [1267, 372] on button "Add" at bounding box center [1243, 373] width 101 height 35
type input "0"
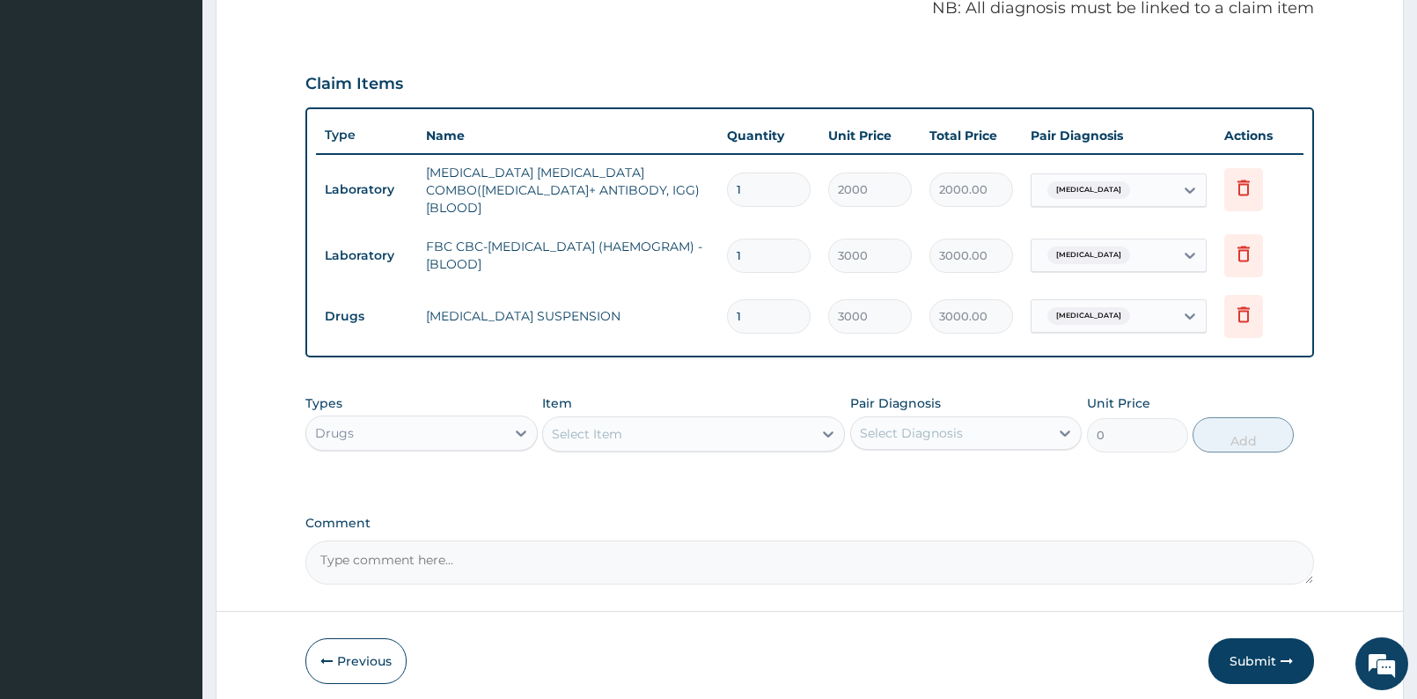
click at [680, 432] on div "Select Item" at bounding box center [677, 434] width 269 height 28
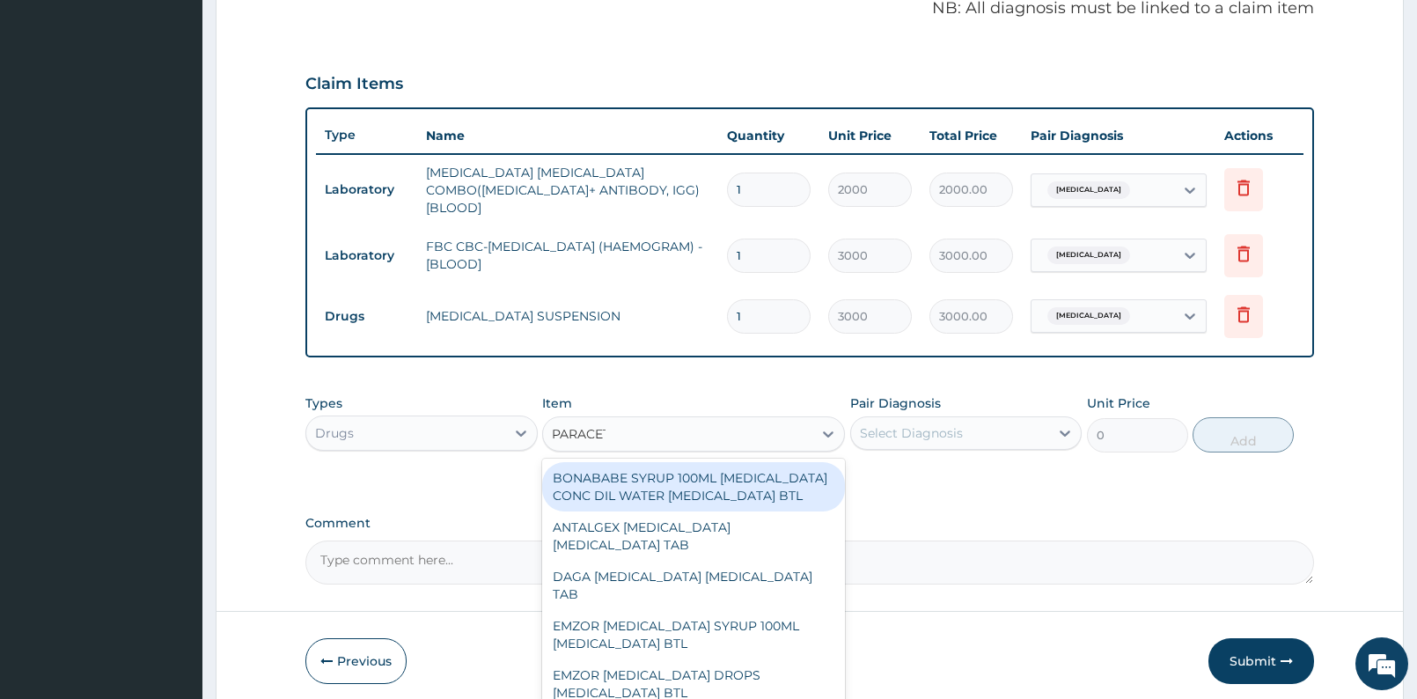
type input "PARACETA"
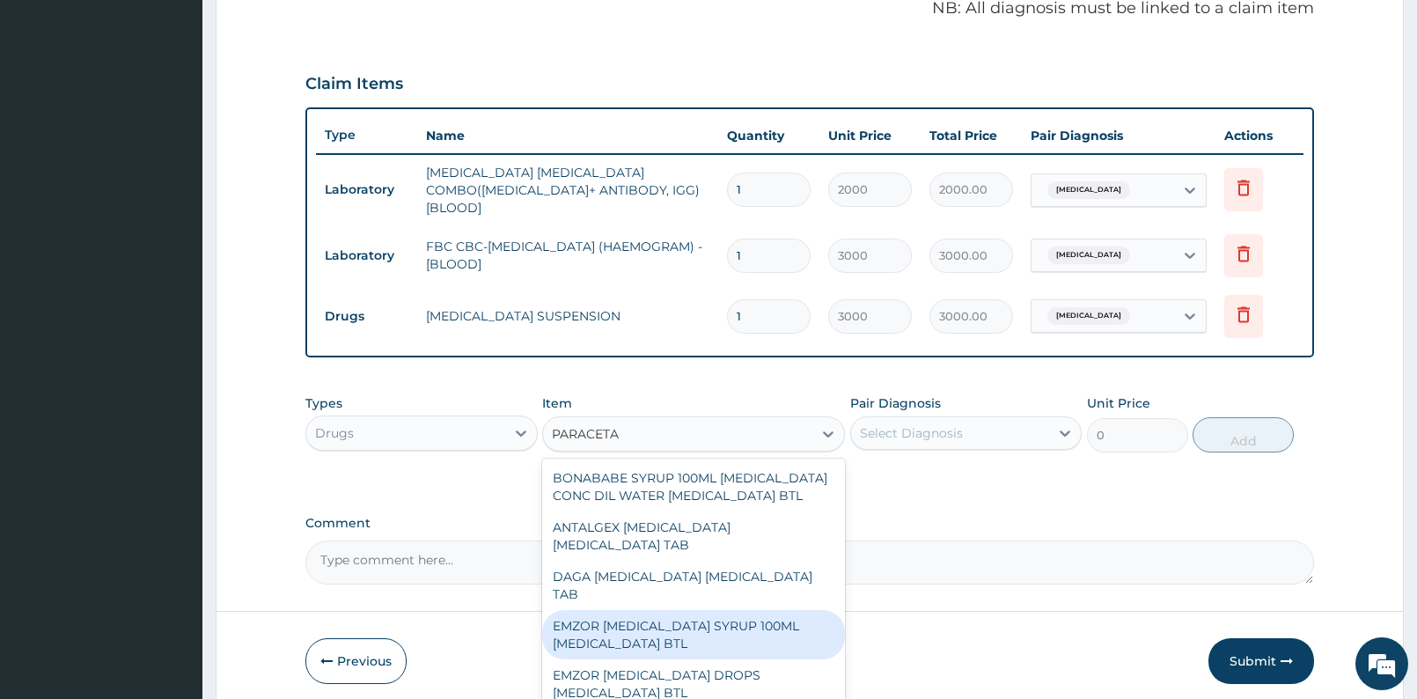
click at [731, 621] on div "EMZOR PARACETAMOL SYRUP 100ML ACETAMINOPHEN BTL" at bounding box center [693, 634] width 303 height 49
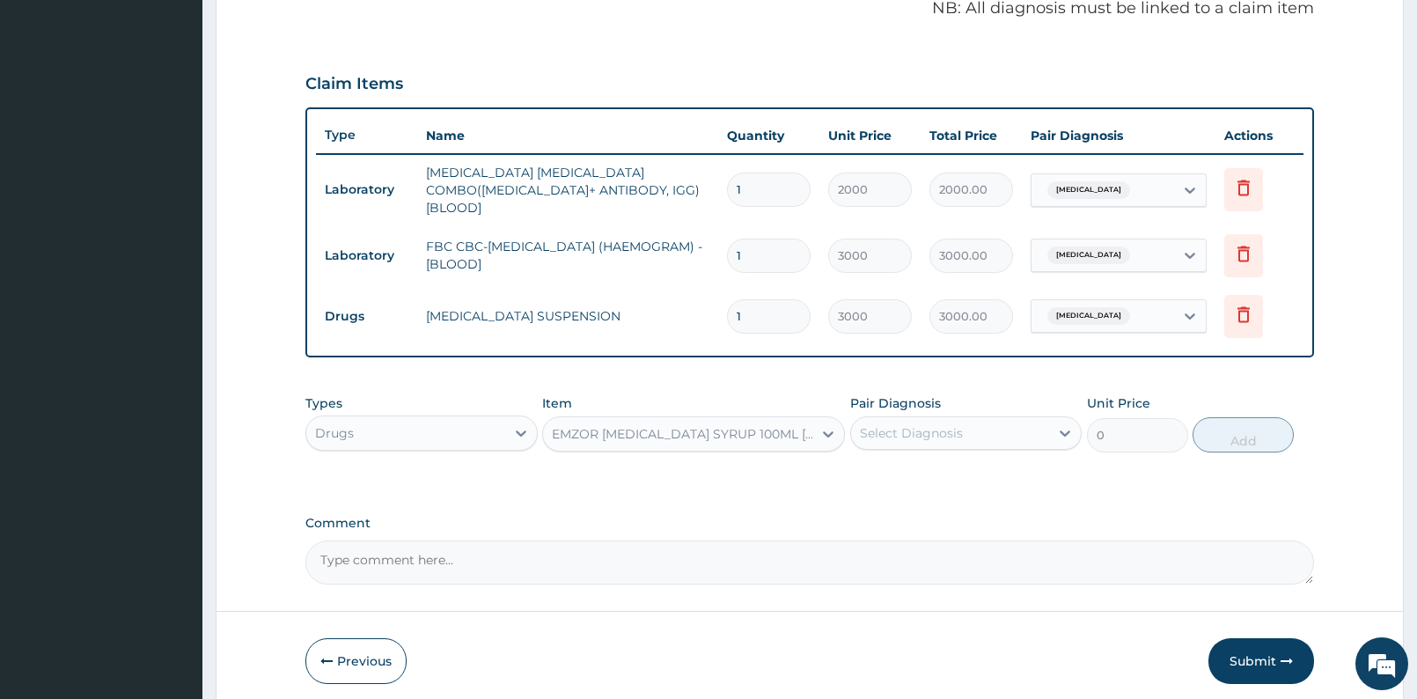
type input "420"
click at [927, 424] on div "Select Diagnosis" at bounding box center [911, 433] width 103 height 18
click at [893, 467] on label "Malaria" at bounding box center [933, 476] width 109 height 18
checkbox input "true"
click at [1272, 432] on button "Add" at bounding box center [1243, 434] width 101 height 35
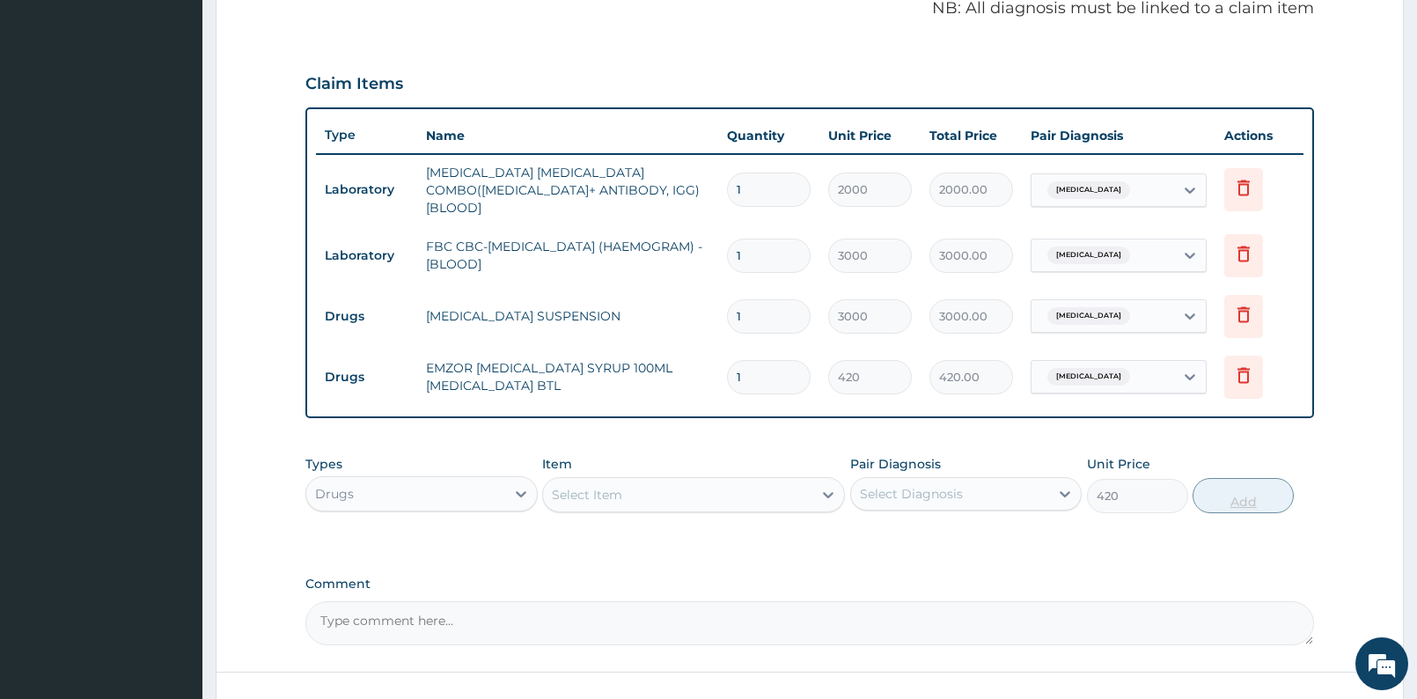
type input "0"
click at [412, 493] on div "Drugs" at bounding box center [405, 494] width 199 height 28
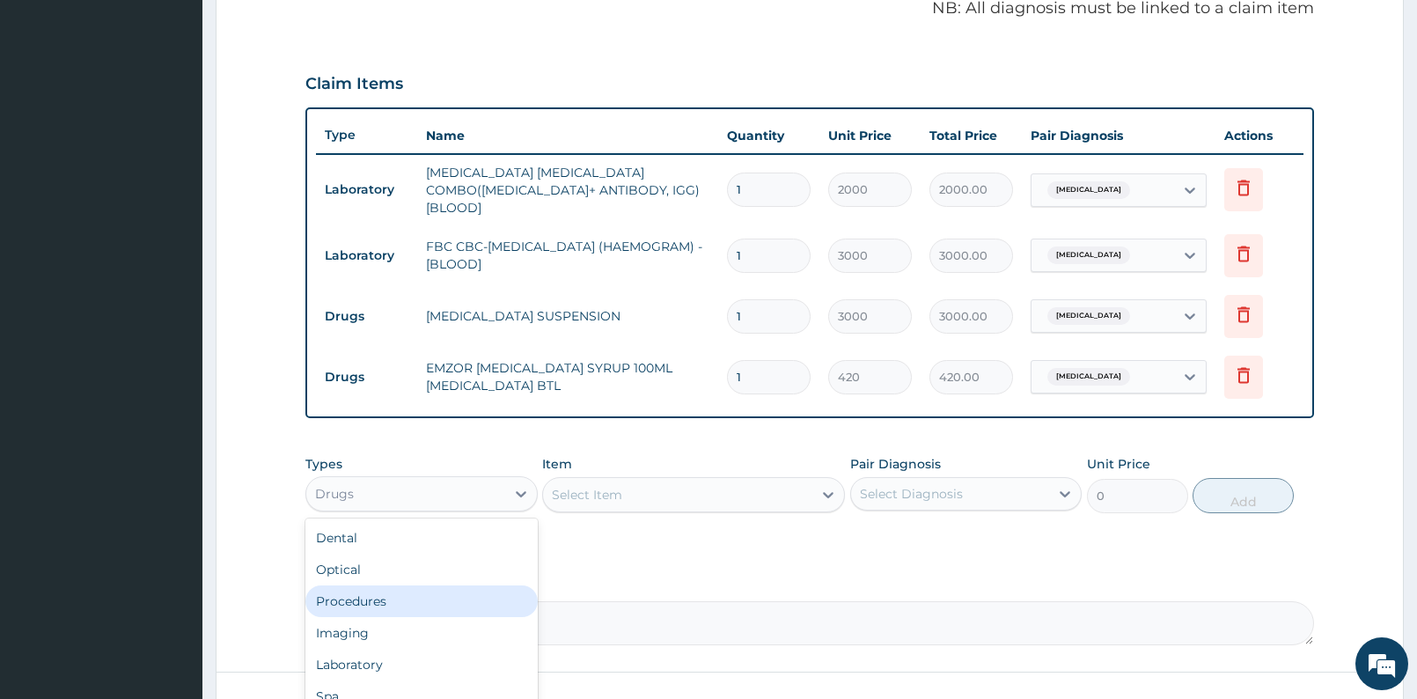
click at [404, 585] on div "Procedures" at bounding box center [421, 601] width 232 height 32
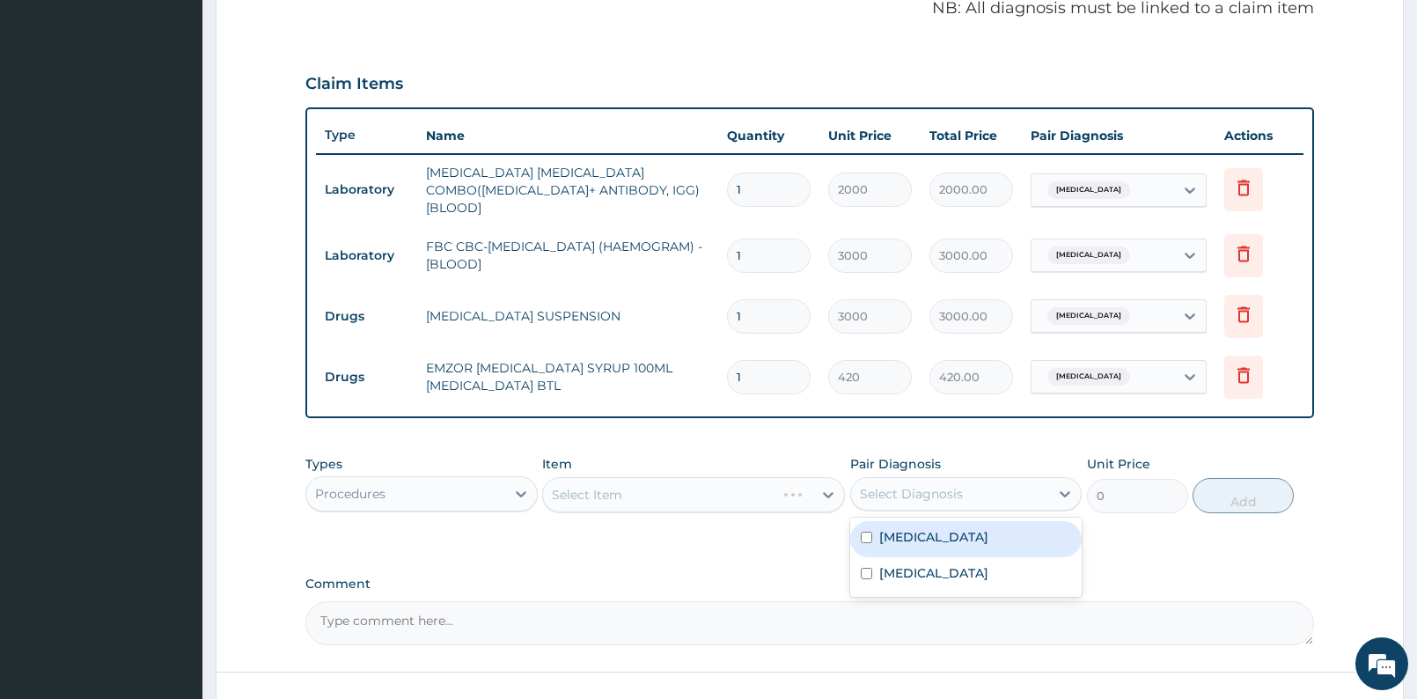
click at [928, 485] on div "Select Diagnosis" at bounding box center [911, 494] width 103 height 18
click at [932, 526] on div "Malaria" at bounding box center [966, 539] width 232 height 36
checkbox input "true"
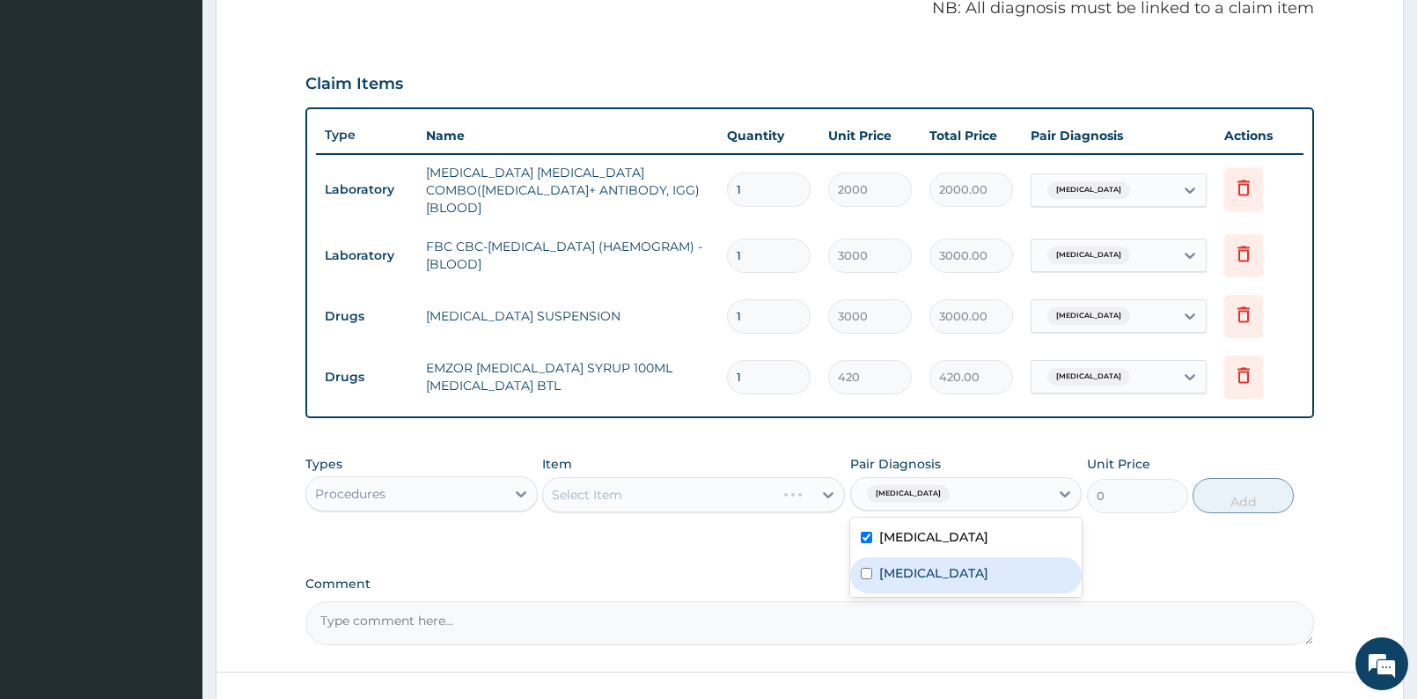
click at [931, 557] on div "Sepsis" at bounding box center [966, 575] width 232 height 36
checkbox input "true"
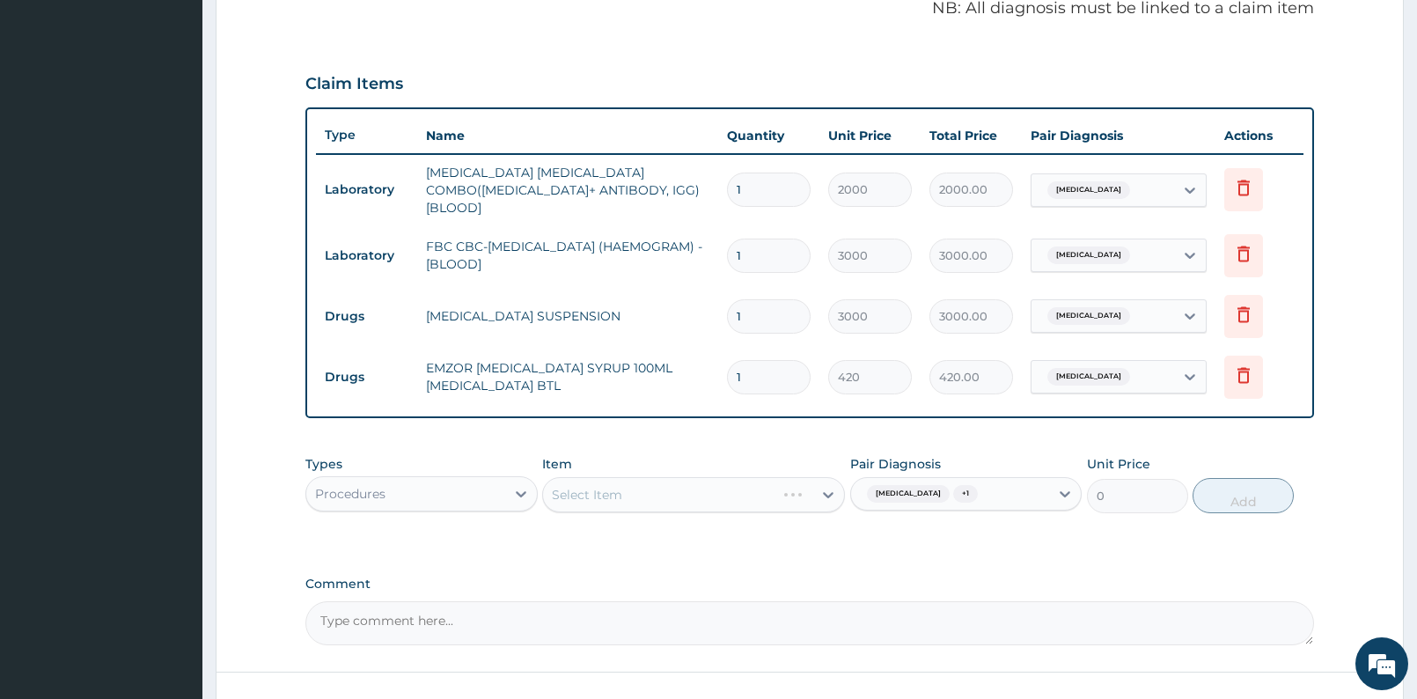
click at [1163, 549] on div "PA Code / Prescription Code Enter Code(Secondary Care Only) Encounter Date 09-0…" at bounding box center [809, 133] width 1009 height 1024
click at [747, 484] on div "Select Item" at bounding box center [693, 494] width 303 height 35
click at [747, 484] on div "Select Item" at bounding box center [677, 495] width 269 height 28
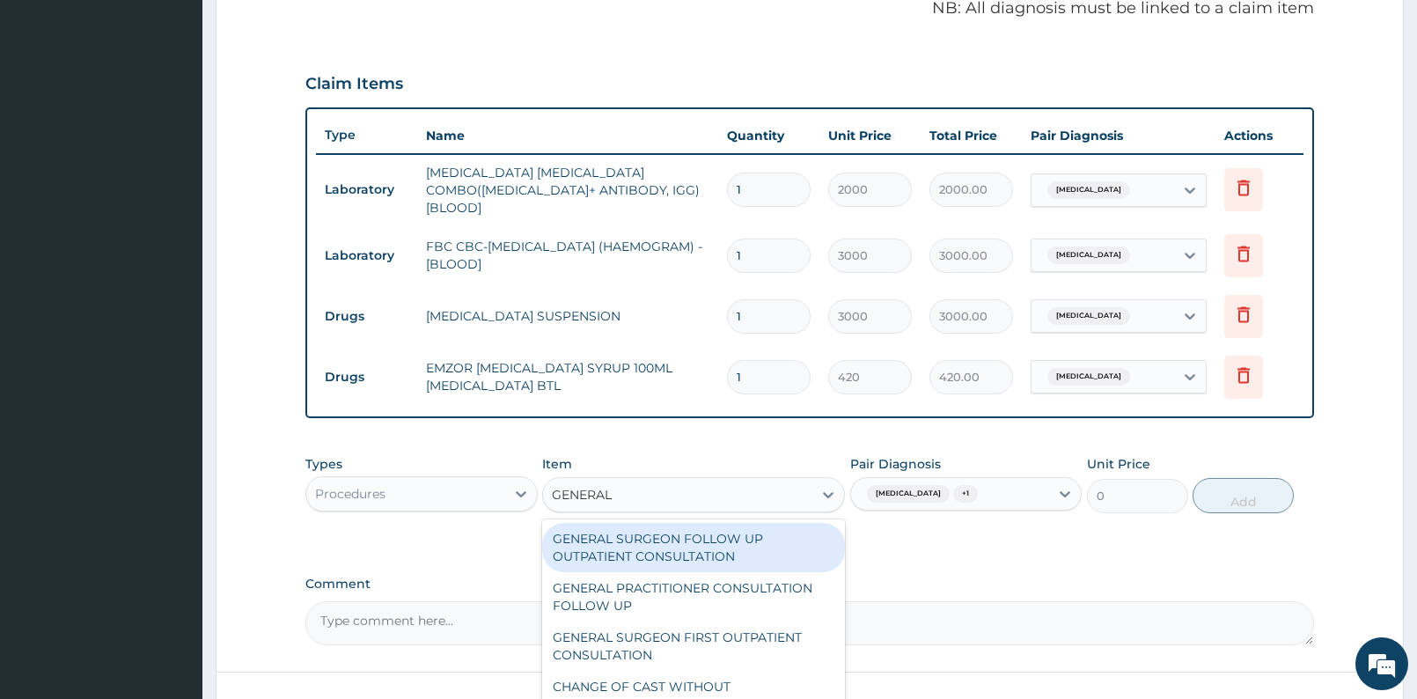
type input "GENERAL"
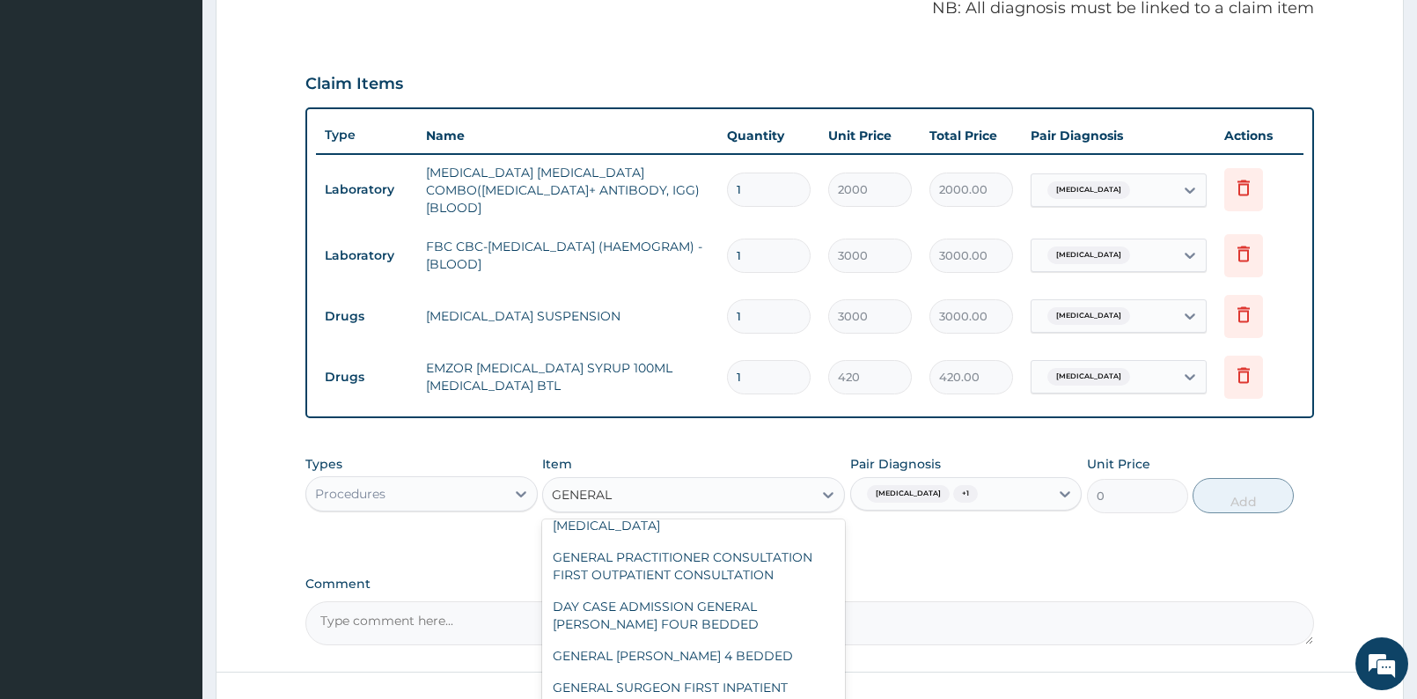
scroll to position [182, 0]
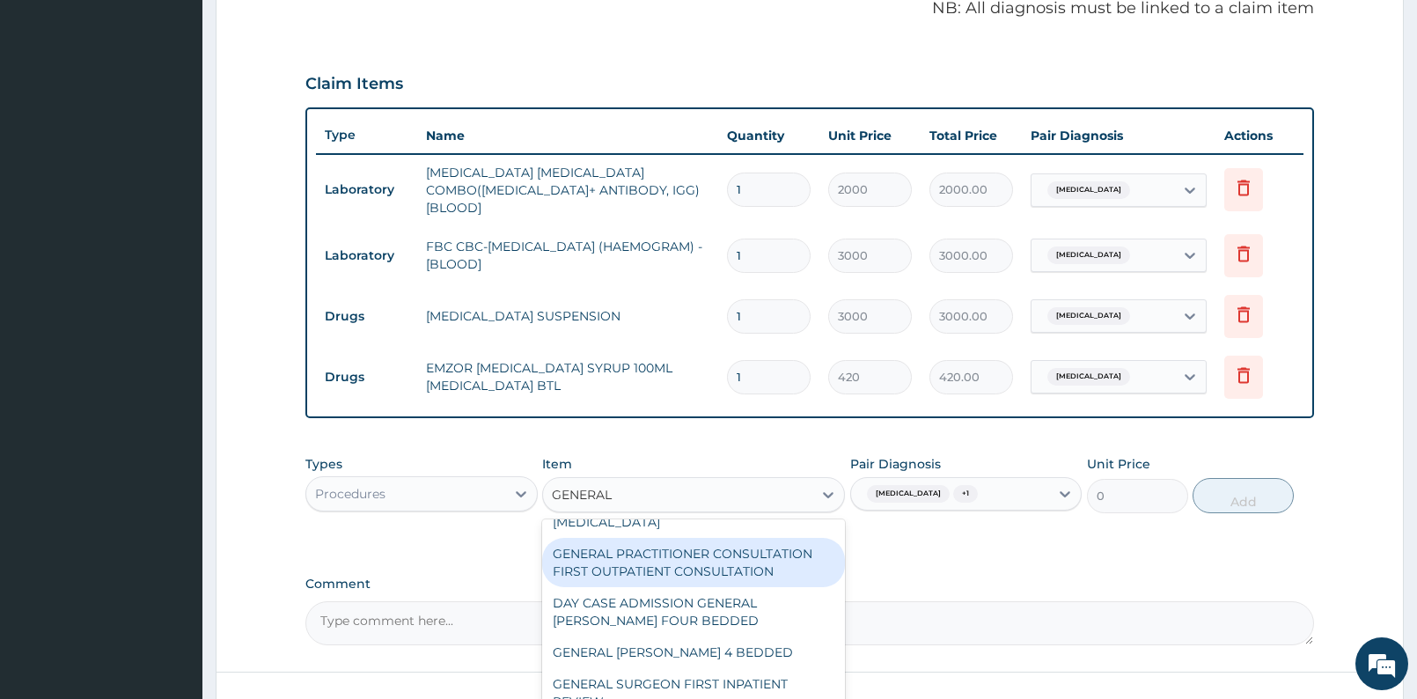
click at [760, 538] on div "GENERAL PRACTITIONER CONSULTATION FIRST OUTPATIENT CONSULTATION" at bounding box center [693, 562] width 303 height 49
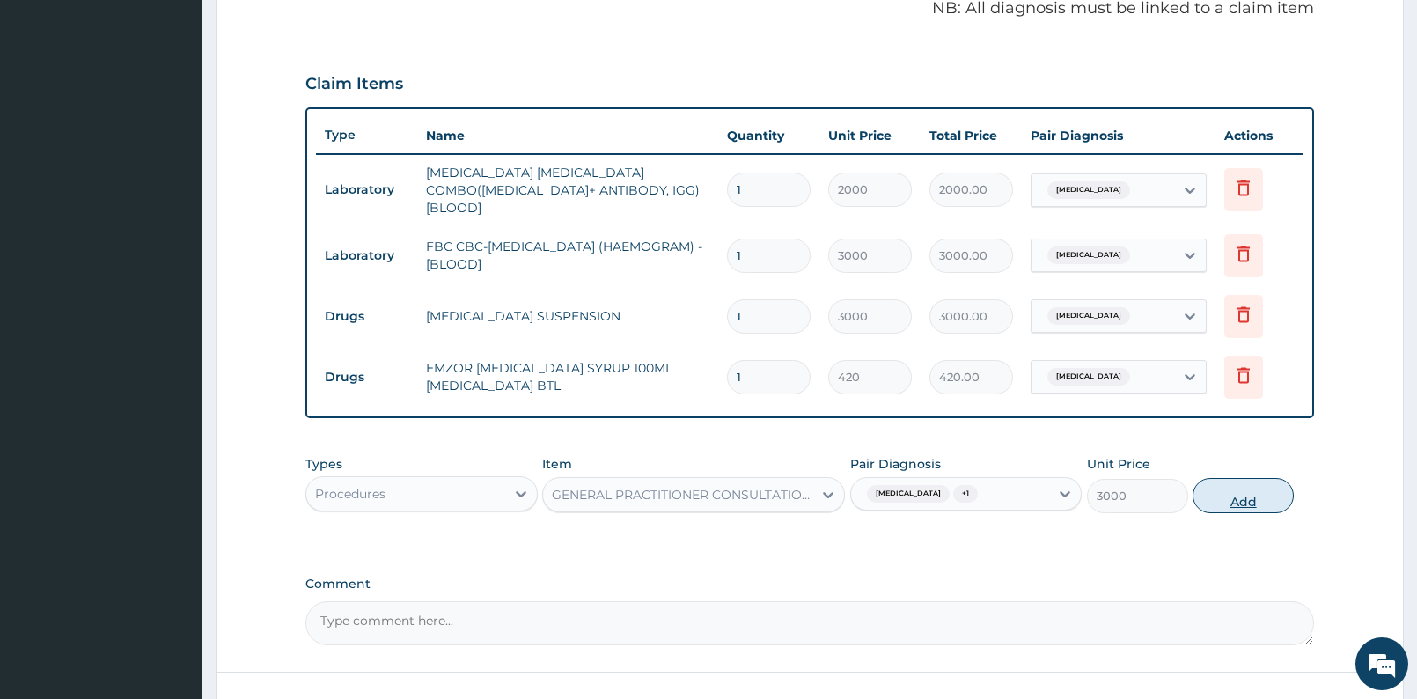
click at [1259, 484] on button "Add" at bounding box center [1243, 495] width 101 height 35
type input "0"
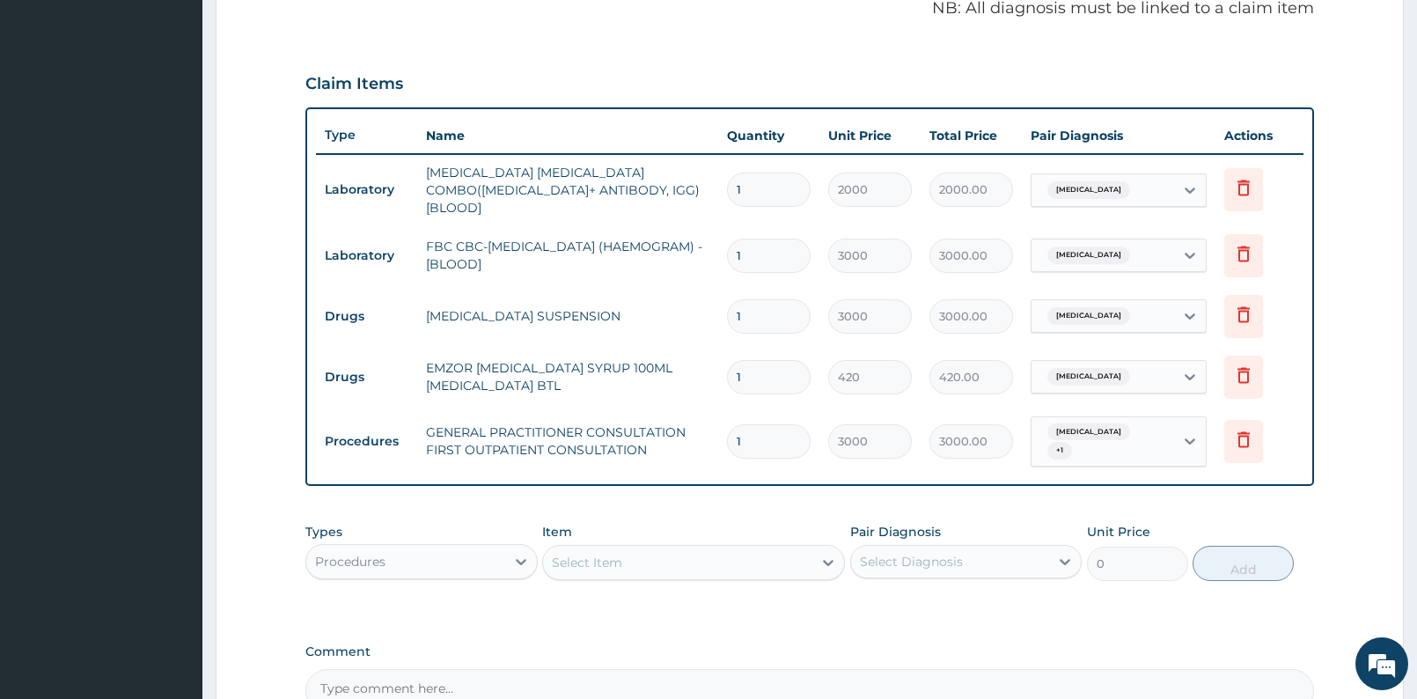
click at [491, 551] on div "Procedures" at bounding box center [405, 561] width 199 height 28
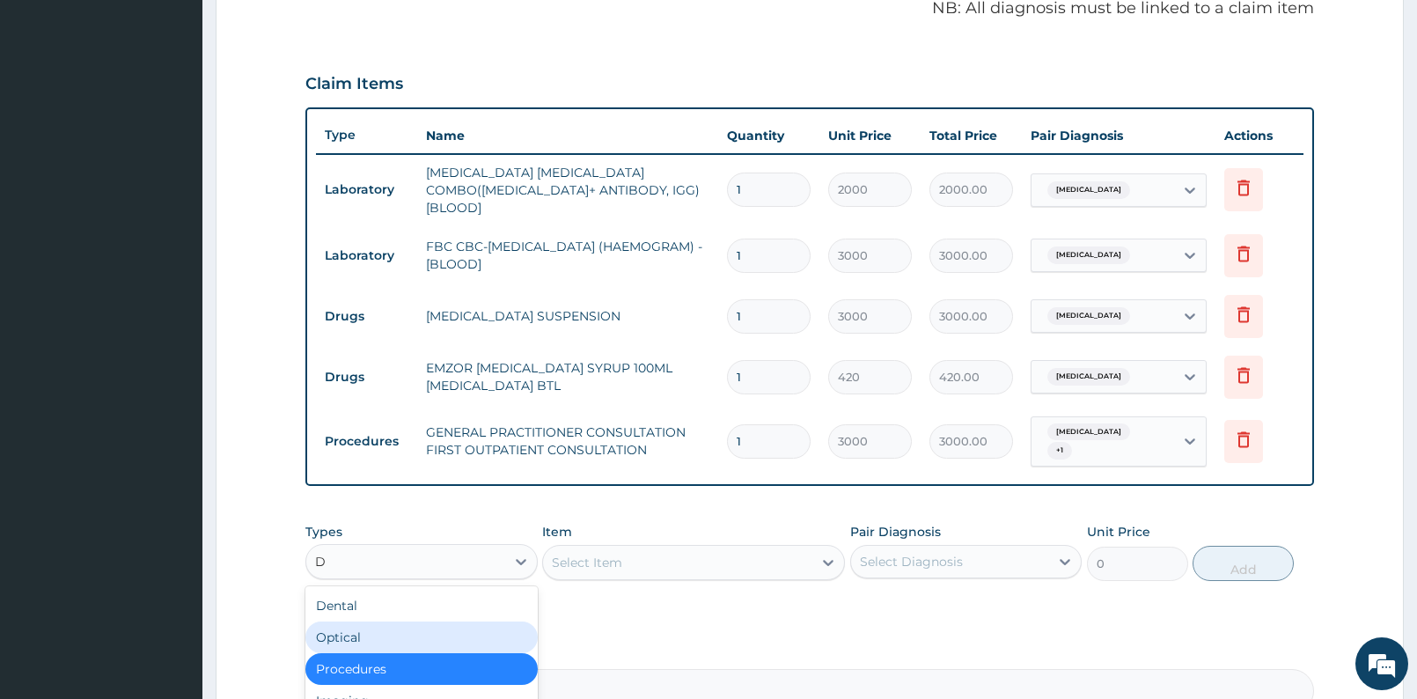
type input "DR"
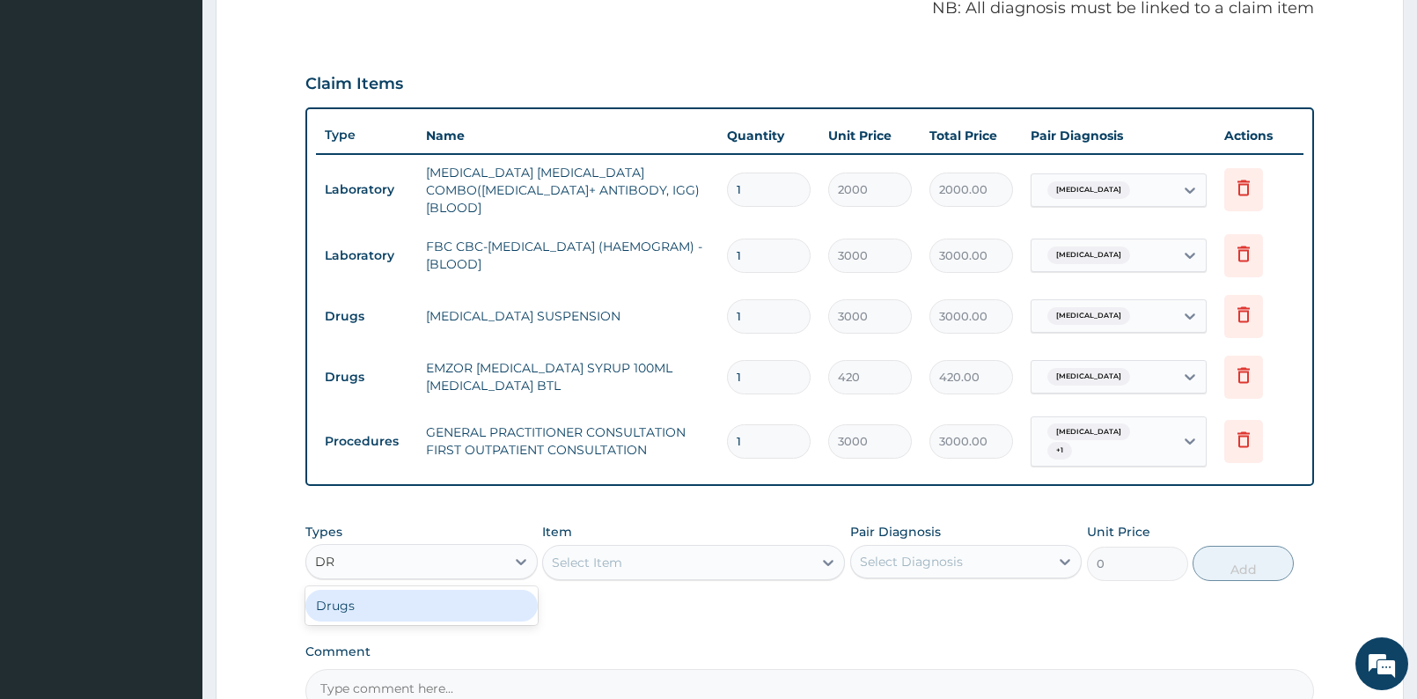
click at [436, 603] on div "Drugs" at bounding box center [421, 605] width 232 height 39
click at [438, 595] on div "Drugs" at bounding box center [421, 606] width 232 height 32
click at [629, 546] on div "Select Item" at bounding box center [693, 562] width 303 height 35
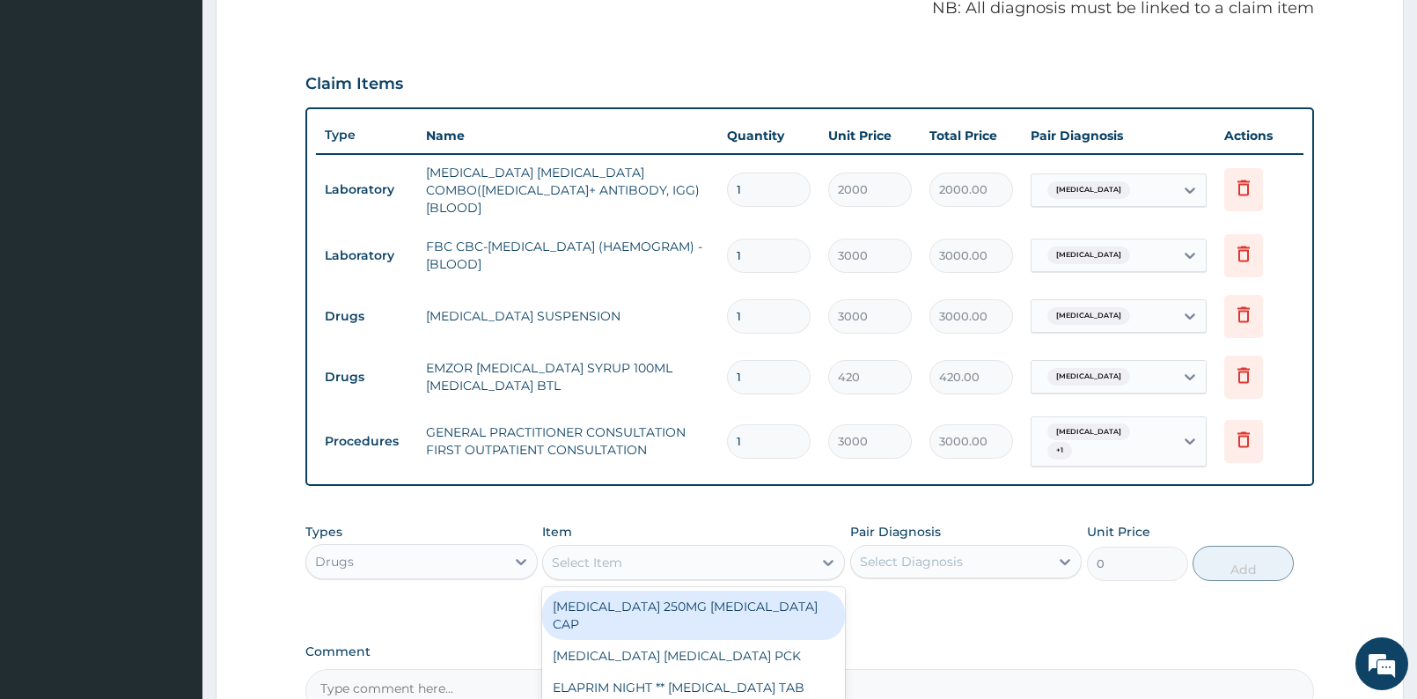
click at [635, 548] on div "Select Item" at bounding box center [677, 562] width 269 height 28
type input "LONA"
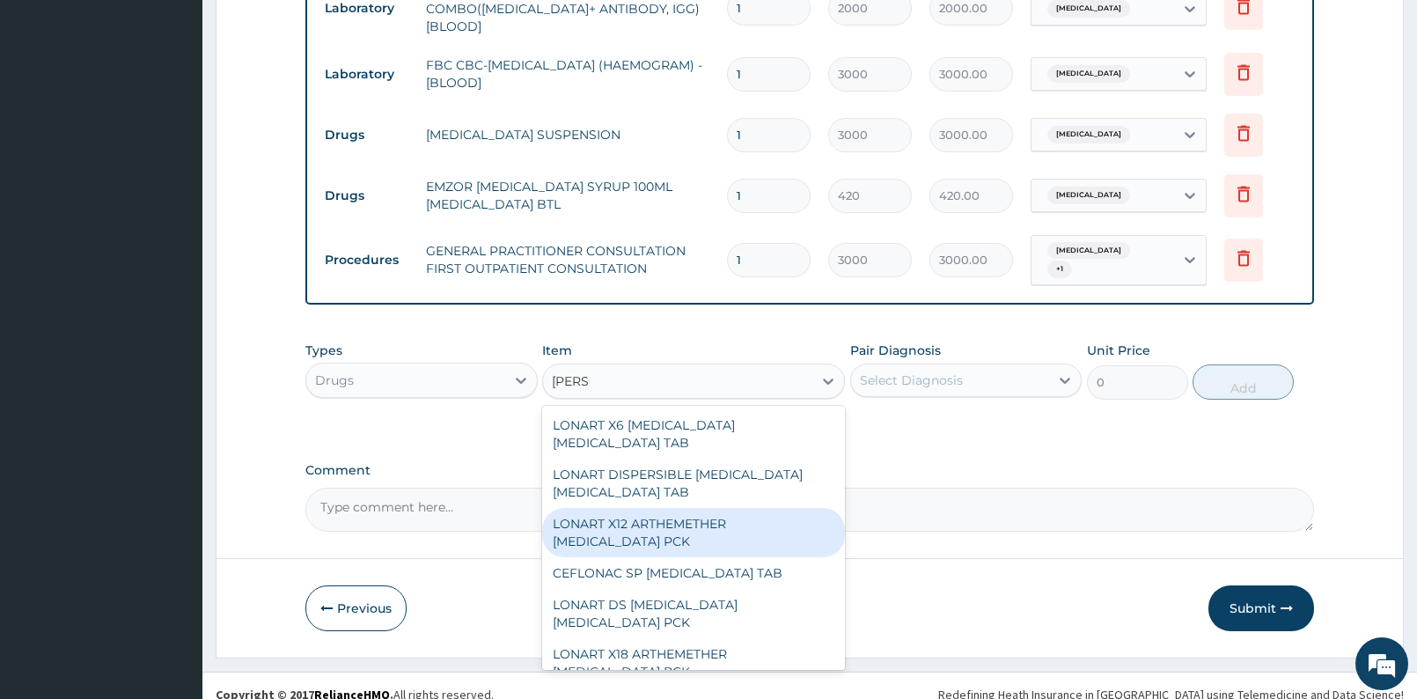
click at [730, 508] on div "LONART X12 ARTHEMETHER LUMEFANTRINE PCK" at bounding box center [693, 532] width 303 height 49
type input "576"
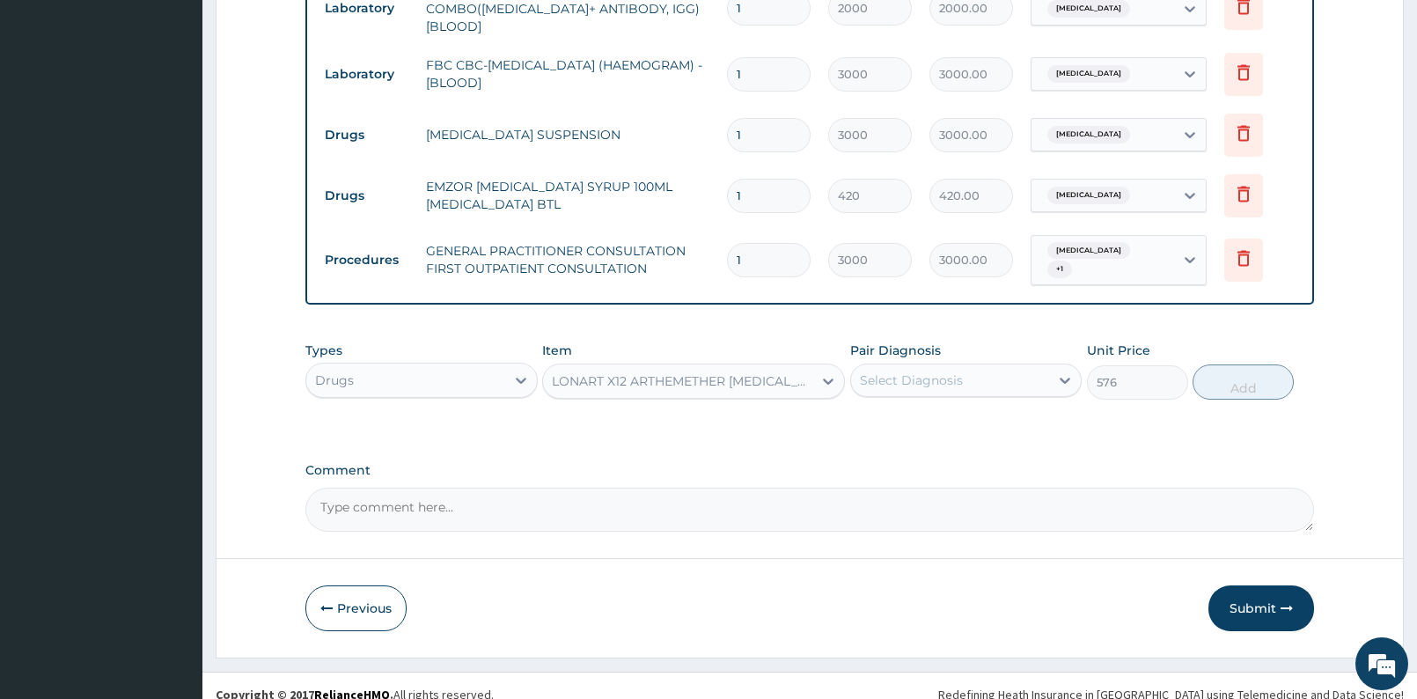
click at [753, 372] on div "LONART X12 ARTHEMETHER LUMEFANTRINE PCK" at bounding box center [683, 381] width 262 height 18
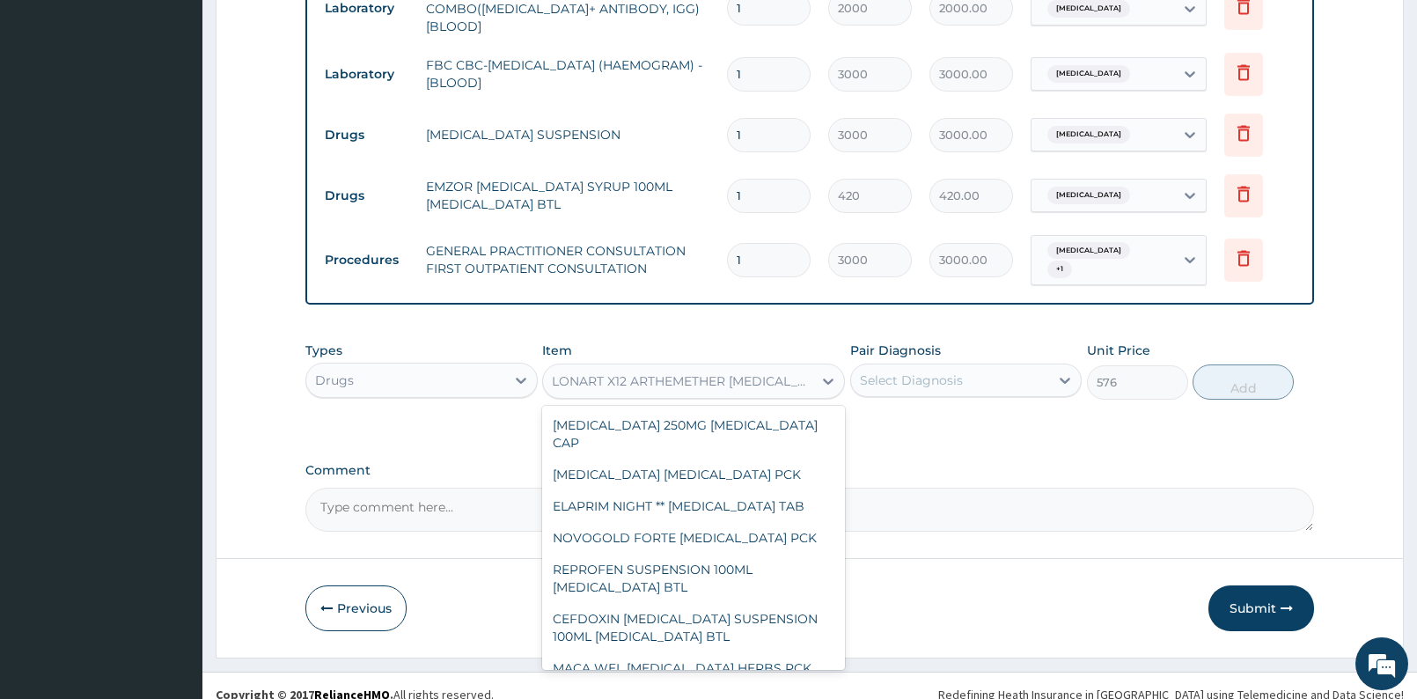
scroll to position [20779, 0]
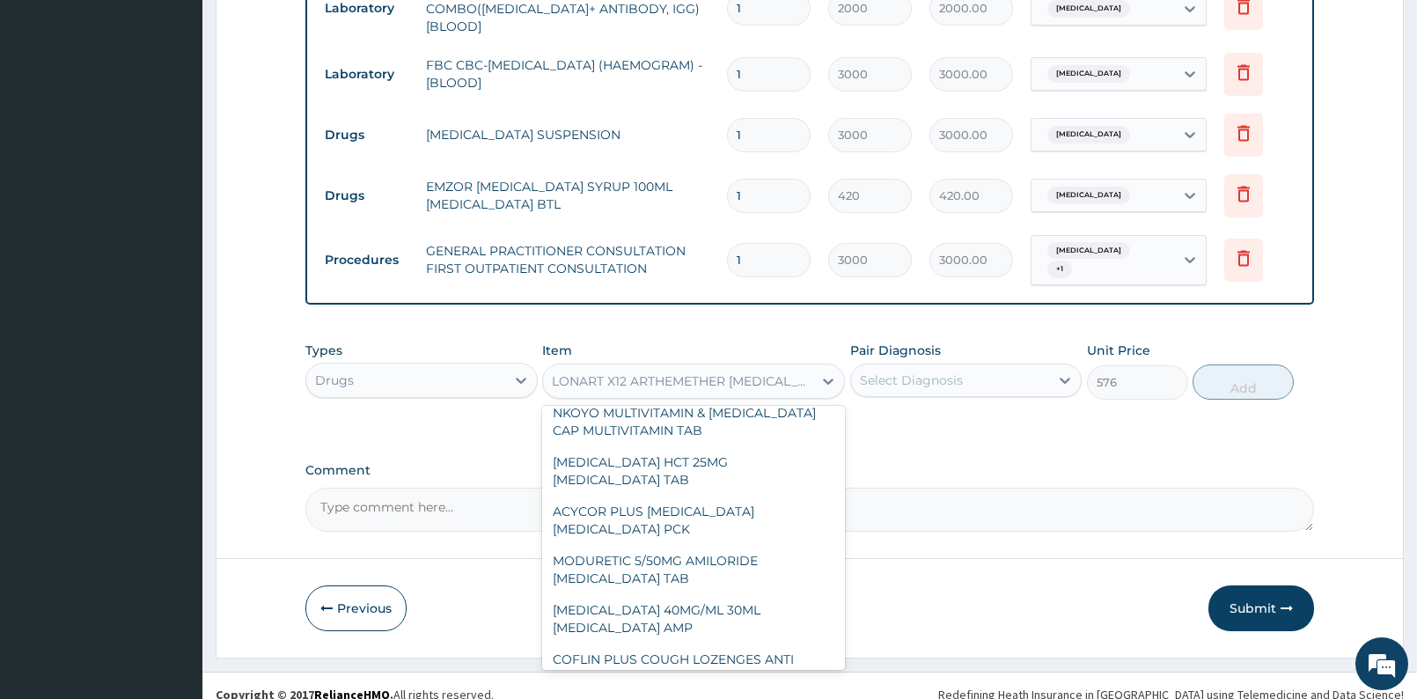
type input "A"
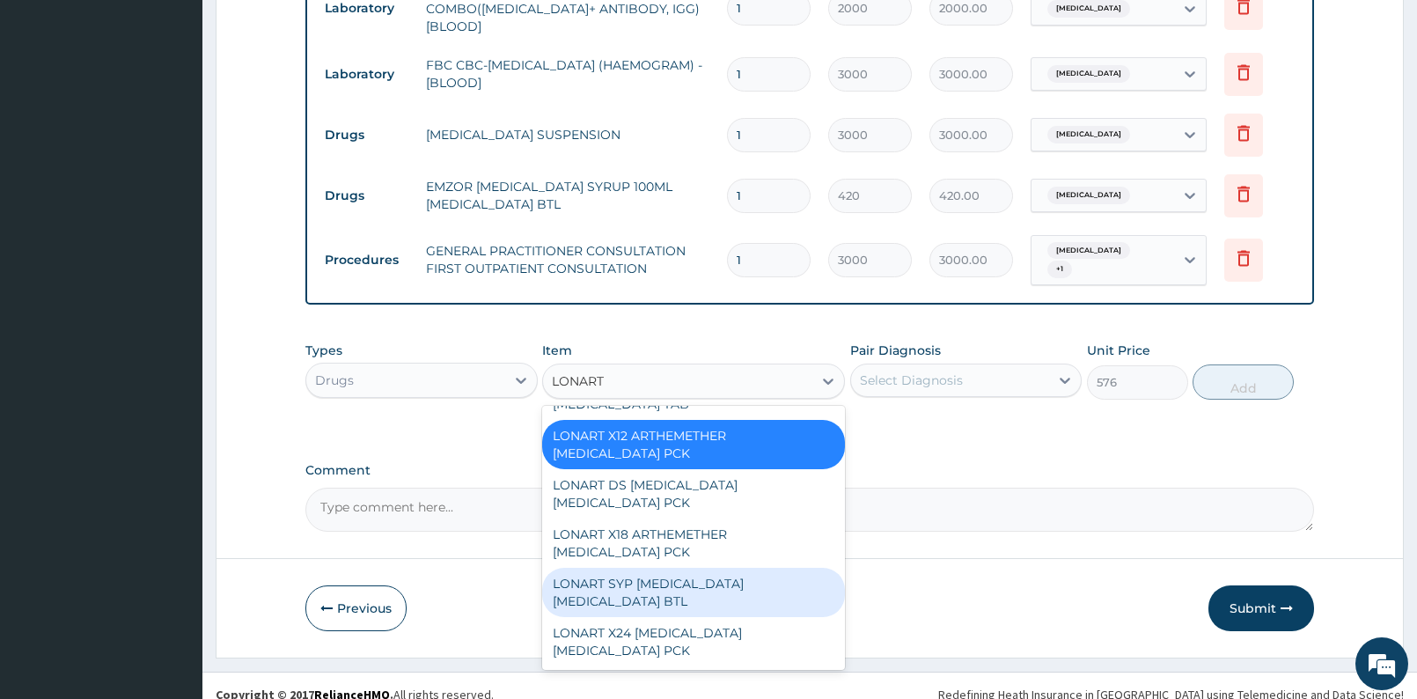
scroll to position [0, 0]
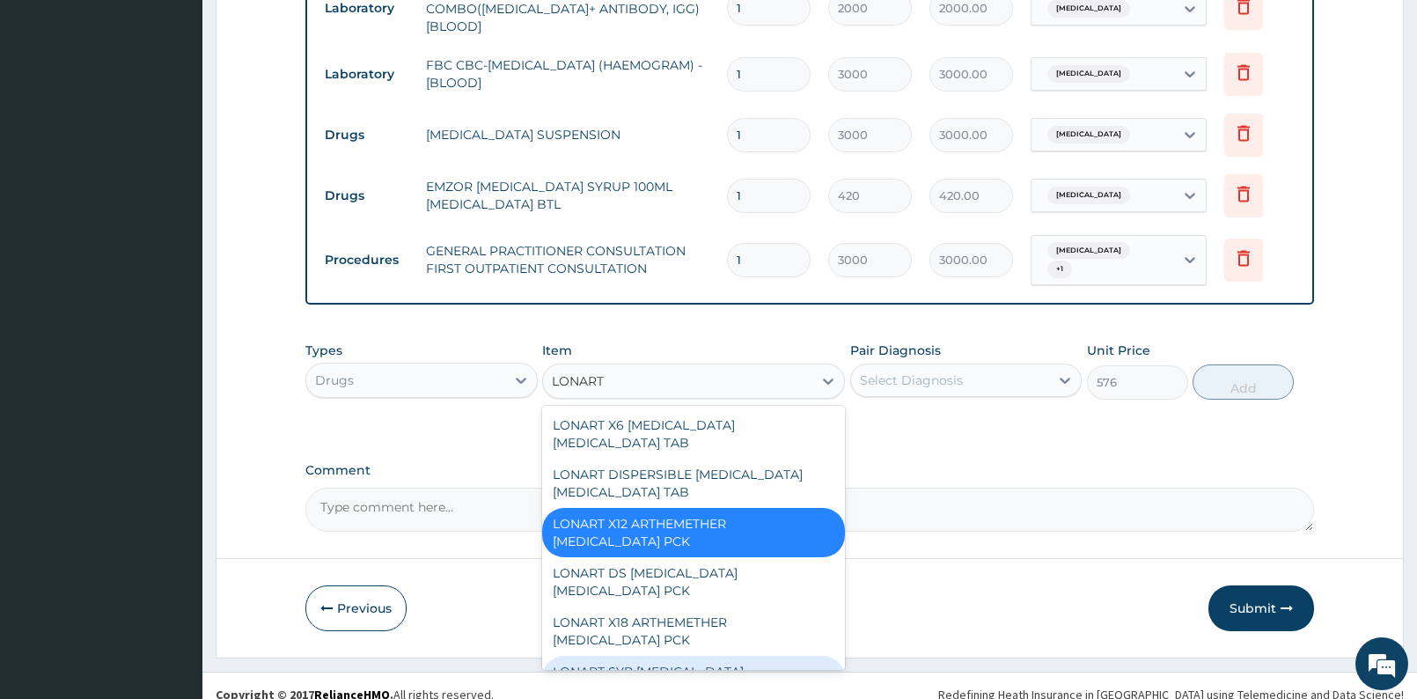
drag, startPoint x: 834, startPoint y: 475, endPoint x: 827, endPoint y: 452, distance: 23.9
click at [827, 452] on div "LONART X6 ARTEMETHER LUMEFANTRINE TAB LONART DISPERSIBLE ARTEMETHER LUMEFANTRIN…" at bounding box center [693, 538] width 303 height 264
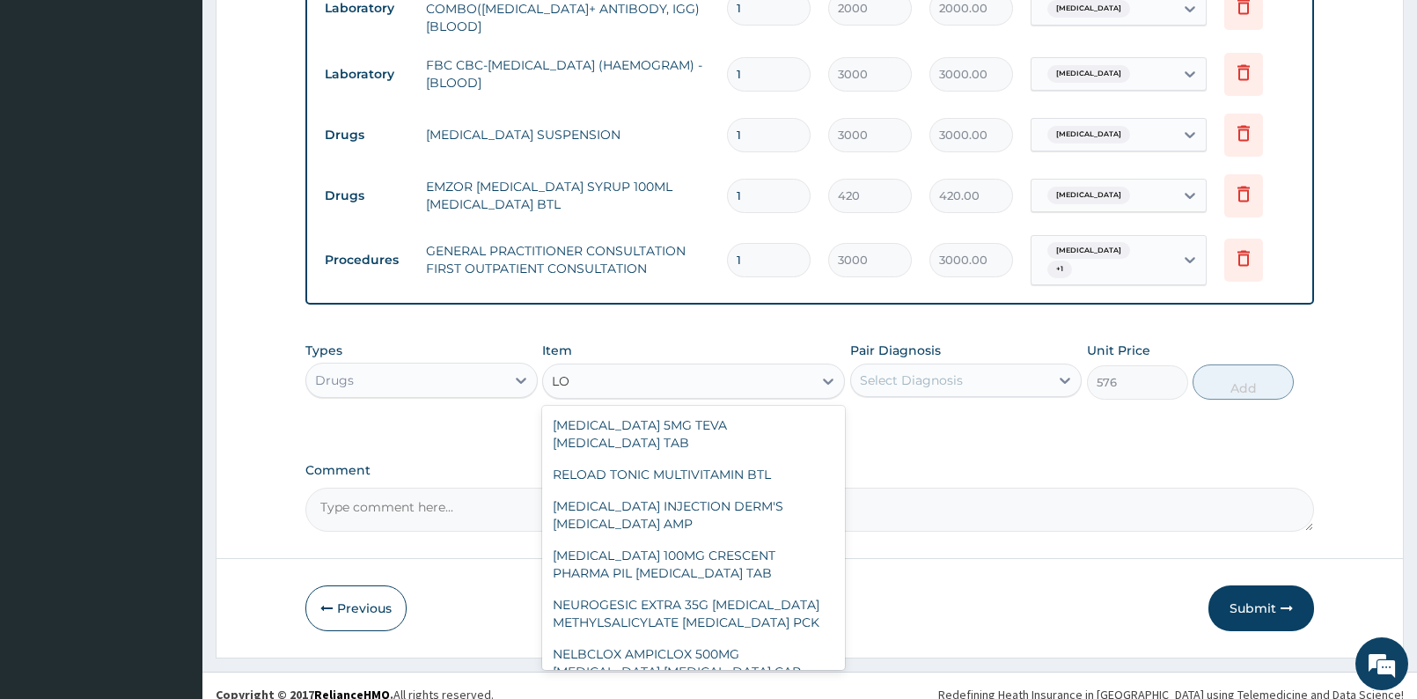
type input "L"
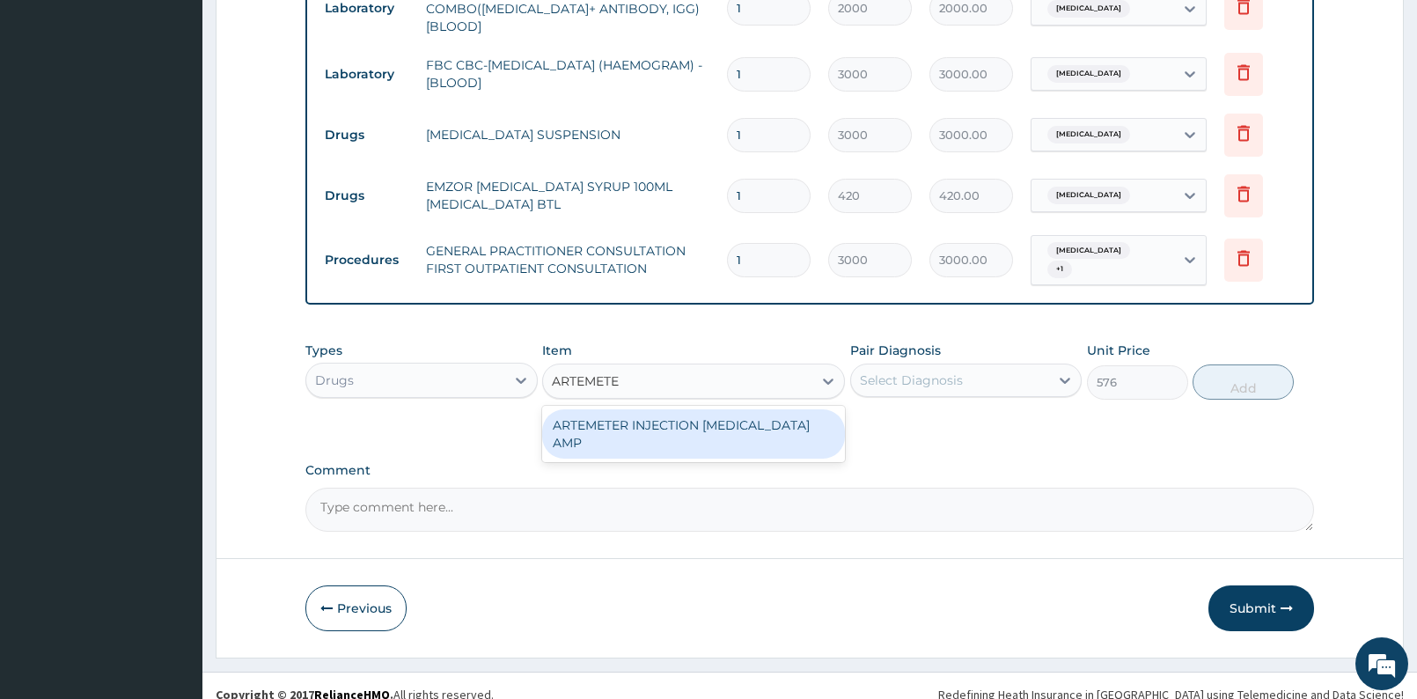
type input "ARTEMET"
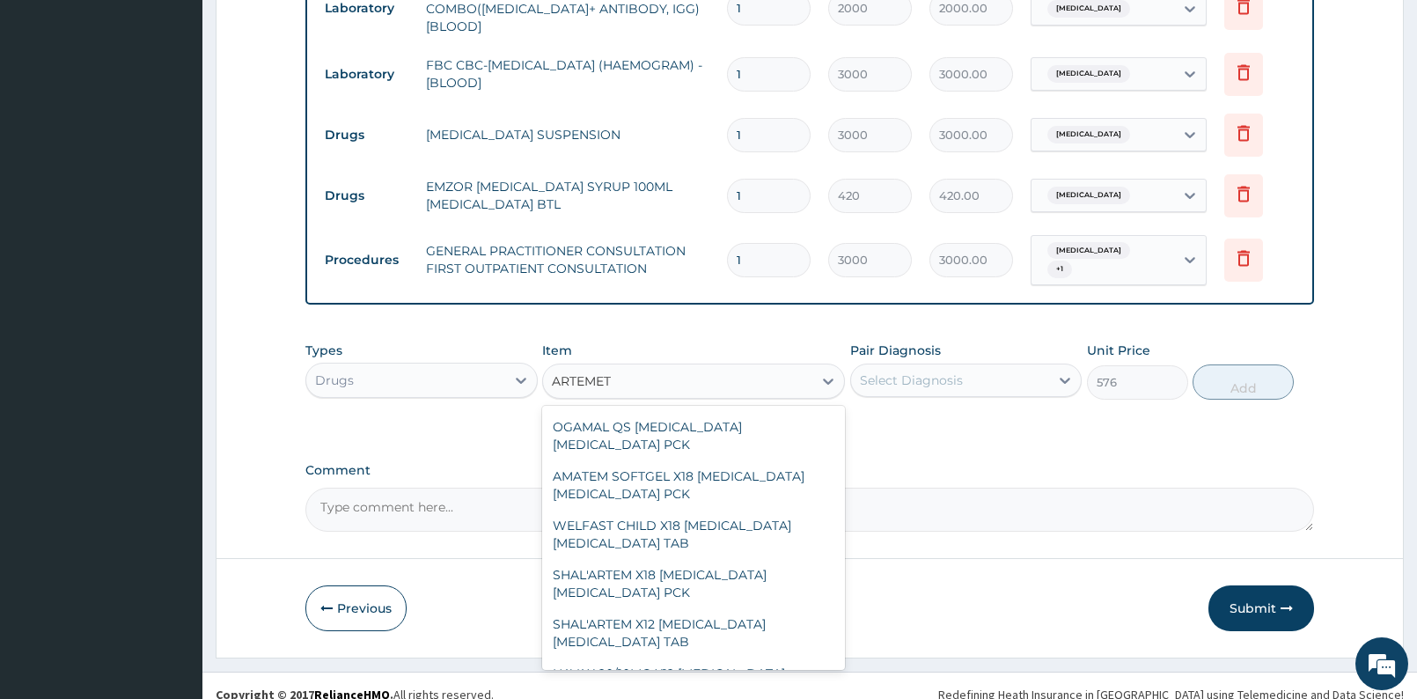
scroll to position [2495, 0]
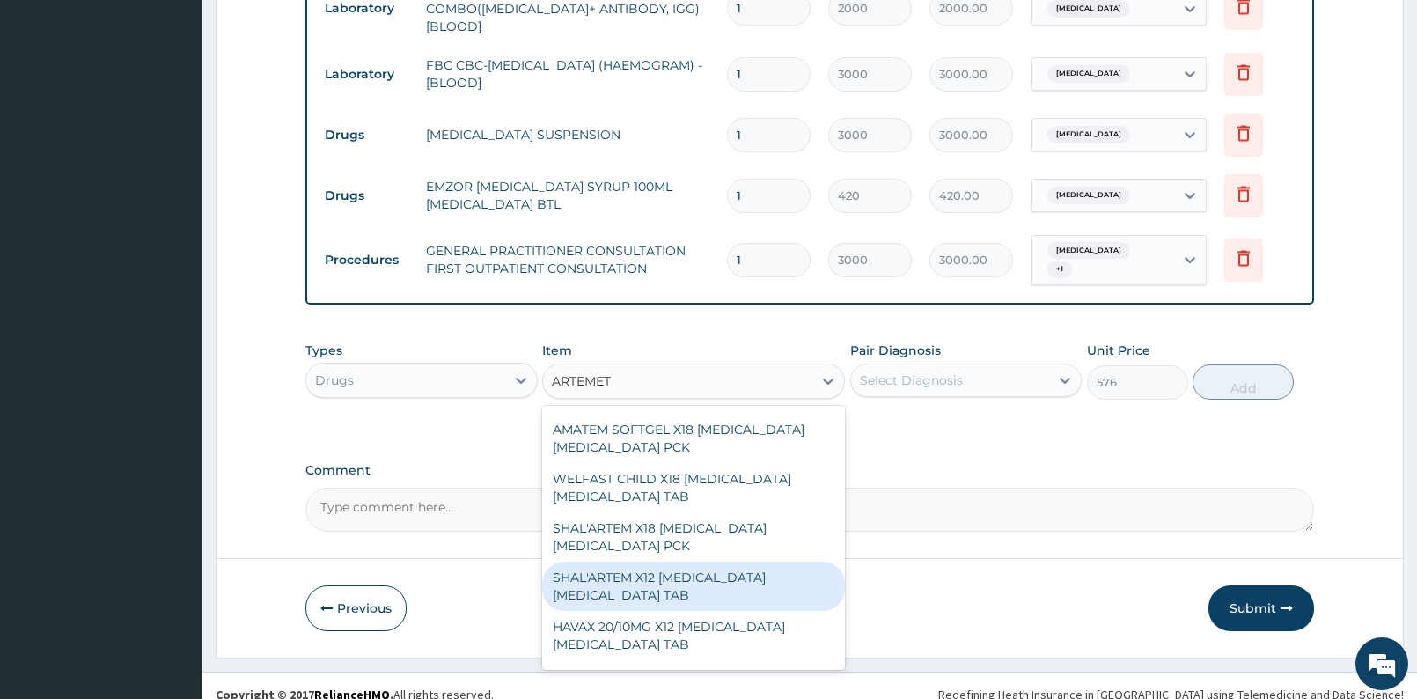
click at [742, 561] on div "SHAL'ARTEM X12 ARTEMETHER LUMEFANTRINE TAB" at bounding box center [693, 585] width 303 height 49
type input "372"
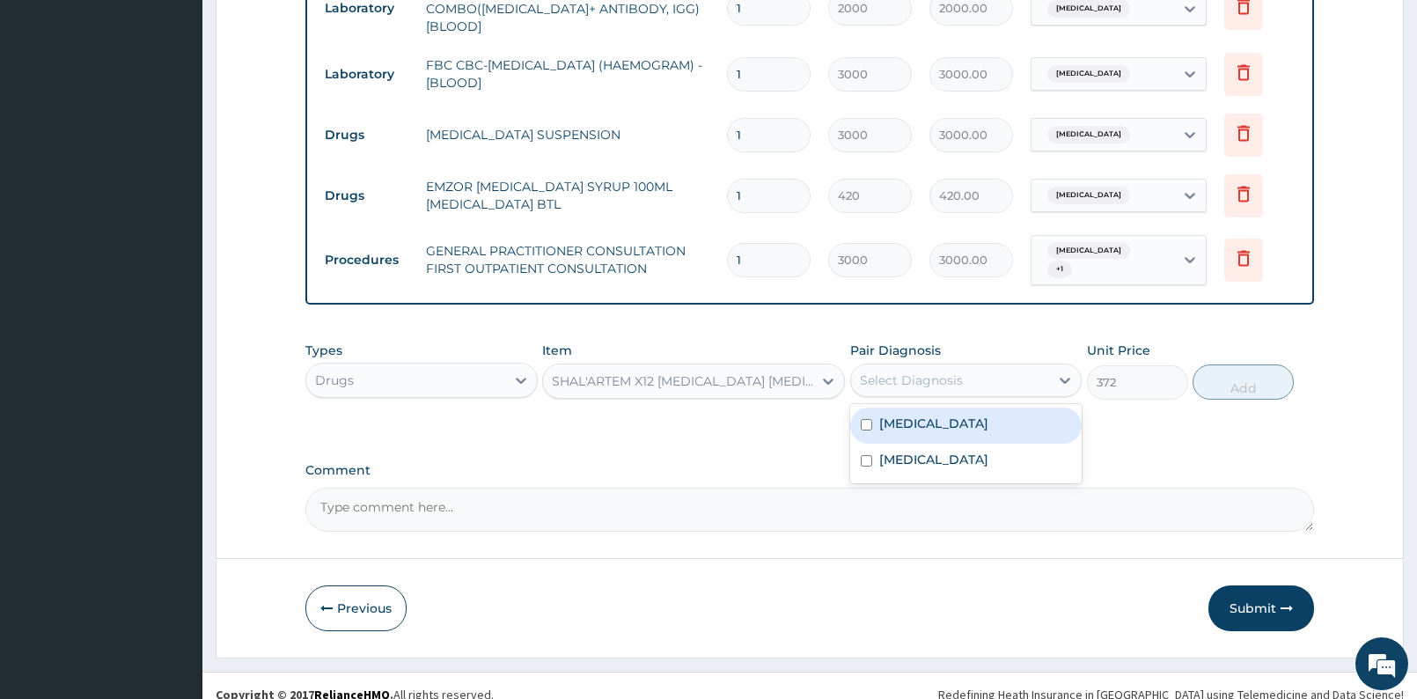
click at [1017, 366] on div "Select Diagnosis" at bounding box center [950, 380] width 199 height 28
click at [959, 414] on div "Malaria" at bounding box center [966, 425] width 232 height 36
checkbox input "true"
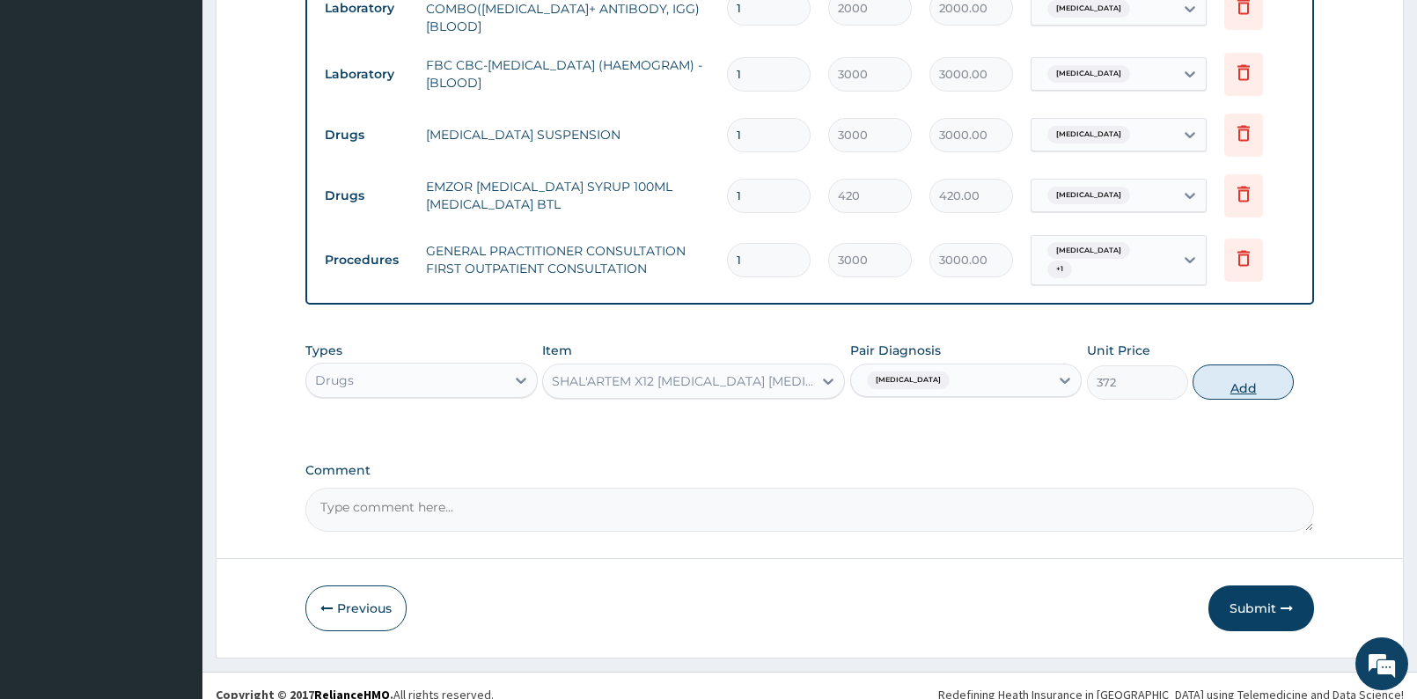
click at [1226, 364] on button "Add" at bounding box center [1243, 381] width 101 height 35
type input "0"
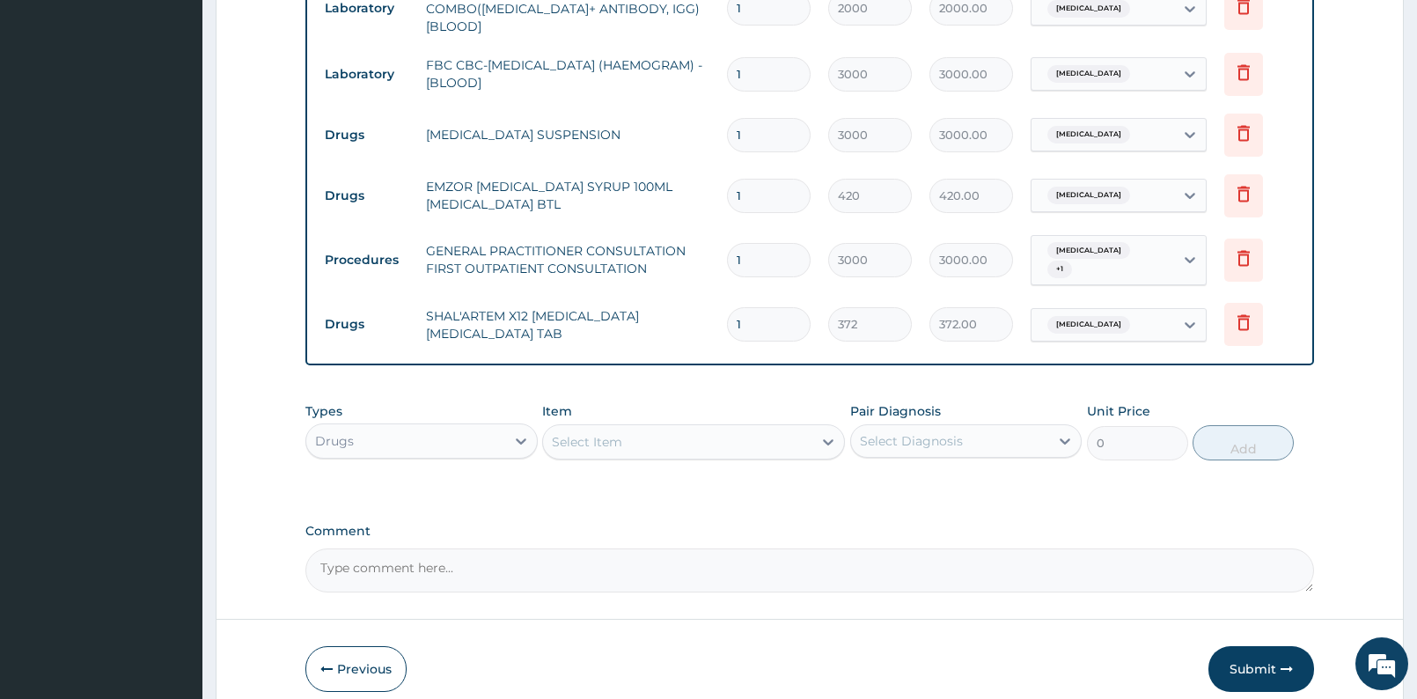
type input "12"
type input "4464.00"
type input "12"
click at [658, 428] on div "Select Item" at bounding box center [677, 442] width 269 height 28
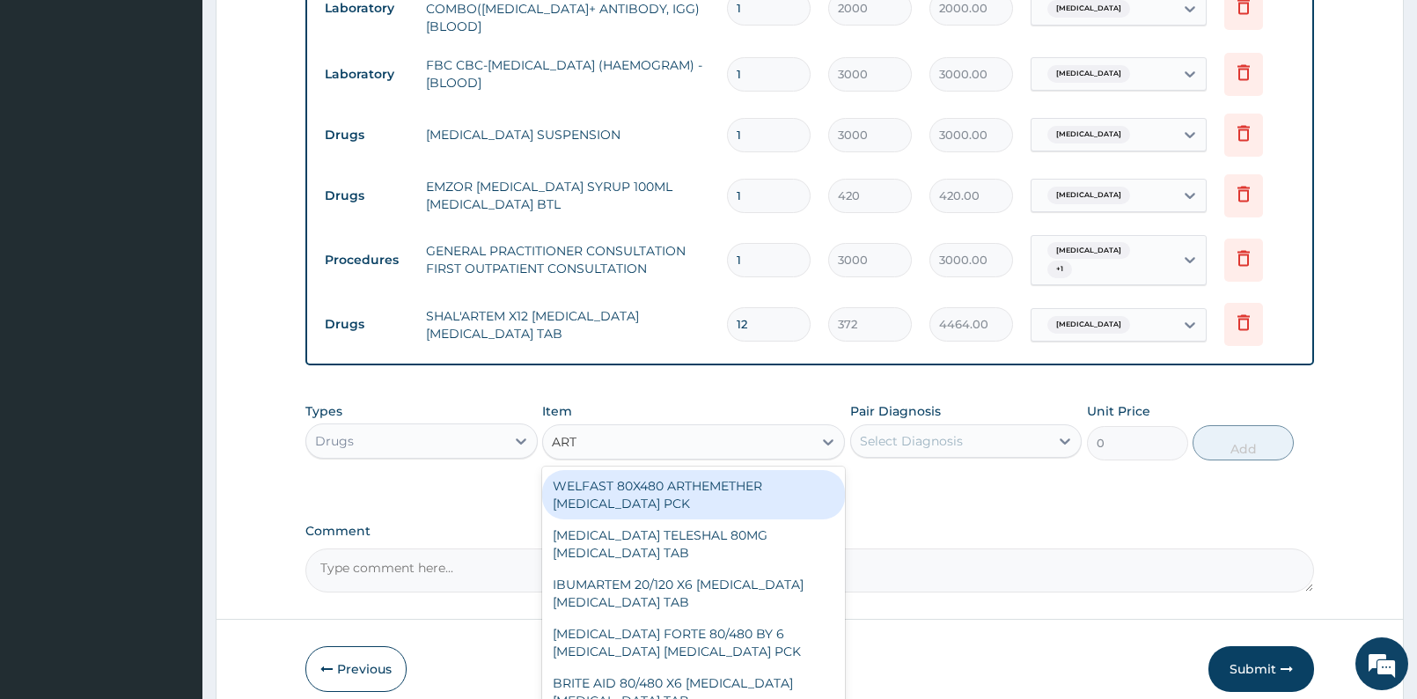
type input "ARTE"
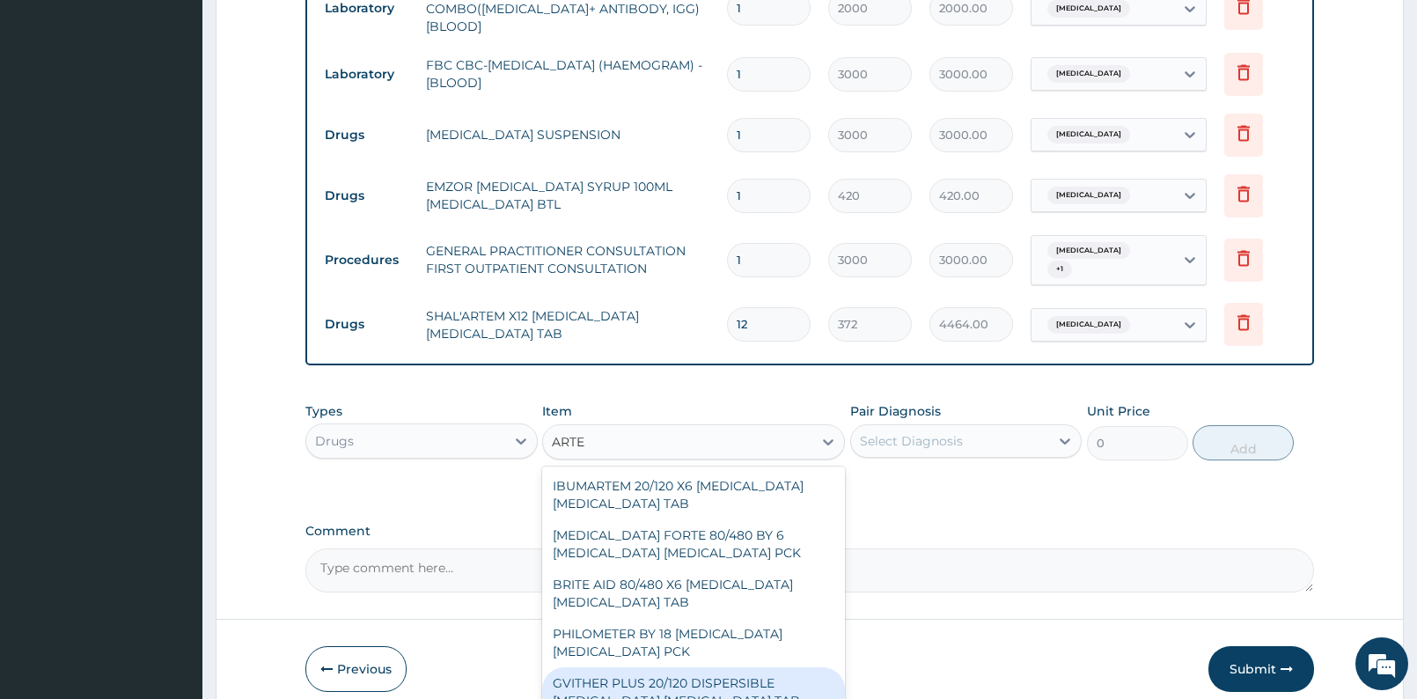
click at [695, 667] on div "GVITHER PLUS 20/120 DISPERSIBLE ARTEMETHER LUMEFANTRINE TAB" at bounding box center [693, 691] width 303 height 49
type input "240"
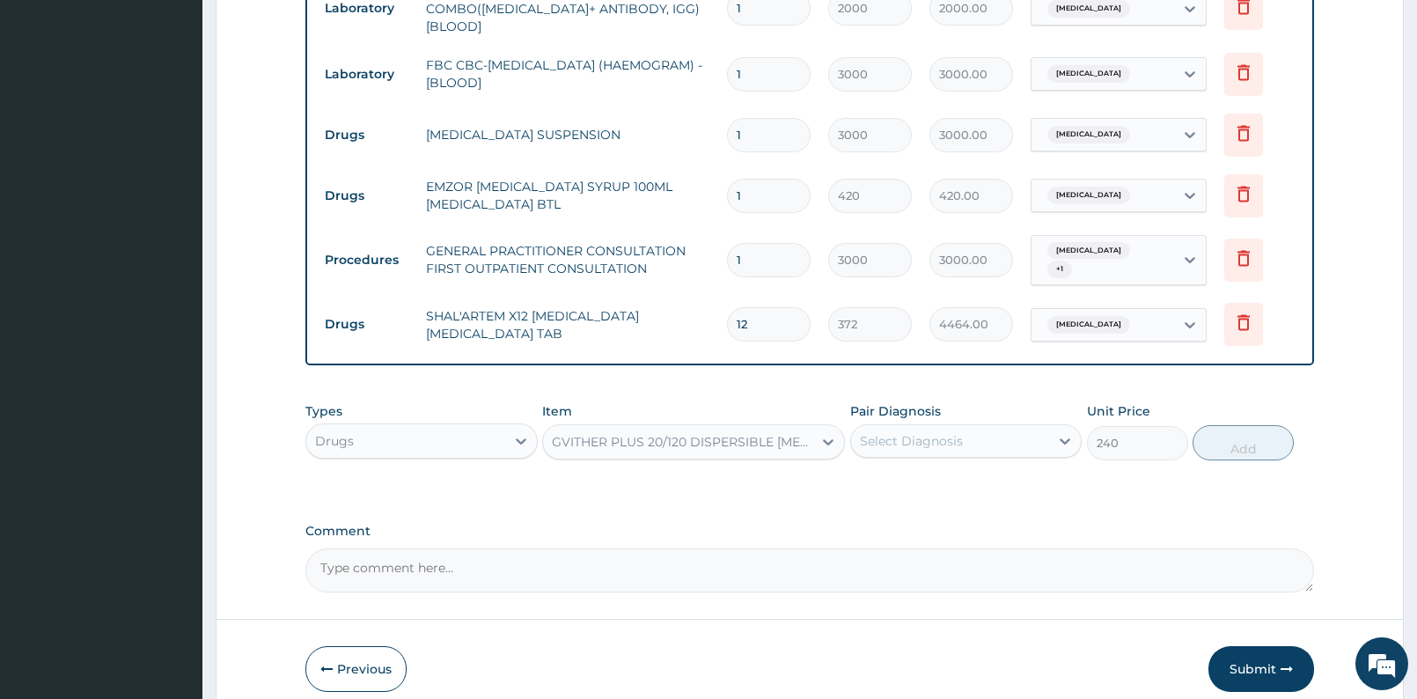
click at [950, 432] on div "Select Diagnosis" at bounding box center [911, 441] width 103 height 18
click at [910, 478] on div "Malaria" at bounding box center [966, 486] width 232 height 36
checkbox input "true"
click at [1218, 425] on button "Add" at bounding box center [1243, 442] width 101 height 35
type input "0"
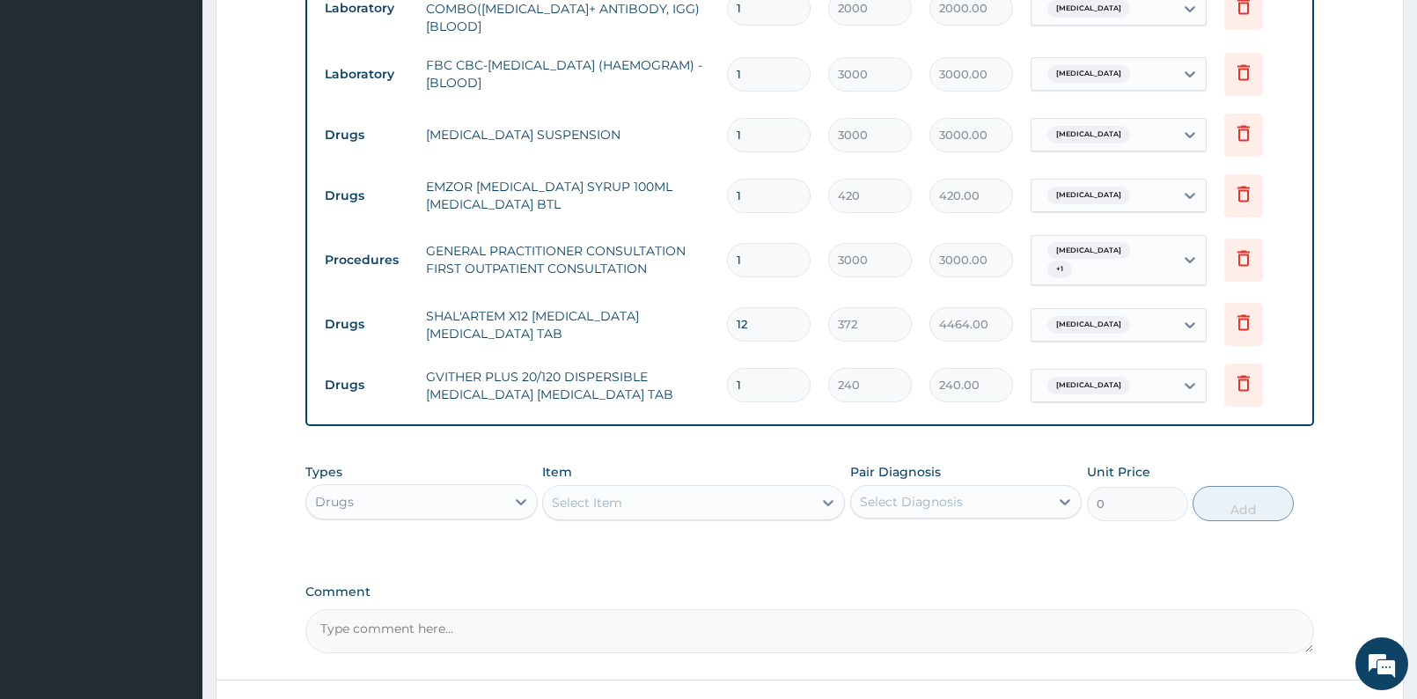
type input "0.00"
type input "1"
type input "240.00"
type input "12"
type input "2880.00"
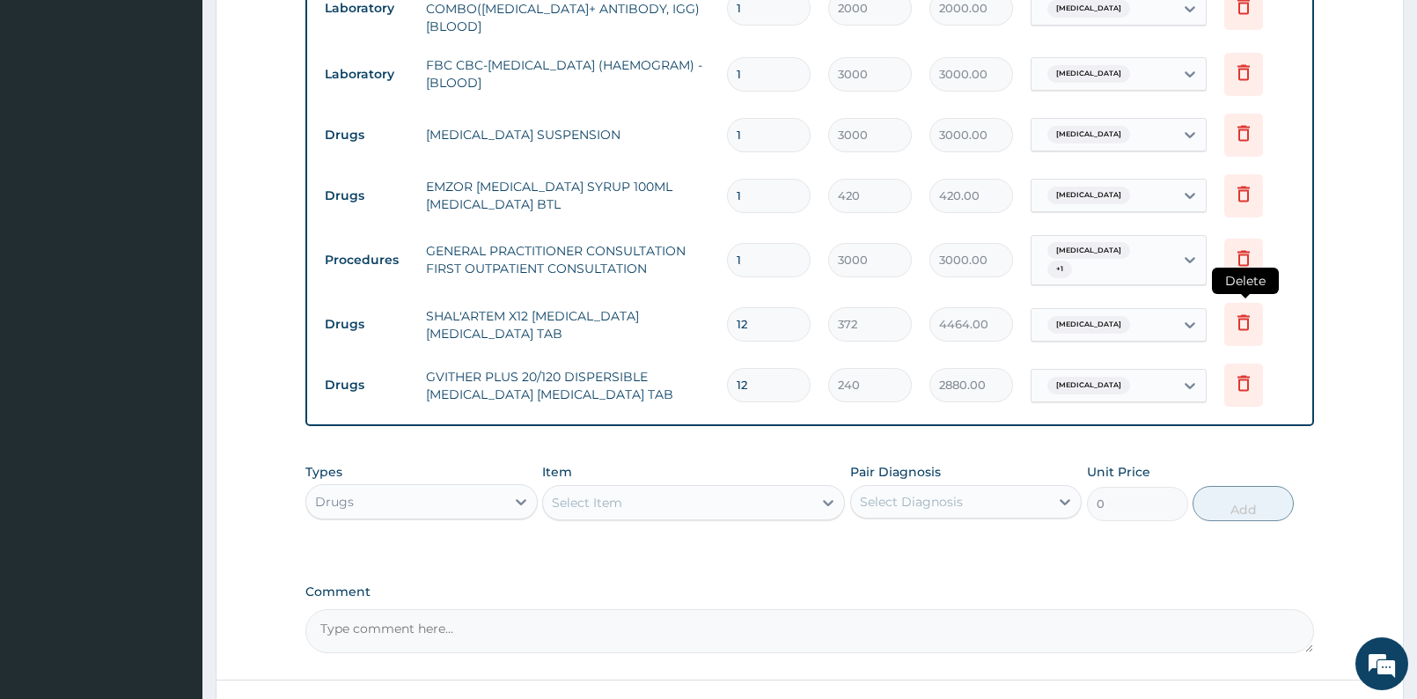
type input "12"
click at [1248, 315] on icon at bounding box center [1243, 323] width 12 height 16
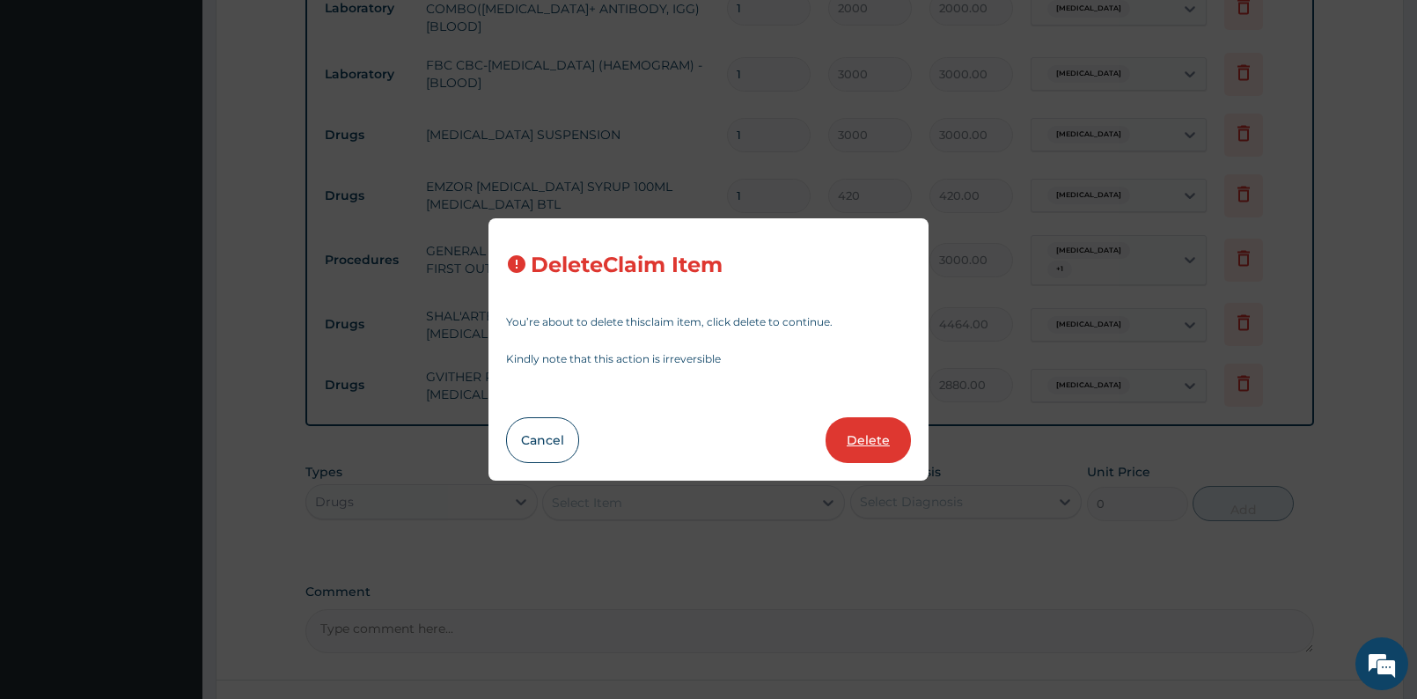
click at [887, 439] on button "Delete" at bounding box center [868, 440] width 85 height 46
type input "240"
type input "2880.00"
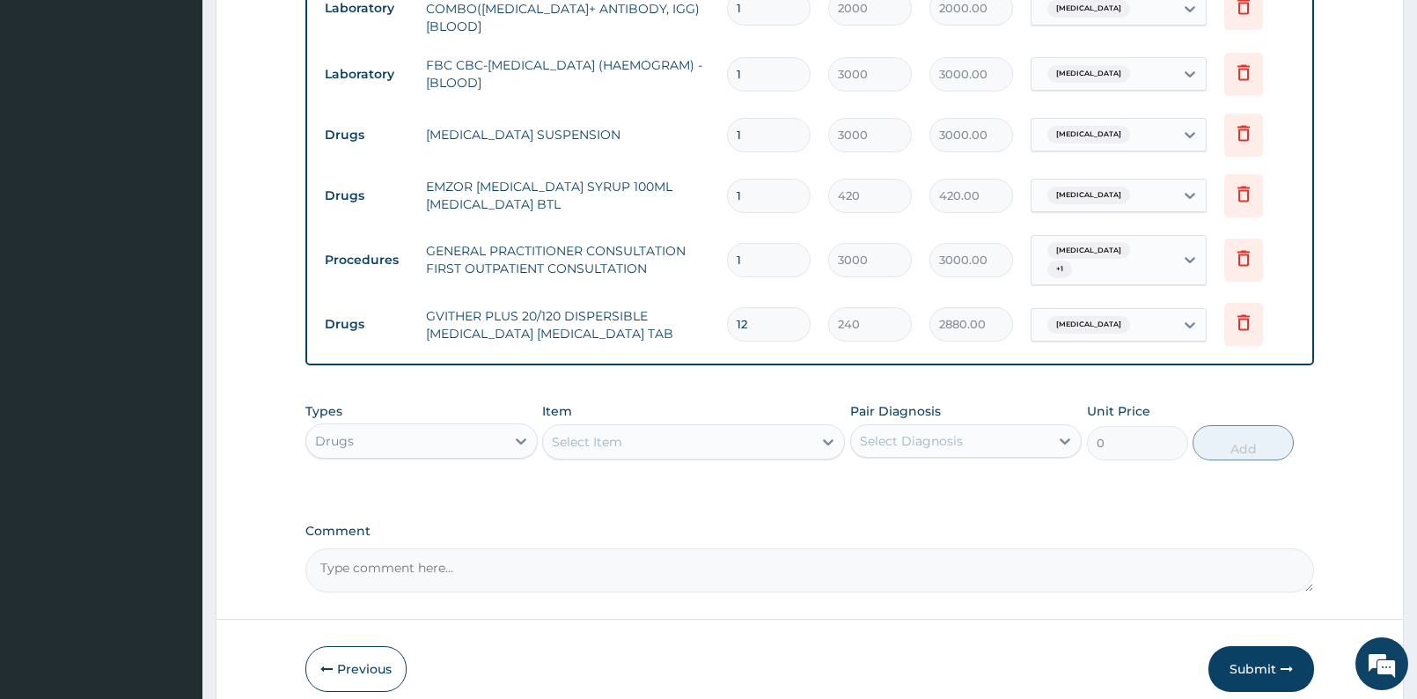
click at [760, 193] on input "1" at bounding box center [769, 196] width 84 height 34
click at [1253, 654] on button "Submit" at bounding box center [1261, 669] width 106 height 46
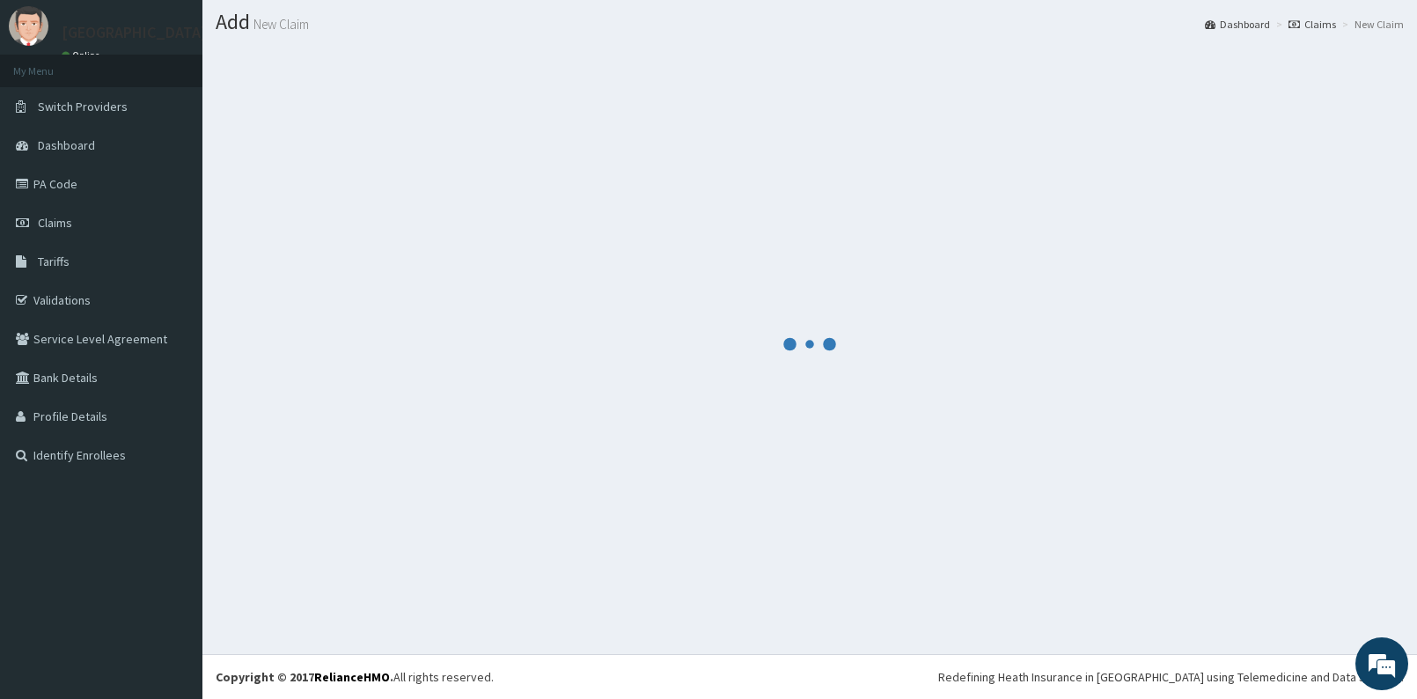
scroll to position [47, 0]
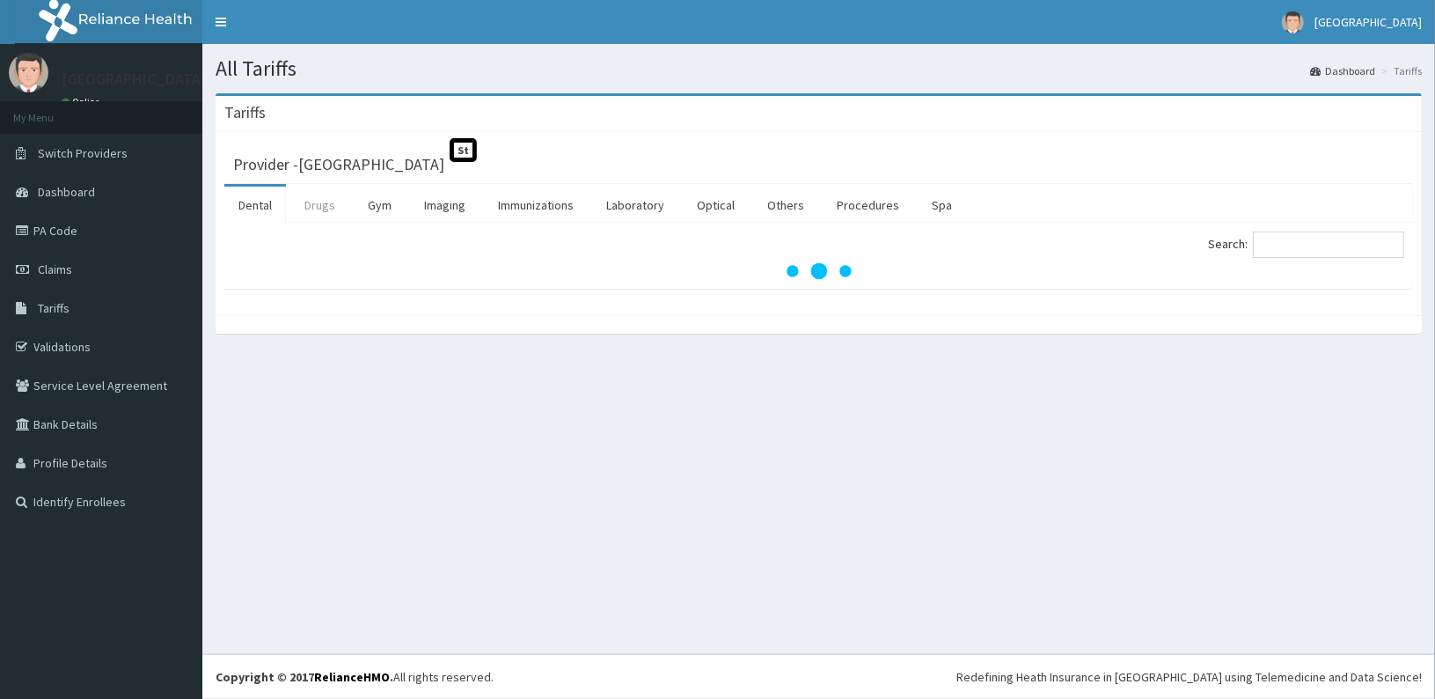
click at [320, 208] on link "Drugs" at bounding box center [319, 205] width 59 height 37
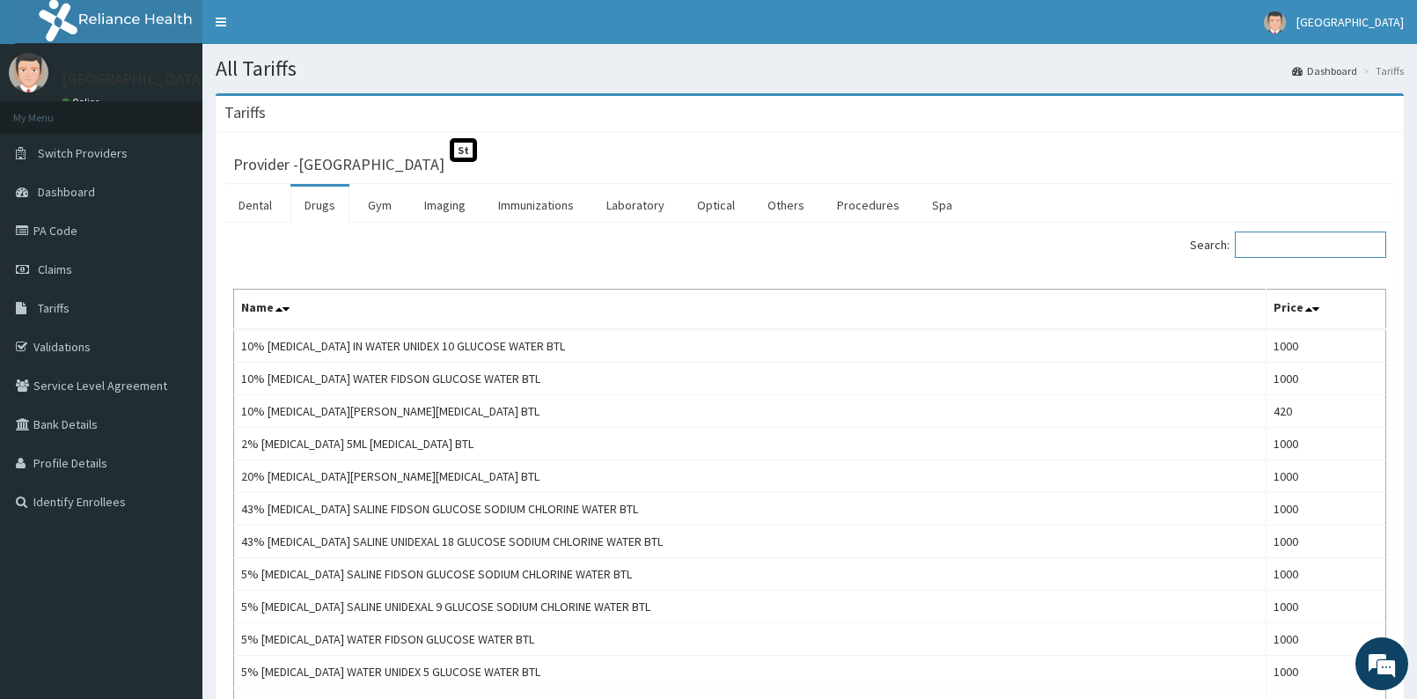
click at [1266, 238] on input "Search:" at bounding box center [1310, 244] width 151 height 26
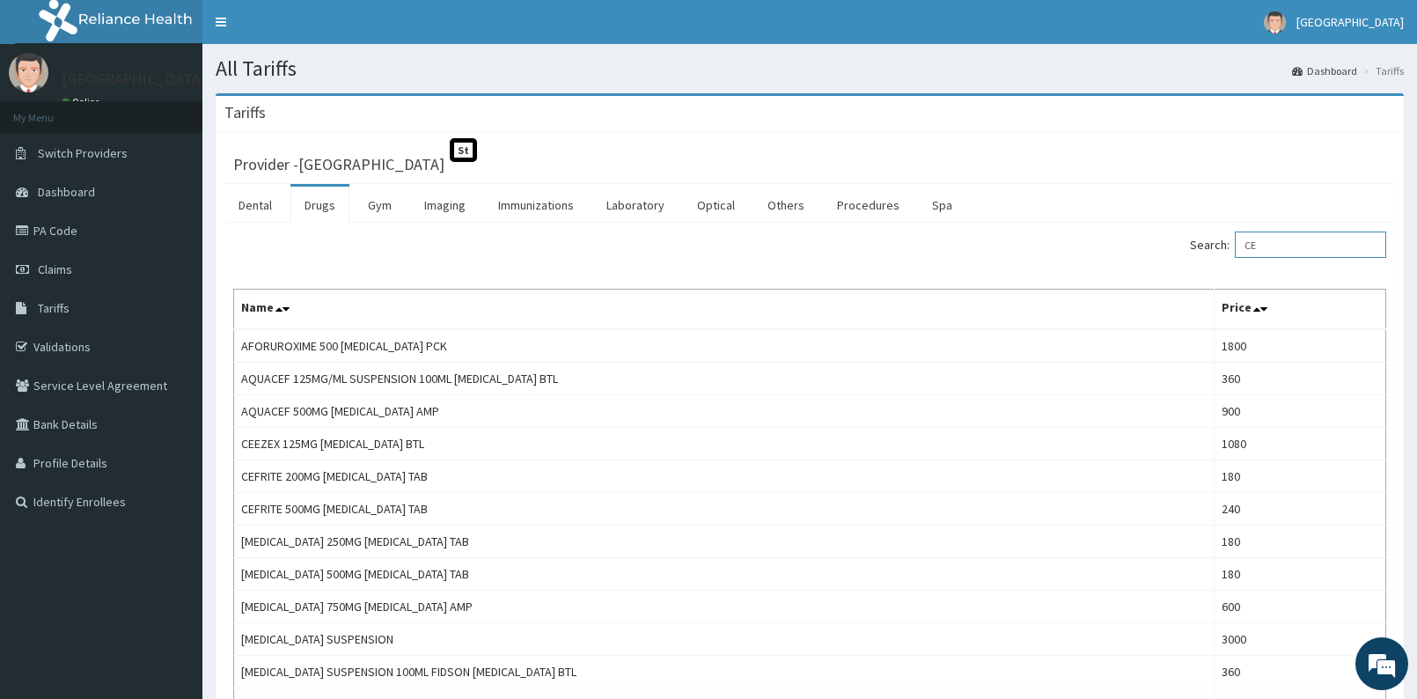
type input "C"
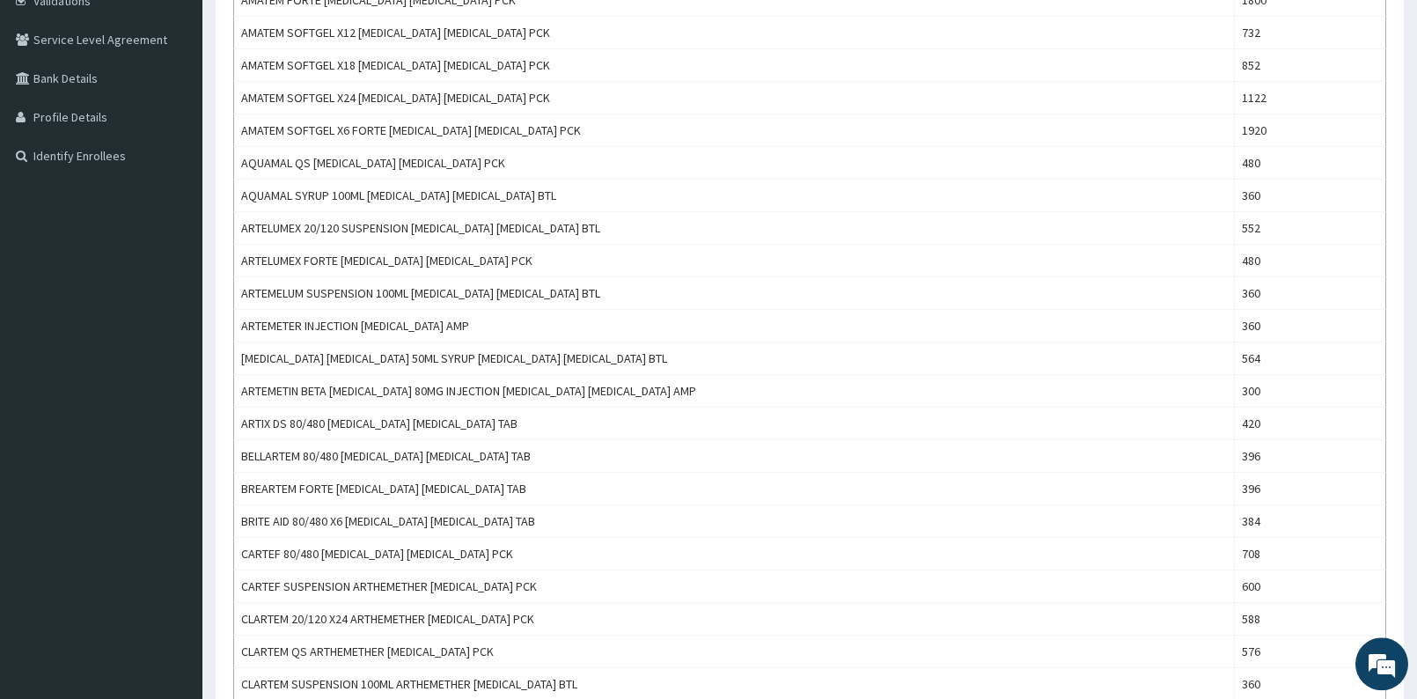
scroll to position [385, 0]
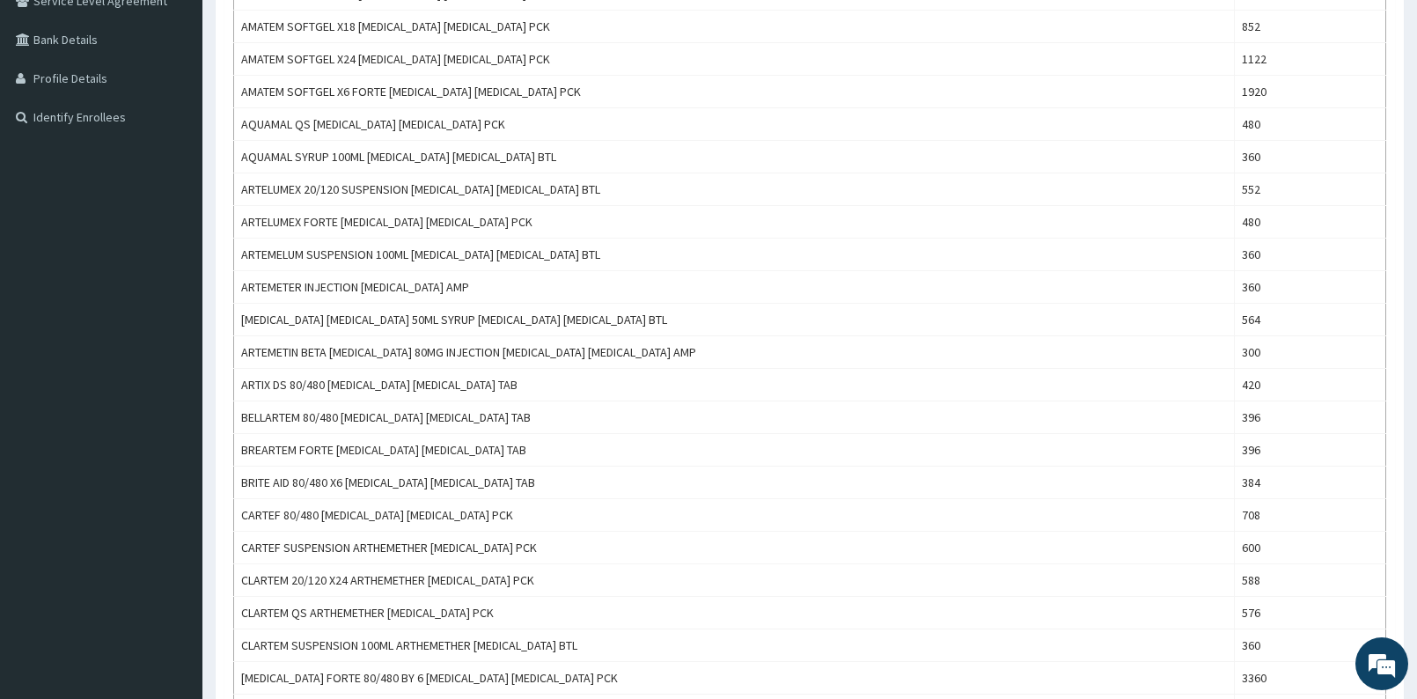
type input "ARTEME"
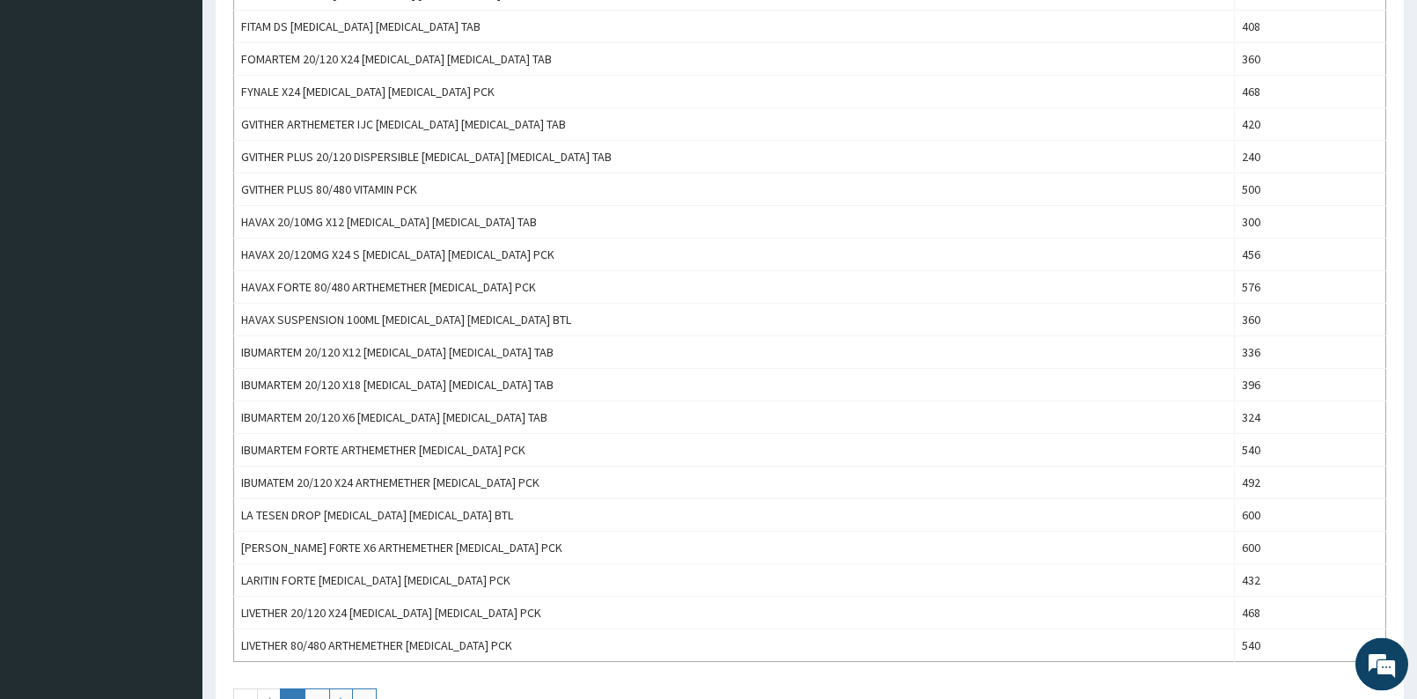
scroll to position [1292, 0]
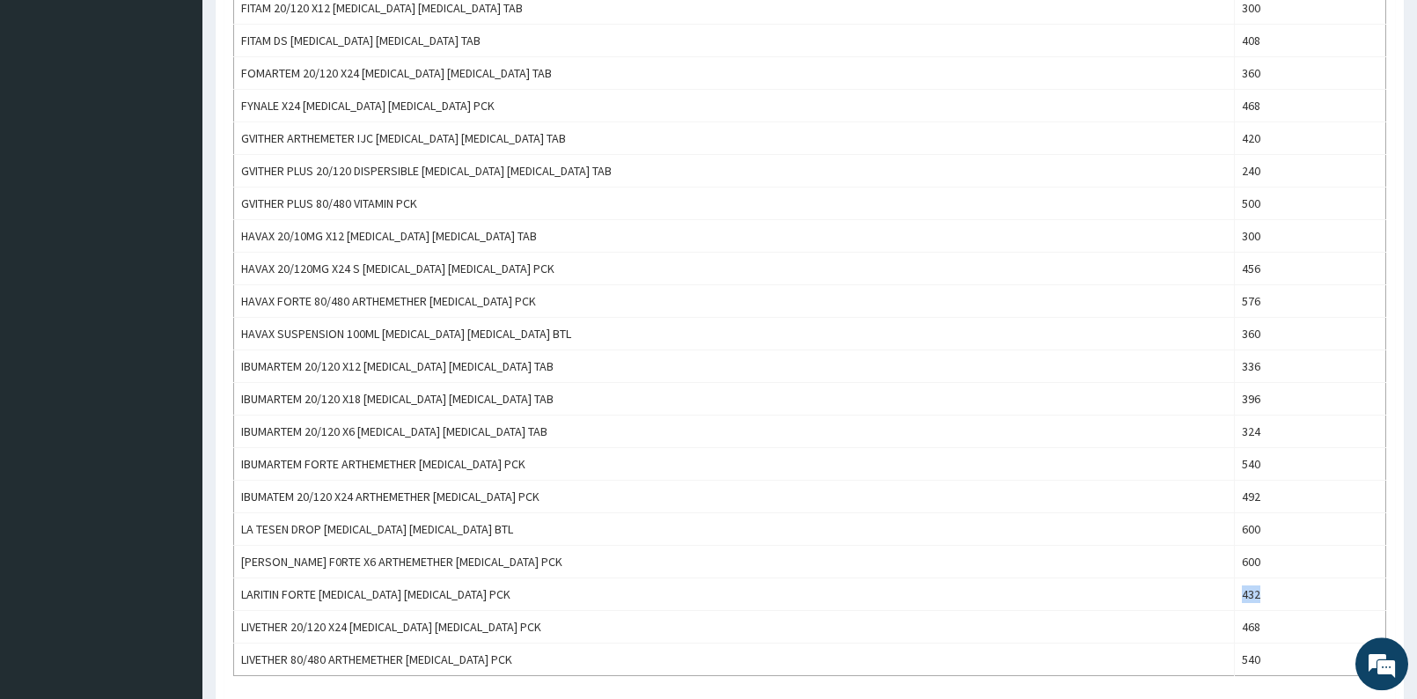
scroll to position [1279, 0]
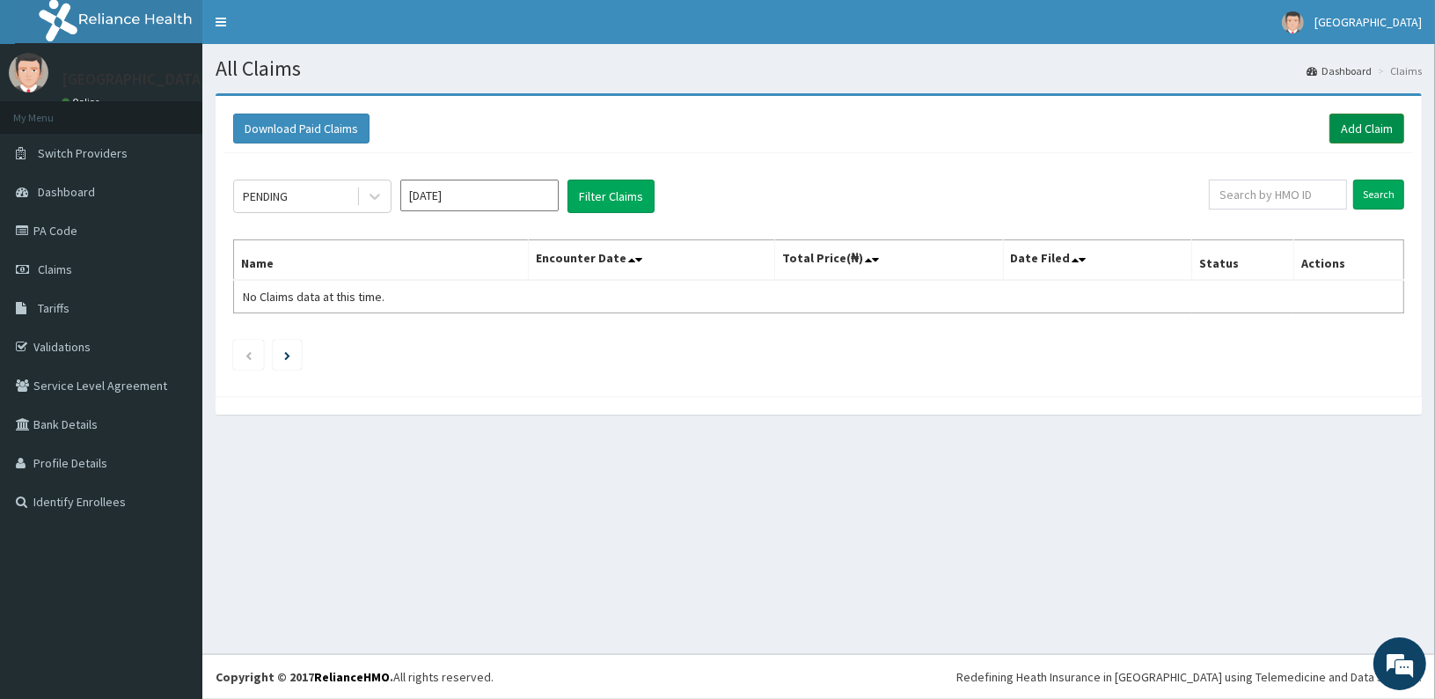
click at [1369, 122] on link "Add Claim" at bounding box center [1367, 129] width 75 height 30
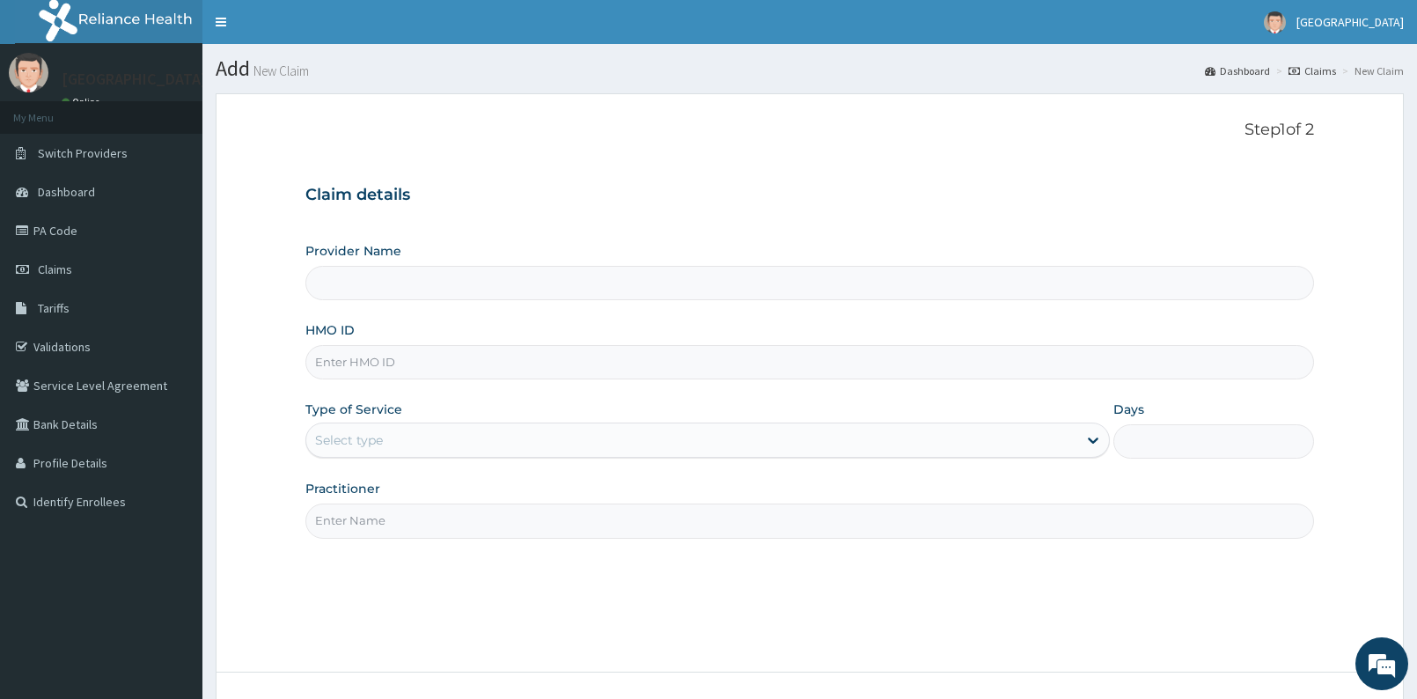
type input "[GEOGRAPHIC_DATA]"
click at [679, 362] on input "HMO ID" at bounding box center [809, 362] width 1009 height 34
type input "CGP/10006/A"
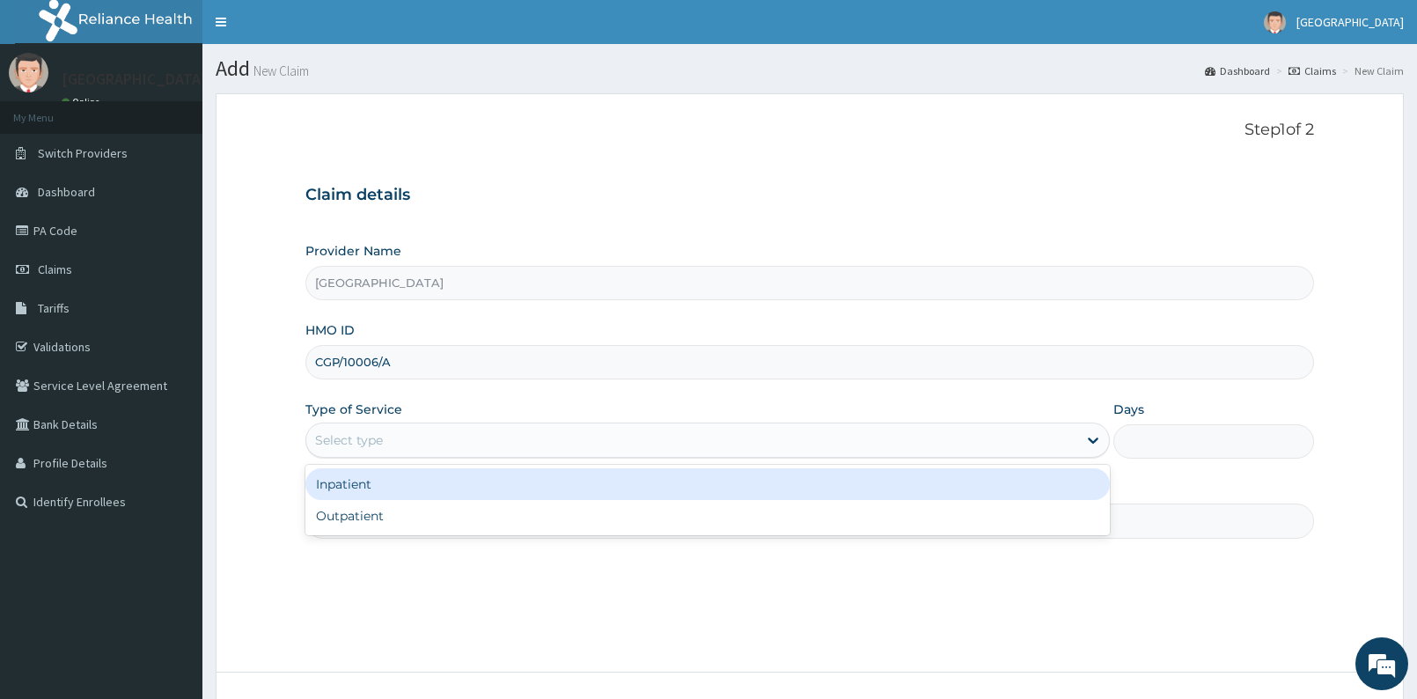
click at [524, 441] on div "Select type" at bounding box center [691, 440] width 770 height 28
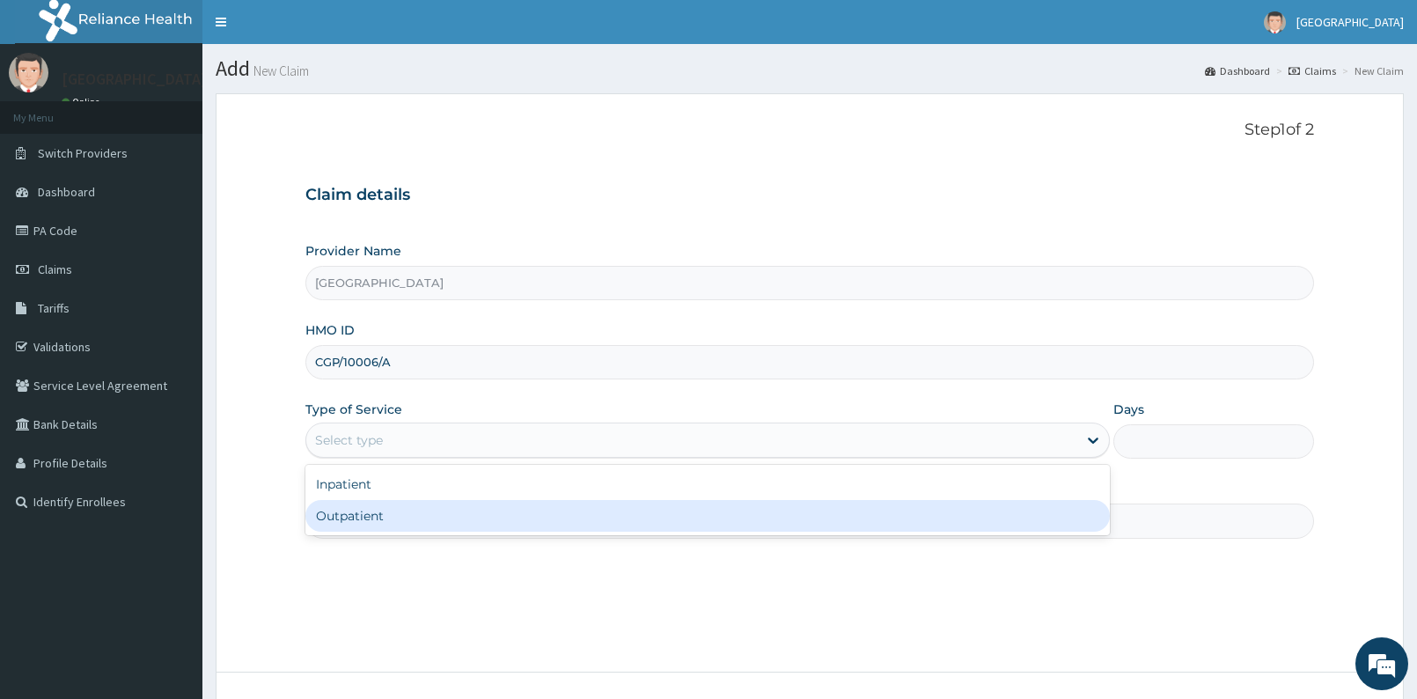
click at [437, 506] on div "Outpatient" at bounding box center [707, 516] width 804 height 32
type input "1"
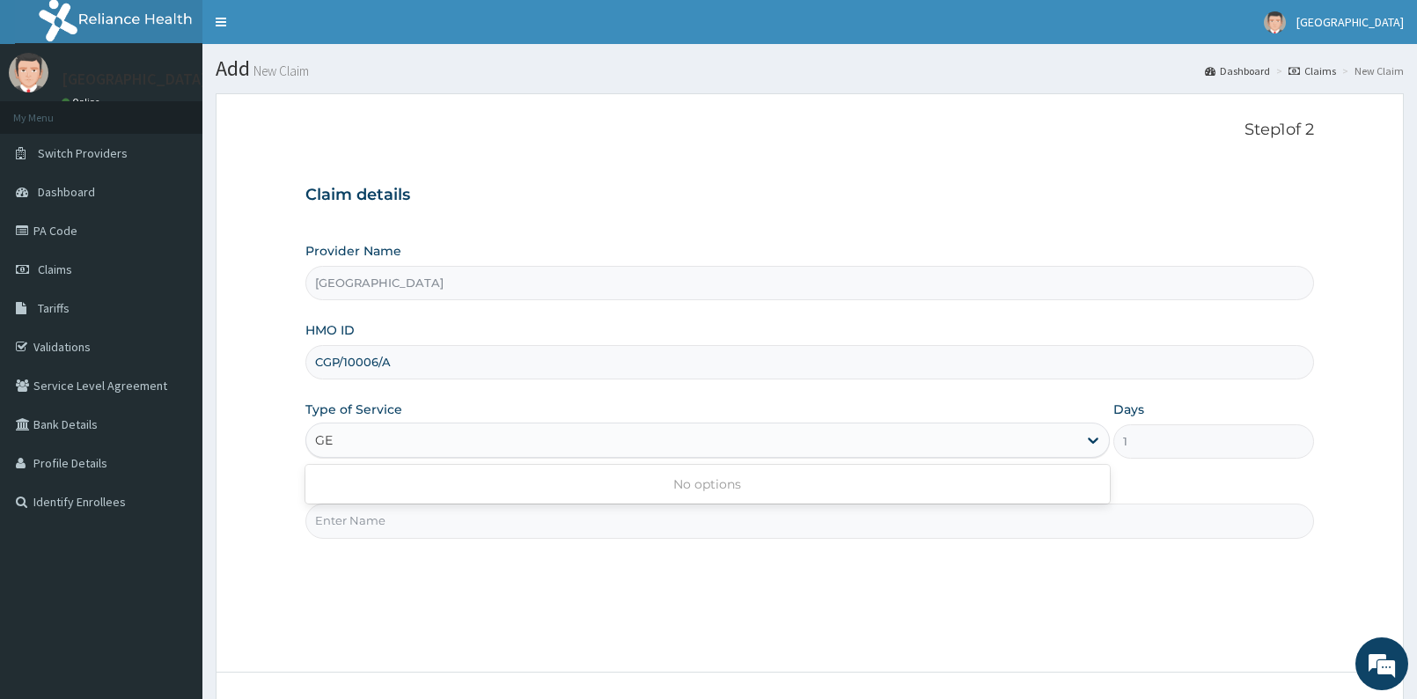
type input "G"
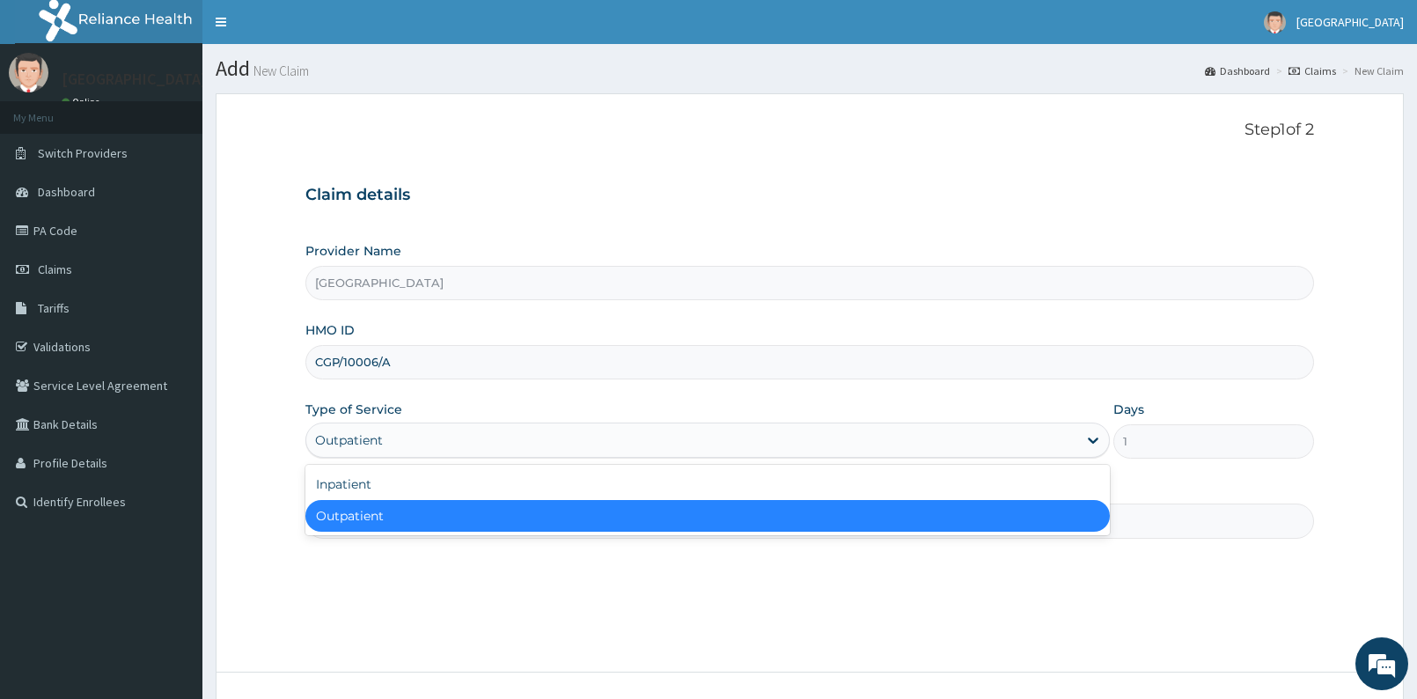
click at [382, 513] on div "Outpatient" at bounding box center [707, 516] width 804 height 32
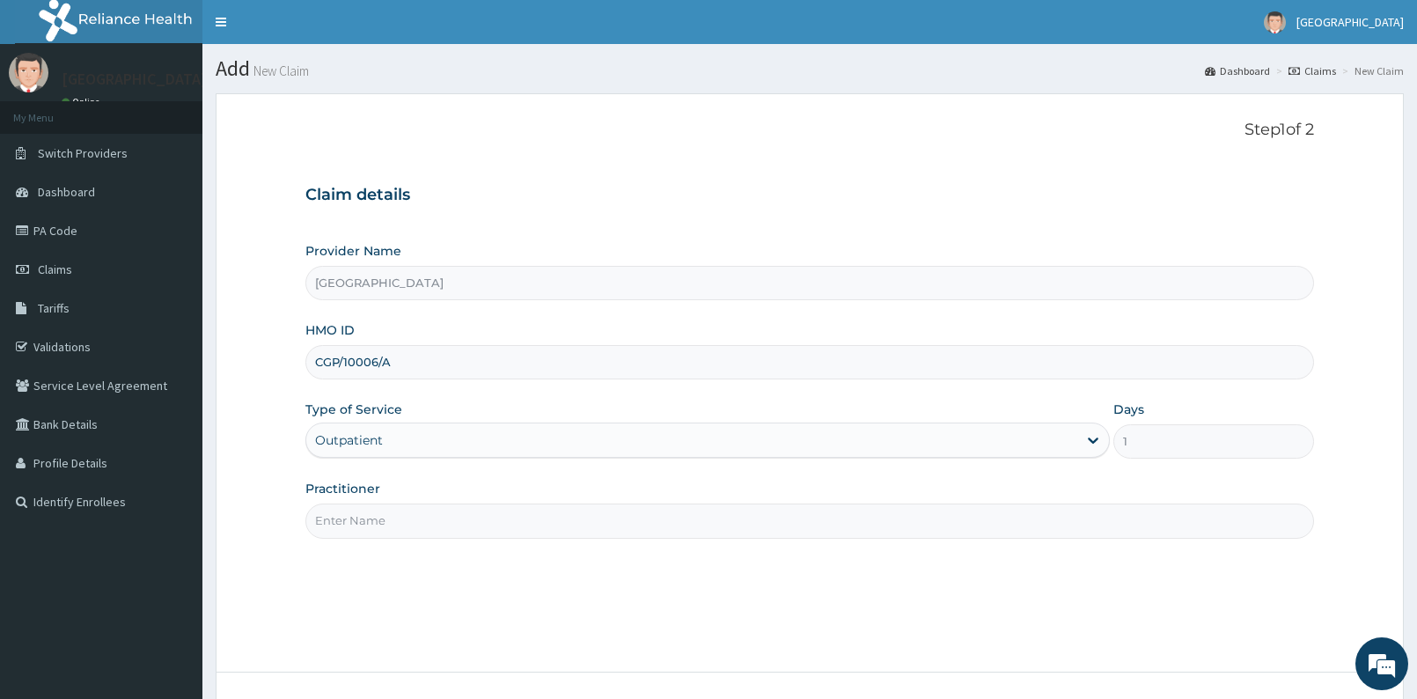
click at [386, 523] on input "Practitioner" at bounding box center [809, 520] width 1009 height 34
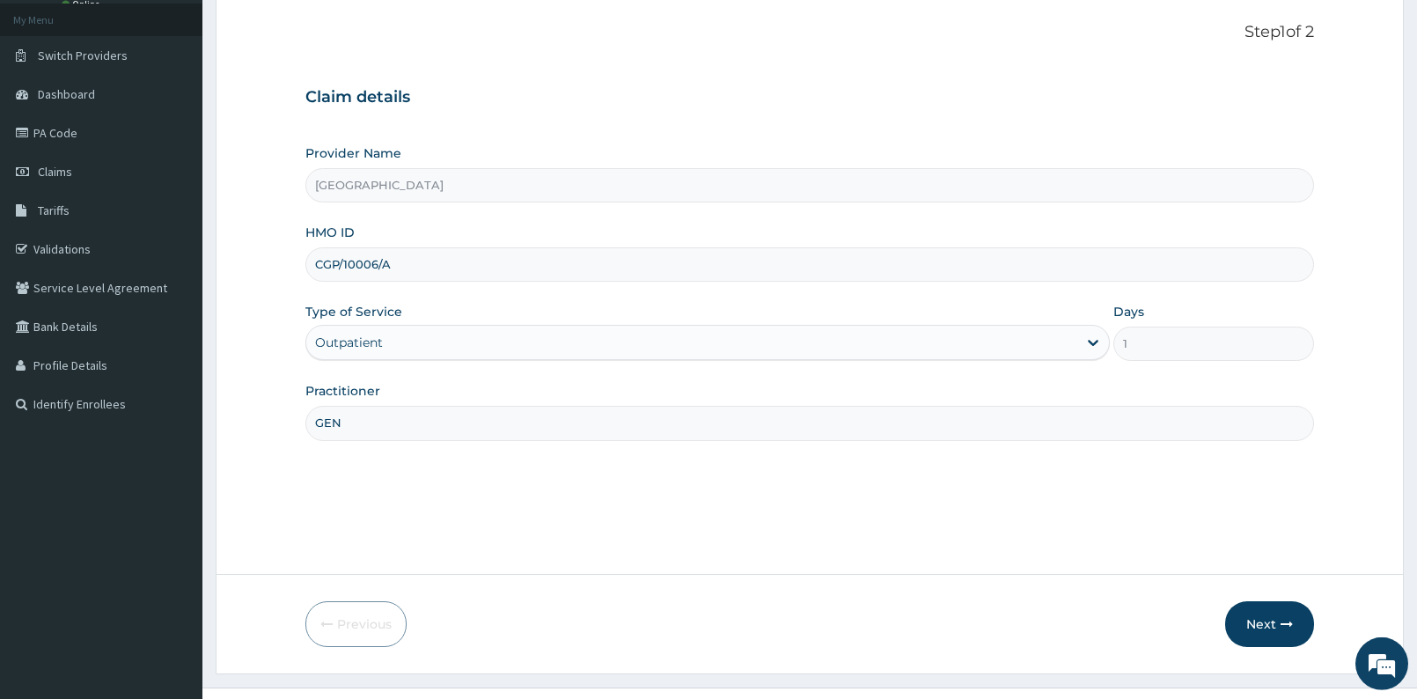
scroll to position [132, 0]
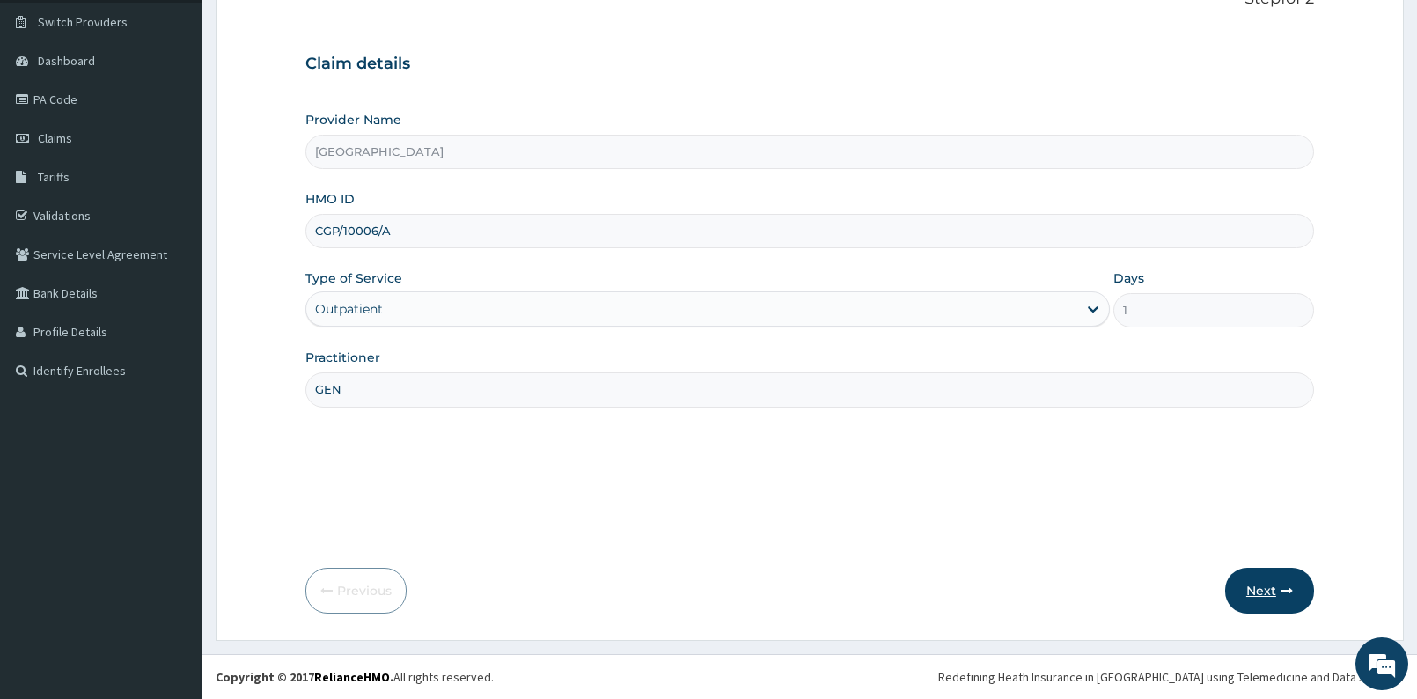
type input "GEN"
click at [1284, 598] on button "Next" at bounding box center [1269, 591] width 89 height 46
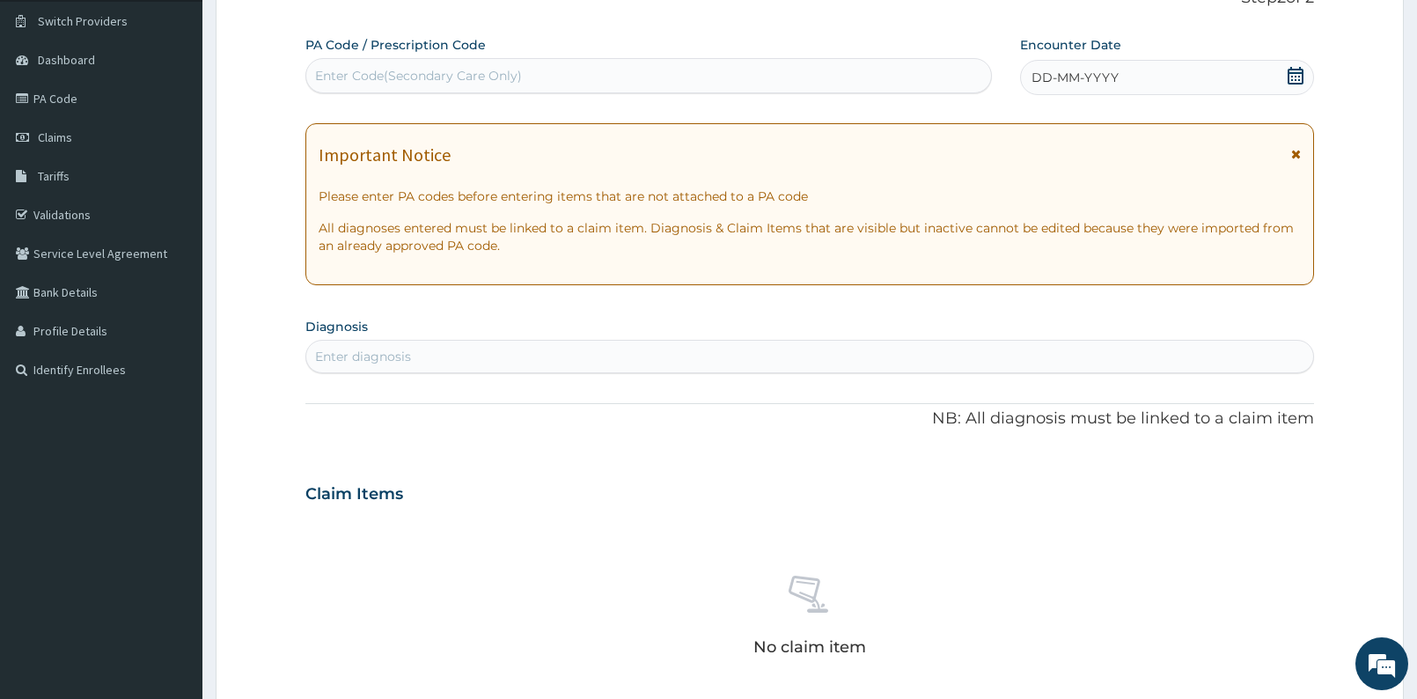
click at [1294, 77] on icon at bounding box center [1296, 76] width 18 height 18
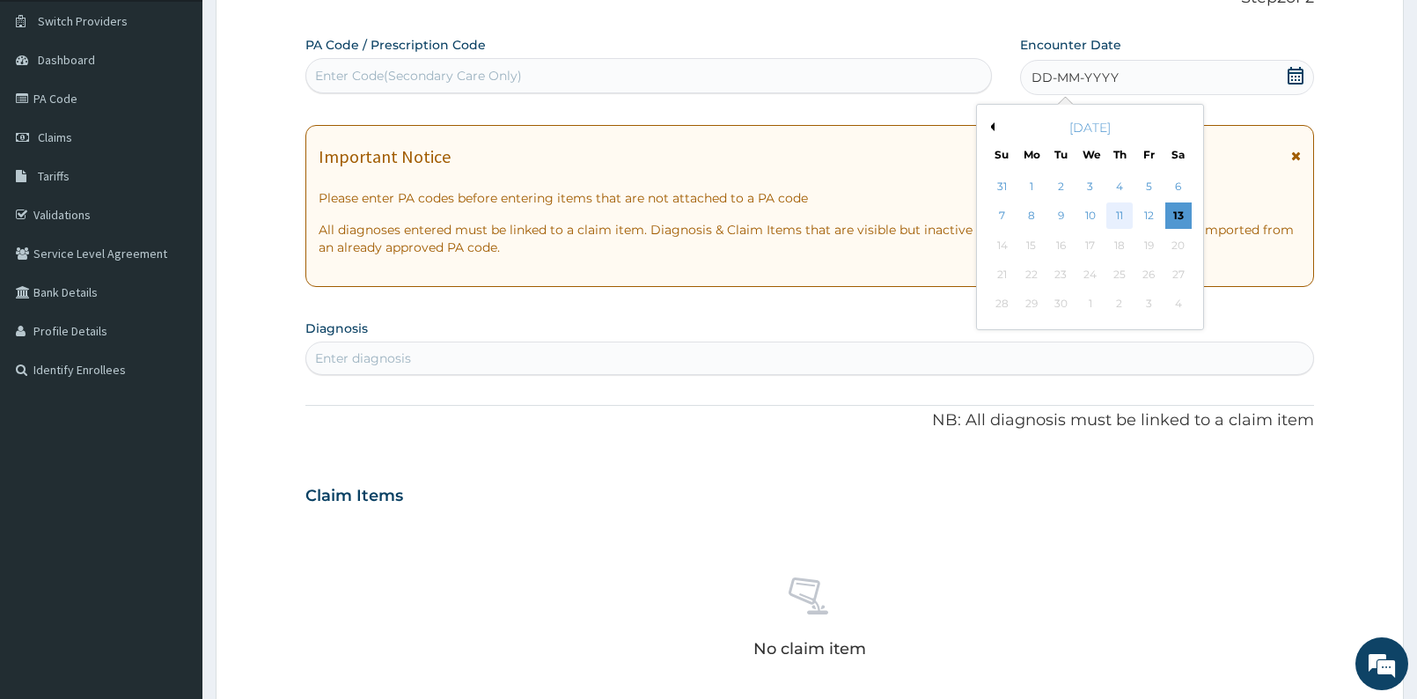
click at [1119, 215] on div "11" at bounding box center [1119, 216] width 26 height 26
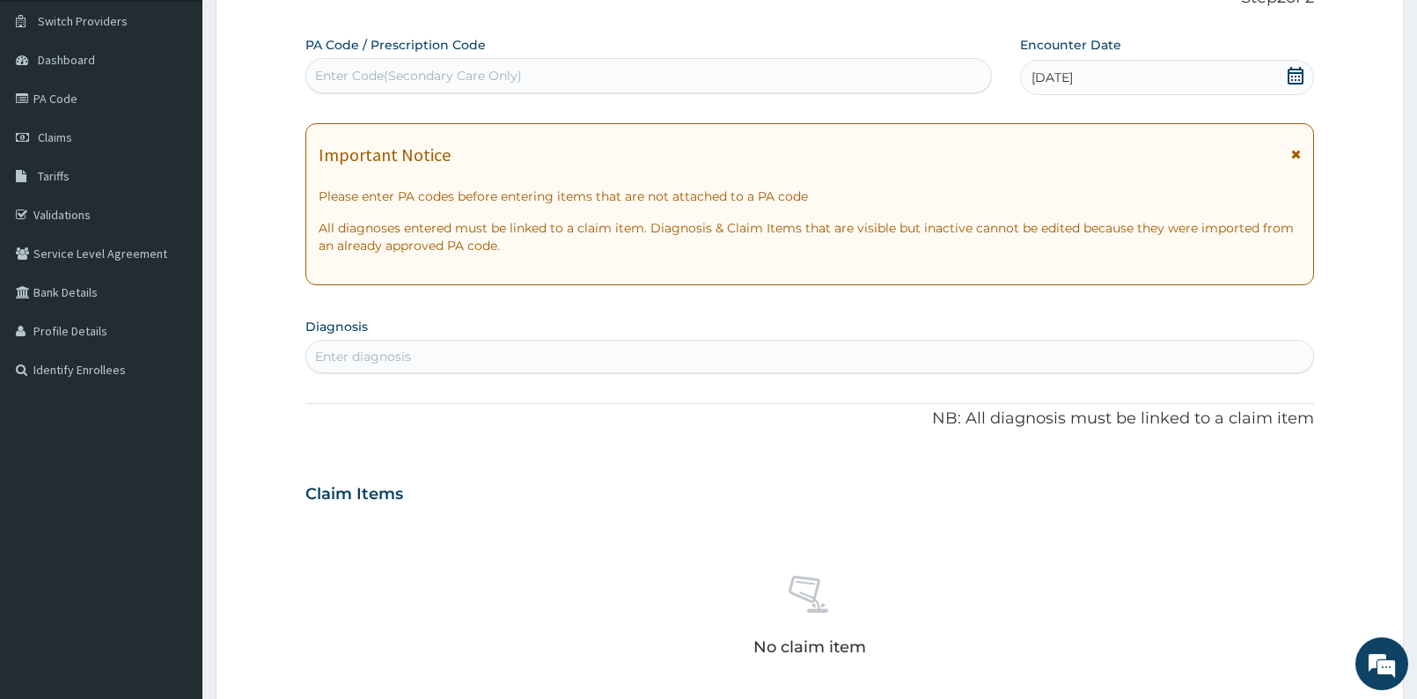
click at [850, 357] on div "Enter diagnosis" at bounding box center [809, 356] width 1007 height 28
type input "B"
type input "SELLA"
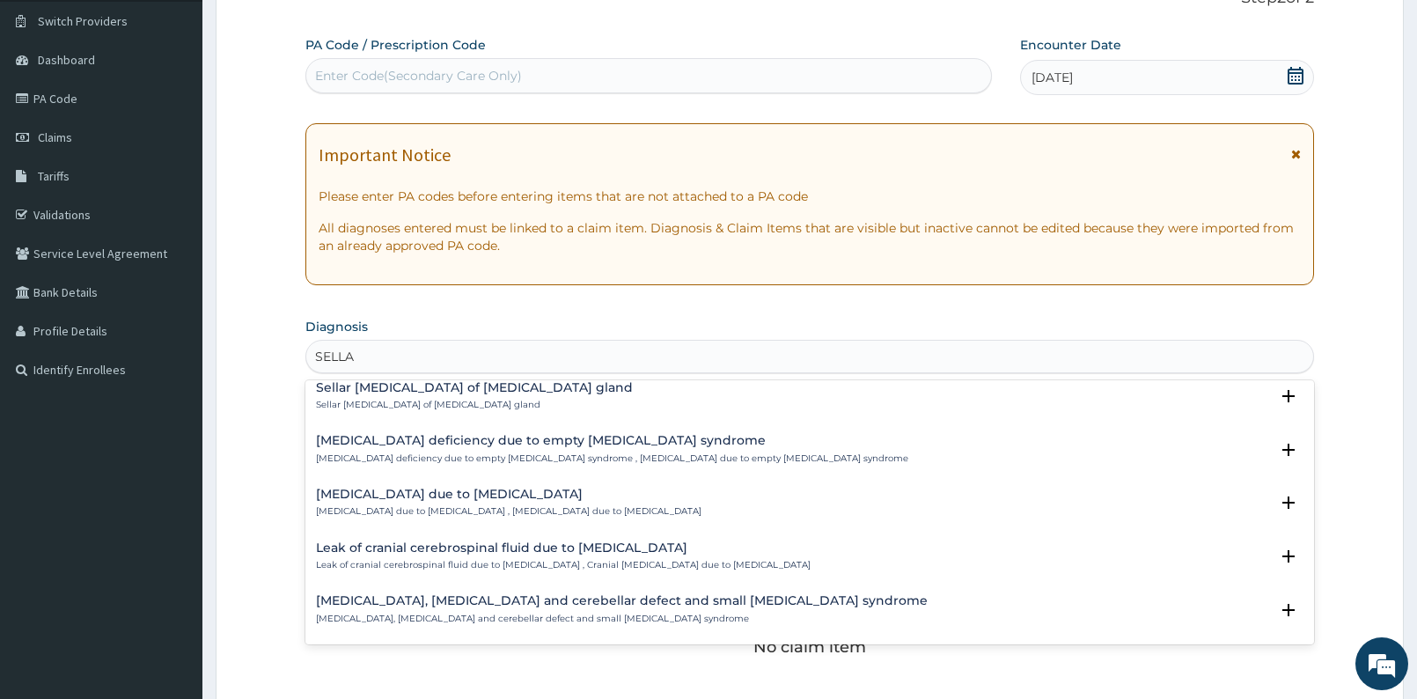
scroll to position [0, 0]
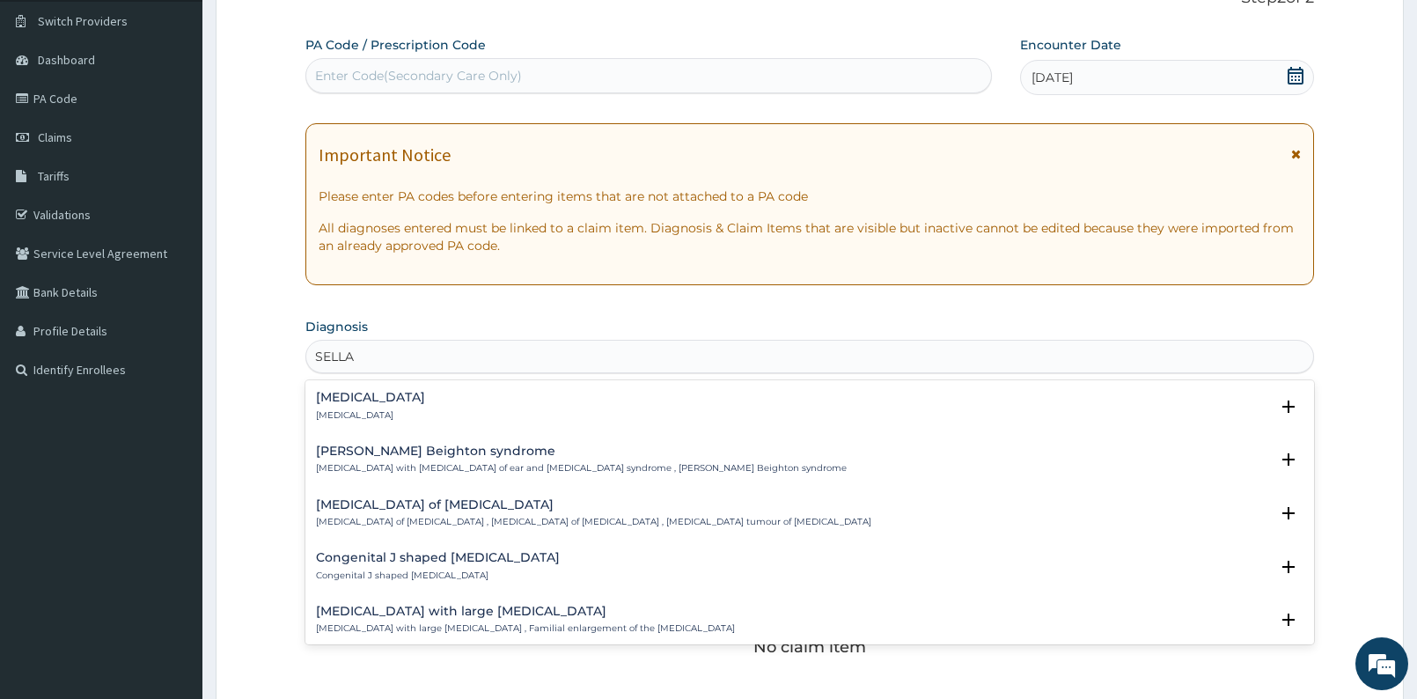
click at [373, 414] on p "Empty sella syndrome" at bounding box center [370, 415] width 109 height 12
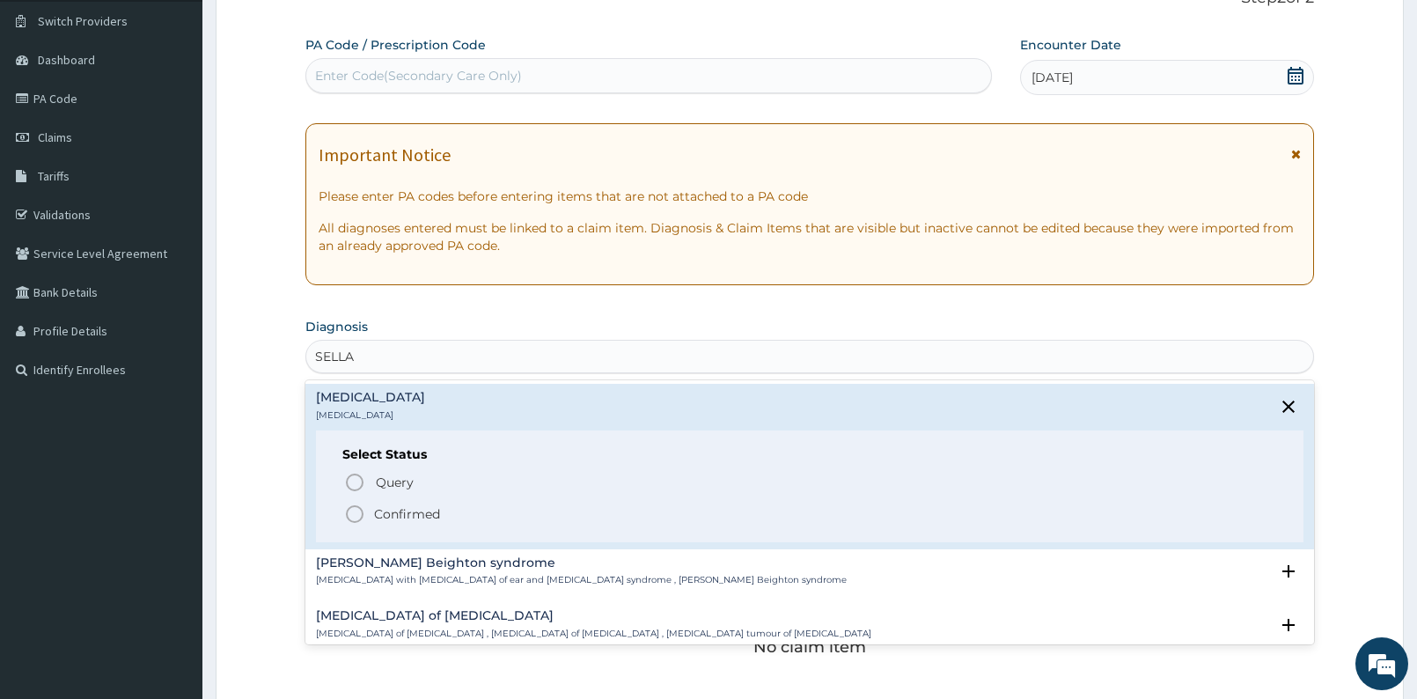
click at [350, 515] on icon "status option filled" at bounding box center [354, 513] width 21 height 21
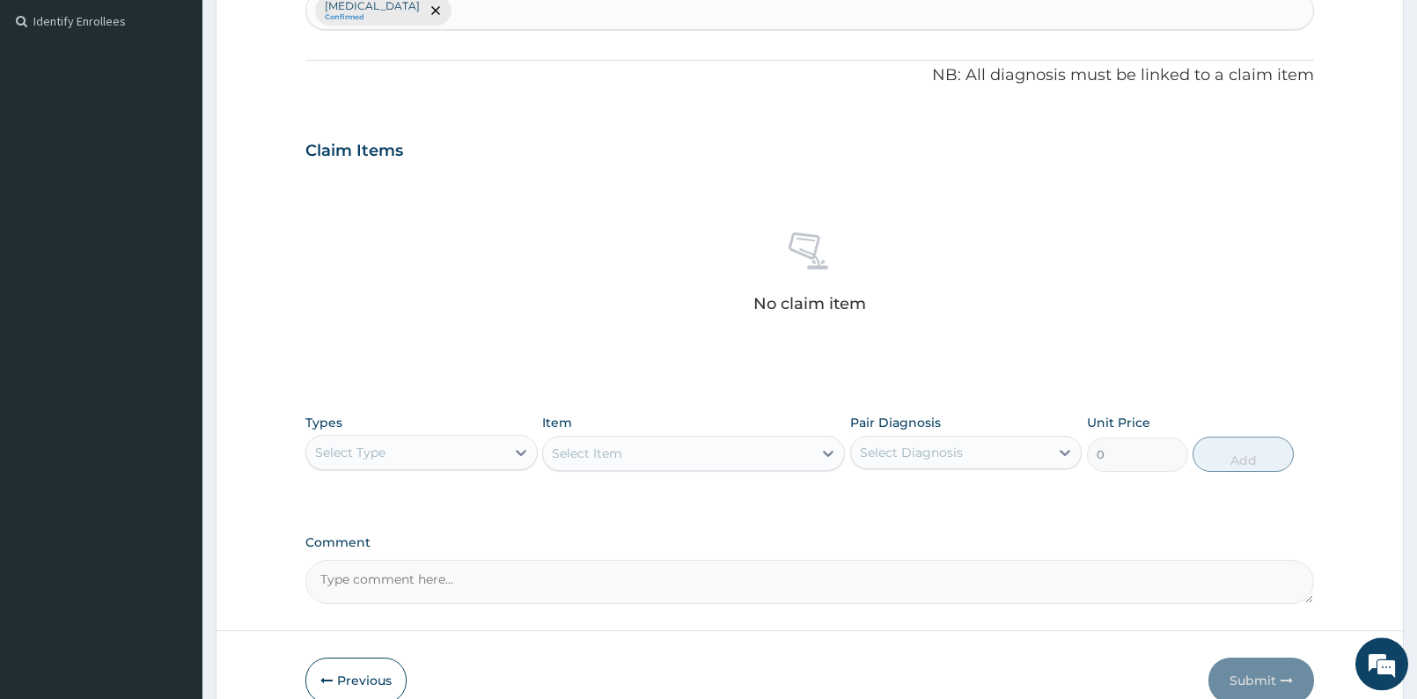
scroll to position [572, 0]
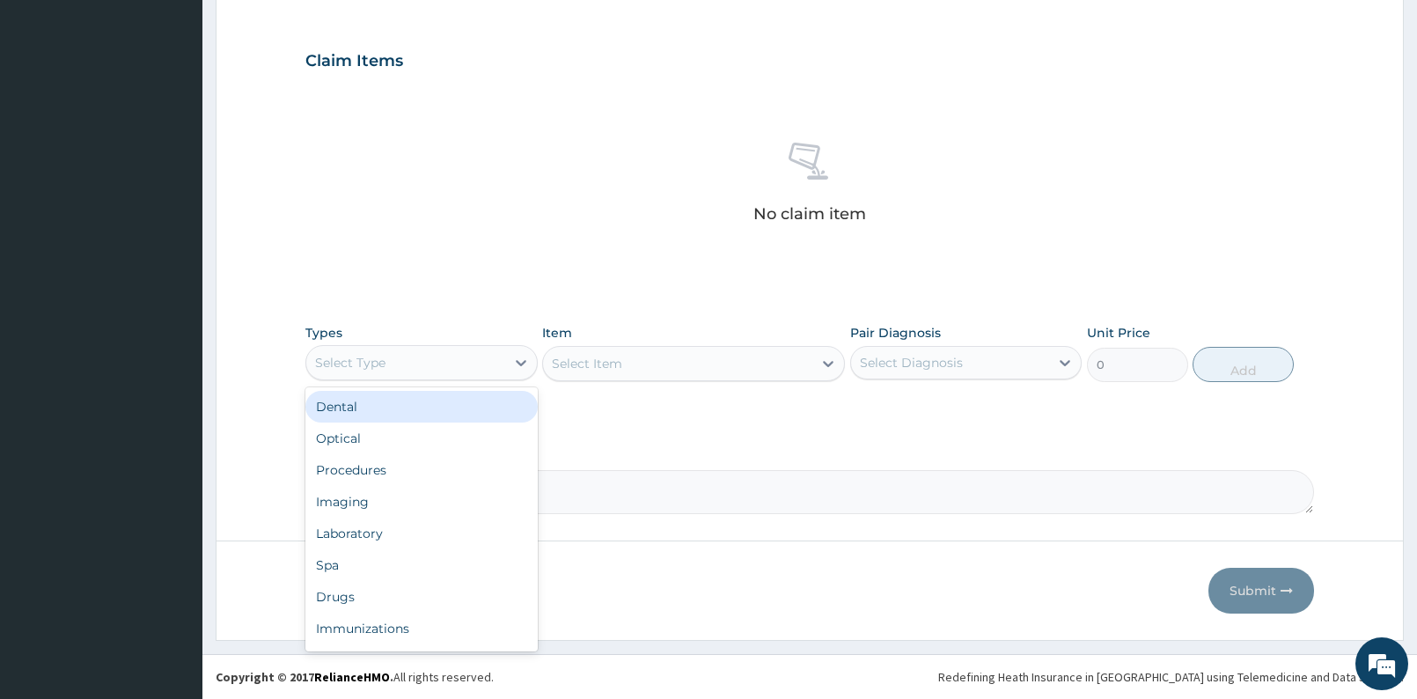
click at [438, 359] on div "Select Type" at bounding box center [405, 363] width 199 height 28
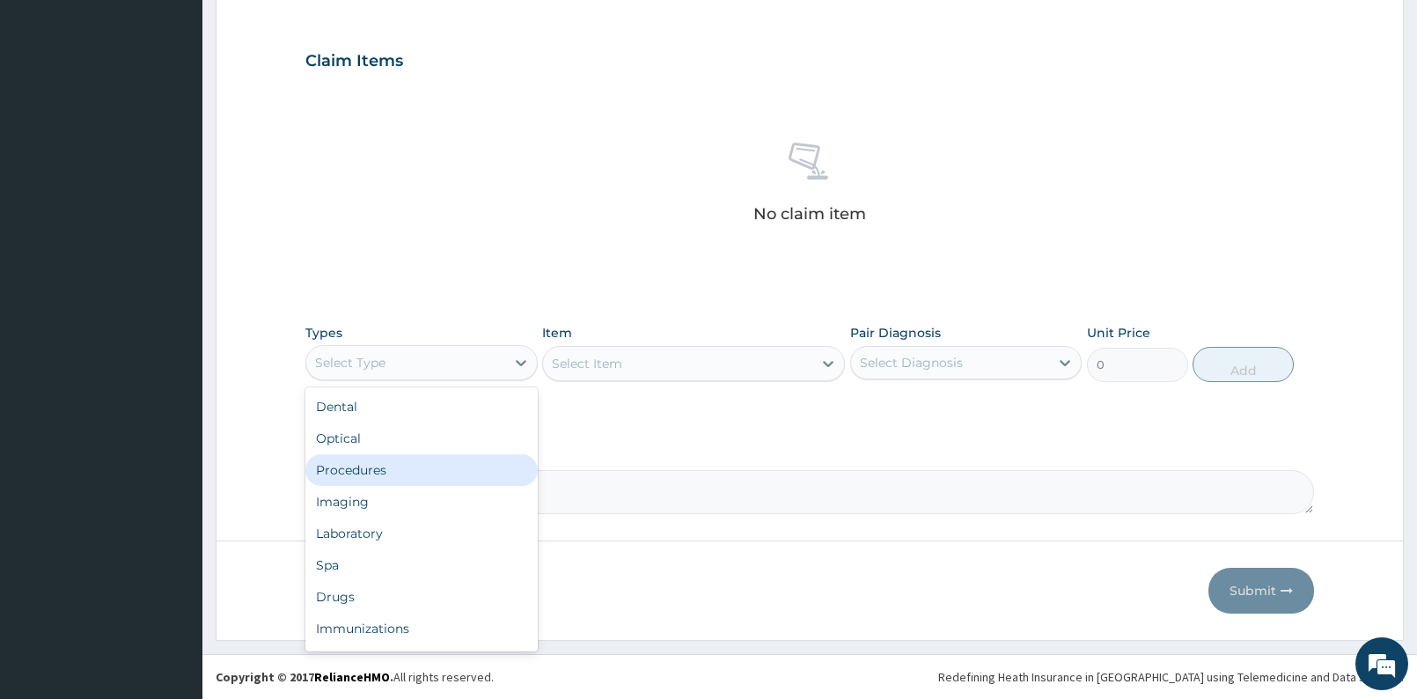
click at [400, 461] on div "Procedures" at bounding box center [421, 470] width 232 height 32
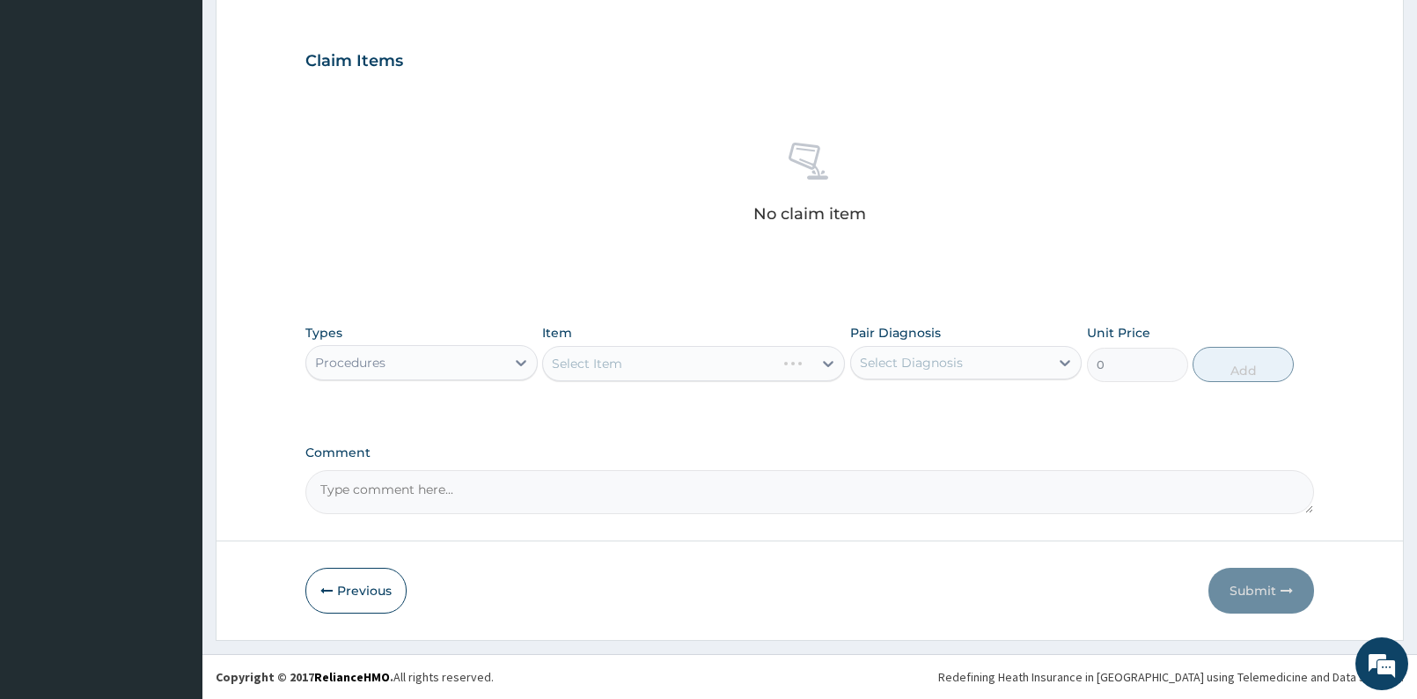
click at [879, 361] on div "Select Diagnosis" at bounding box center [911, 363] width 103 height 18
click at [896, 414] on label "Empty sella syndrome" at bounding box center [933, 406] width 109 height 18
checkbox input "true"
click at [796, 361] on div "Select Item" at bounding box center [677, 363] width 269 height 28
type input "GENERAL"
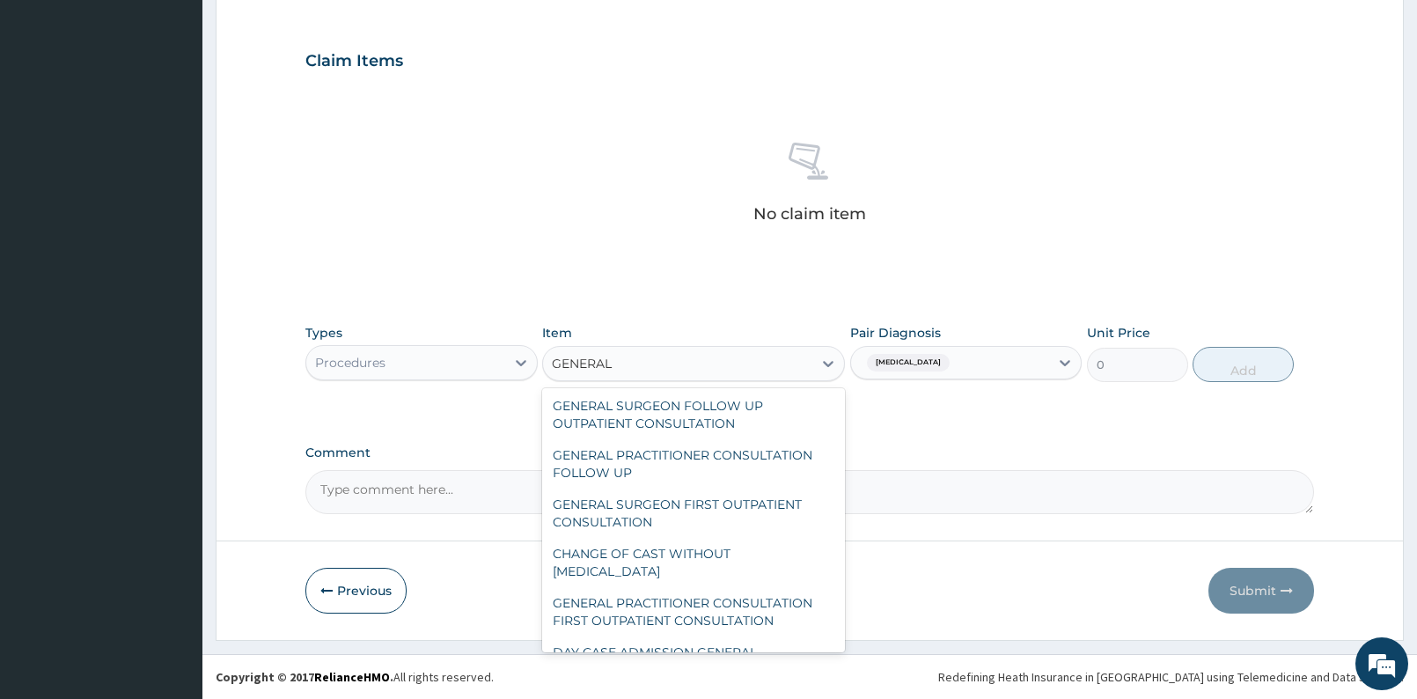
scroll to position [0, 0]
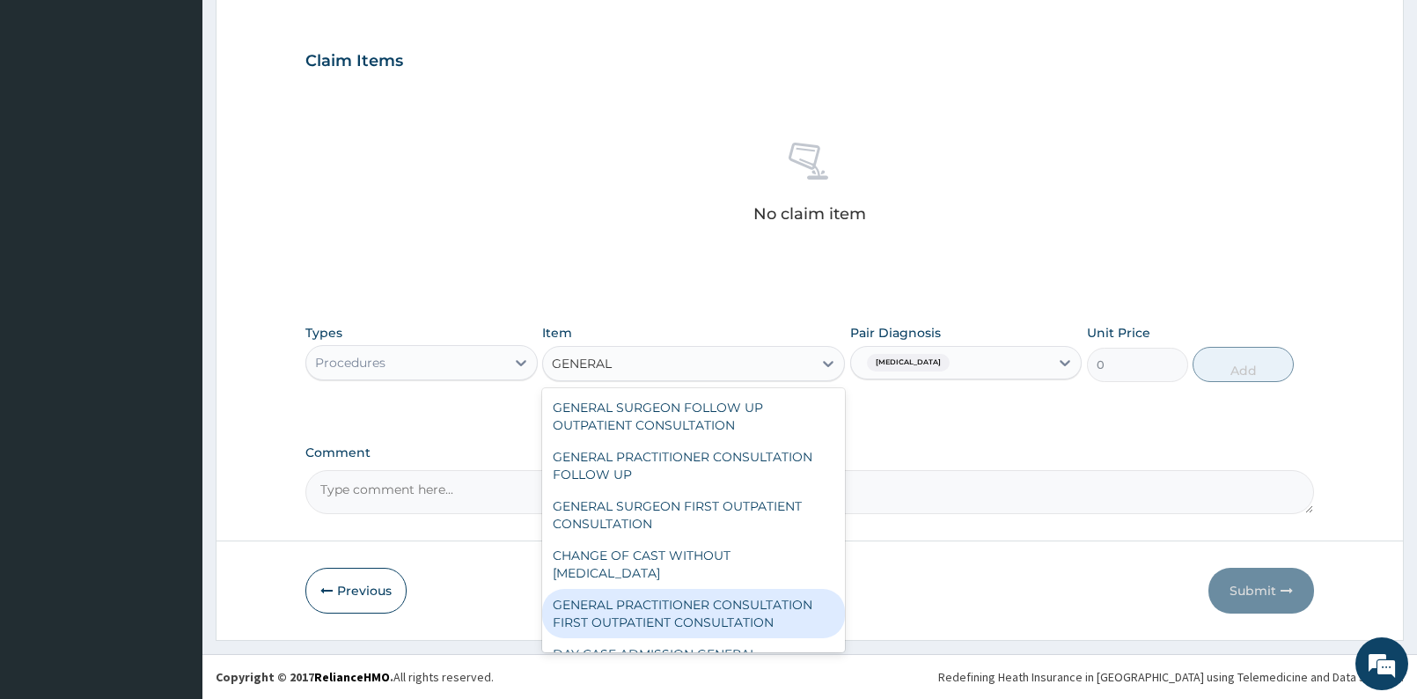
click at [717, 606] on div "GENERAL PRACTITIONER CONSULTATION FIRST OUTPATIENT CONSULTATION" at bounding box center [693, 613] width 303 height 49
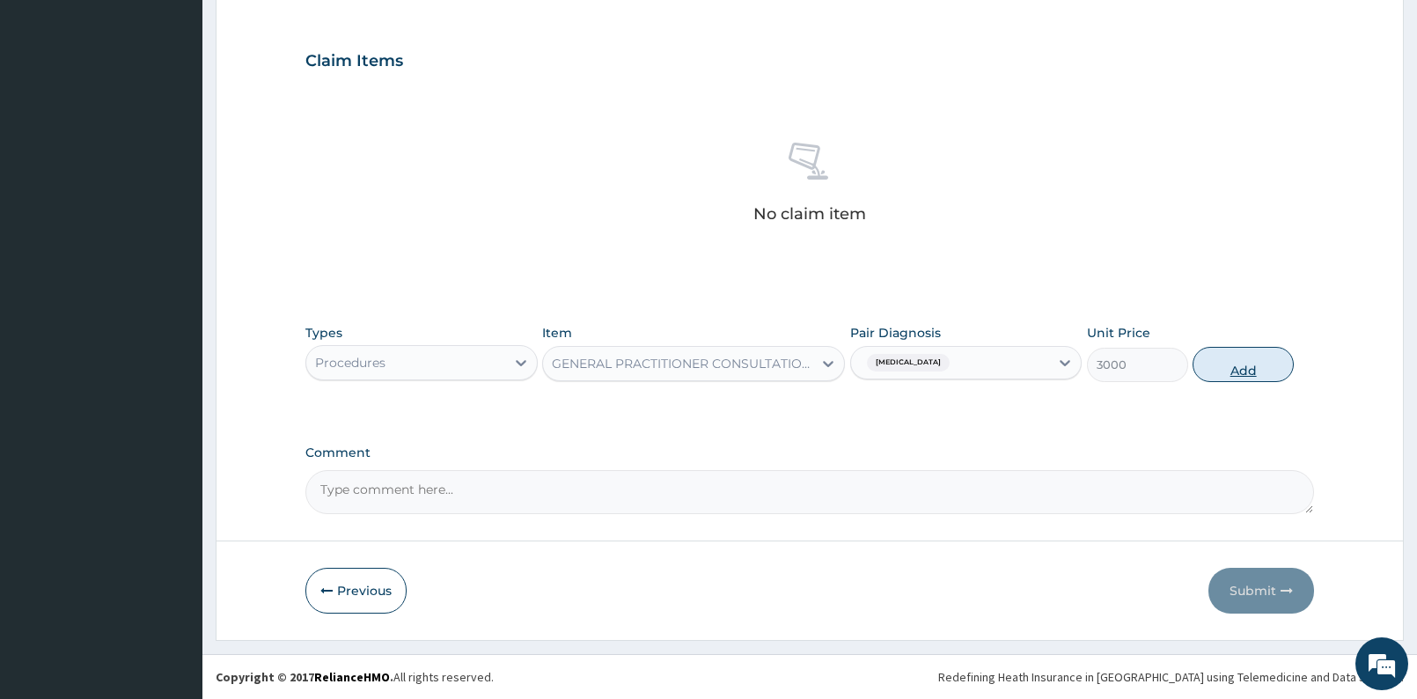
click at [1254, 368] on button "Add" at bounding box center [1243, 364] width 101 height 35
type input "0"
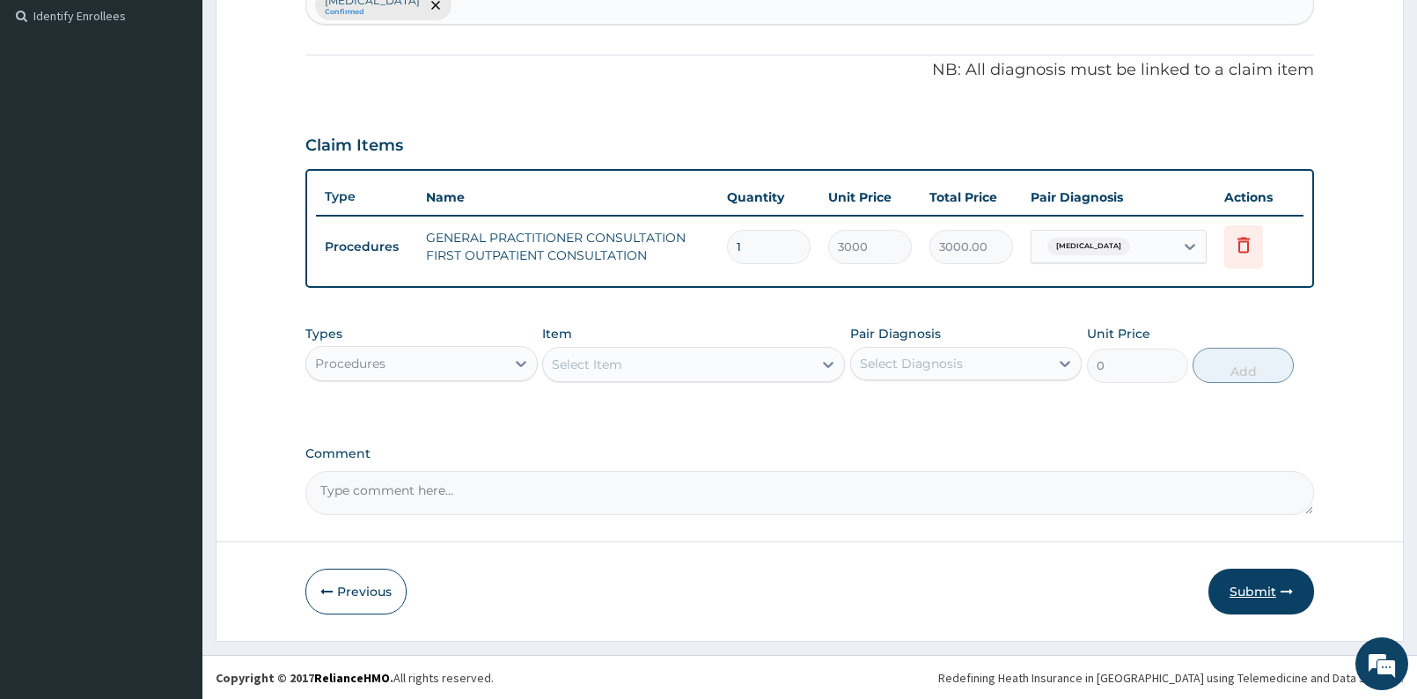
click at [1248, 585] on button "Submit" at bounding box center [1261, 592] width 106 height 46
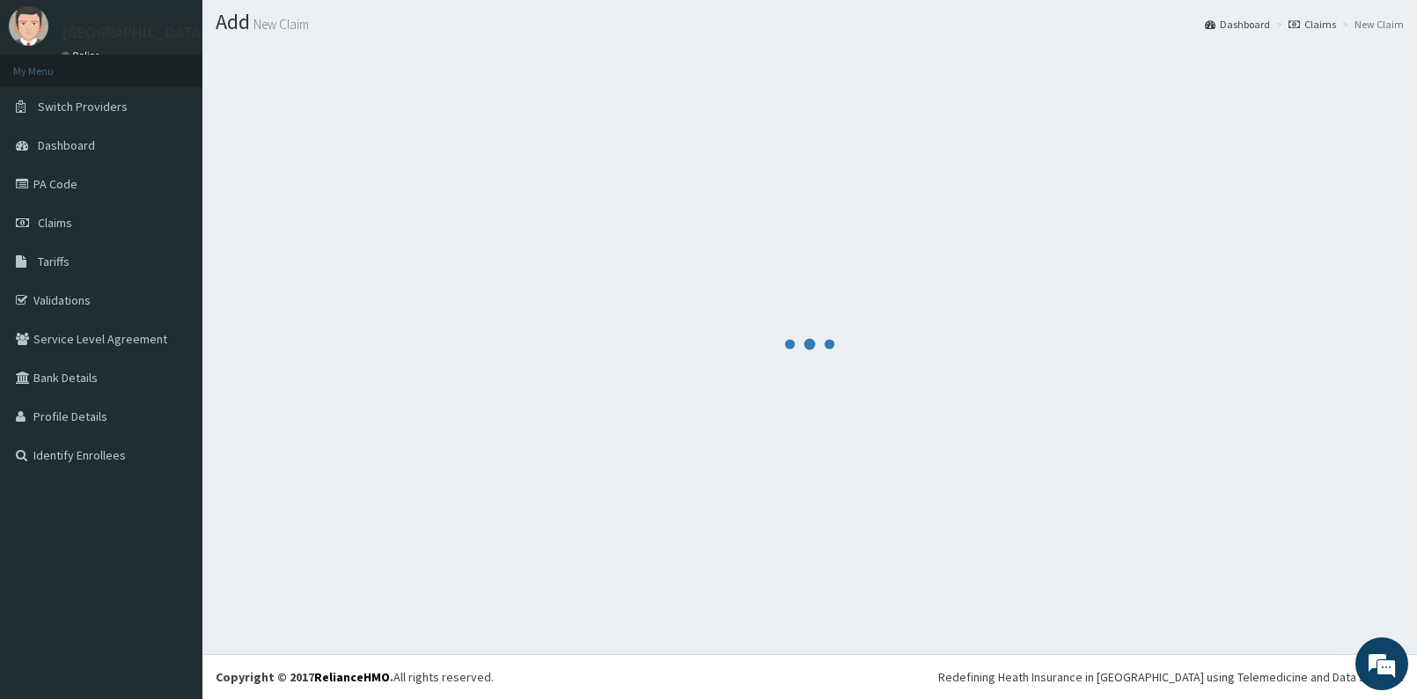
scroll to position [47, 0]
